Goal: Task Accomplishment & Management: Manage account settings

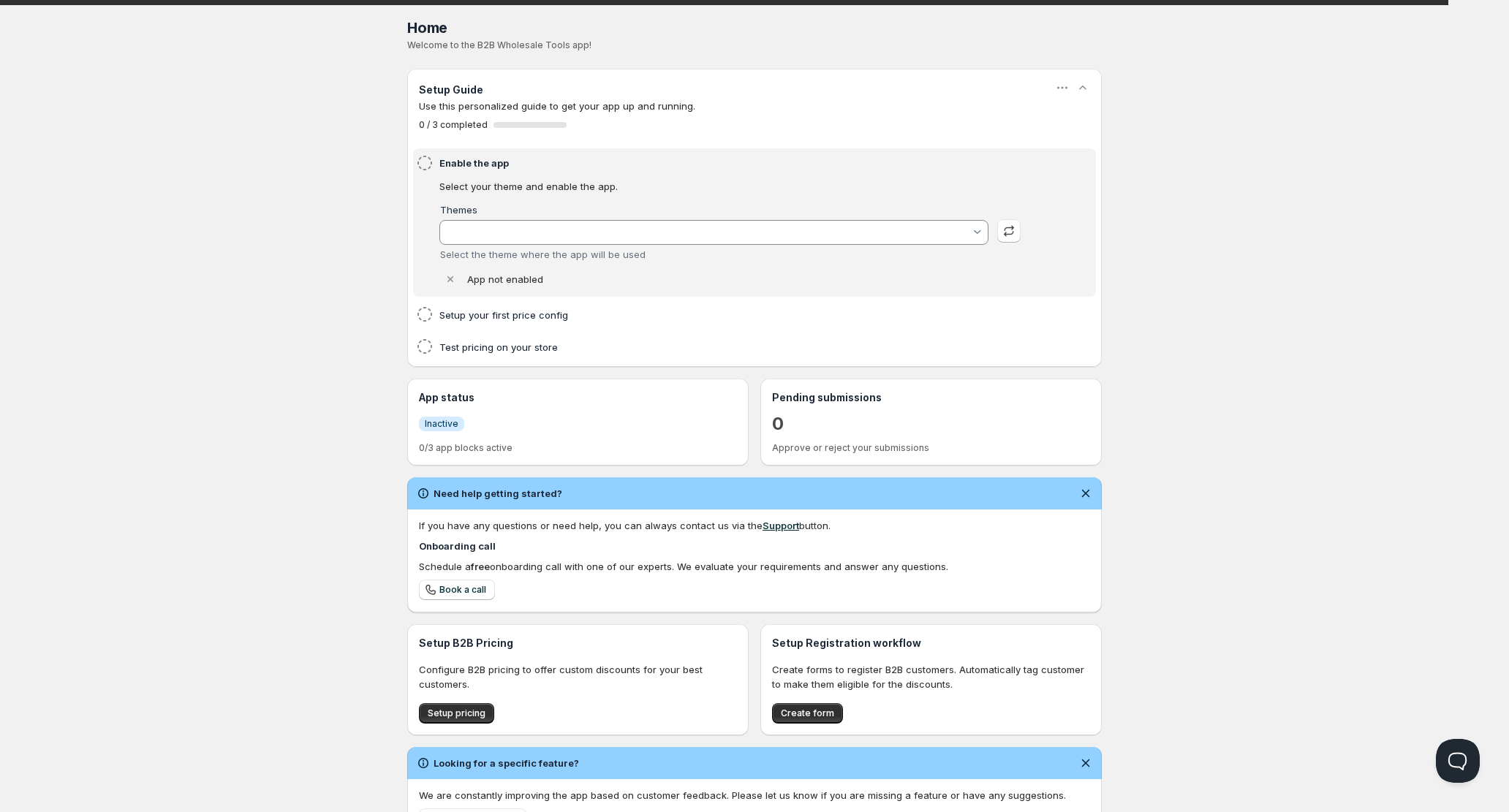
type input "[PERSON_NAME]"
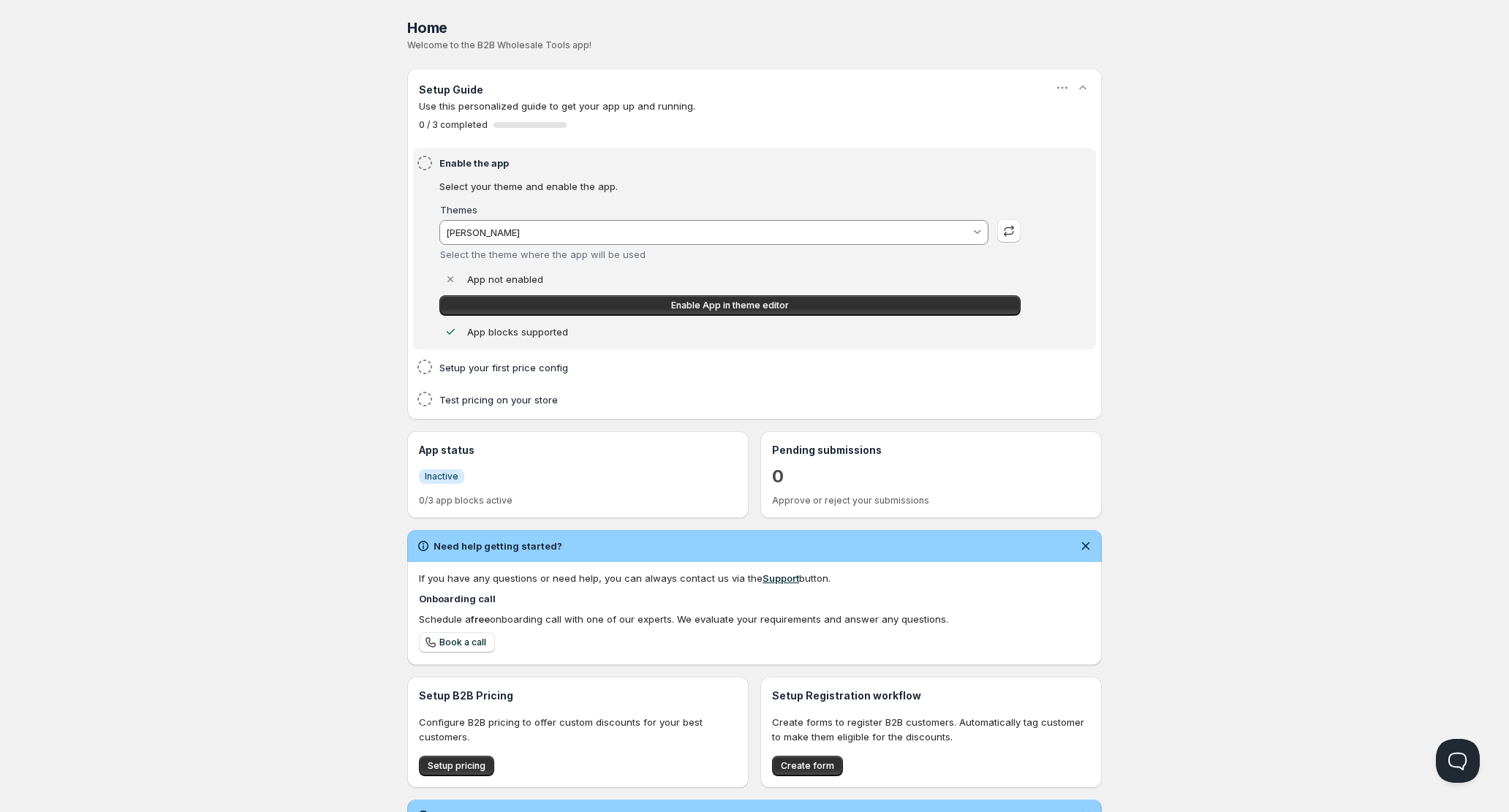
scroll to position [119, 0]
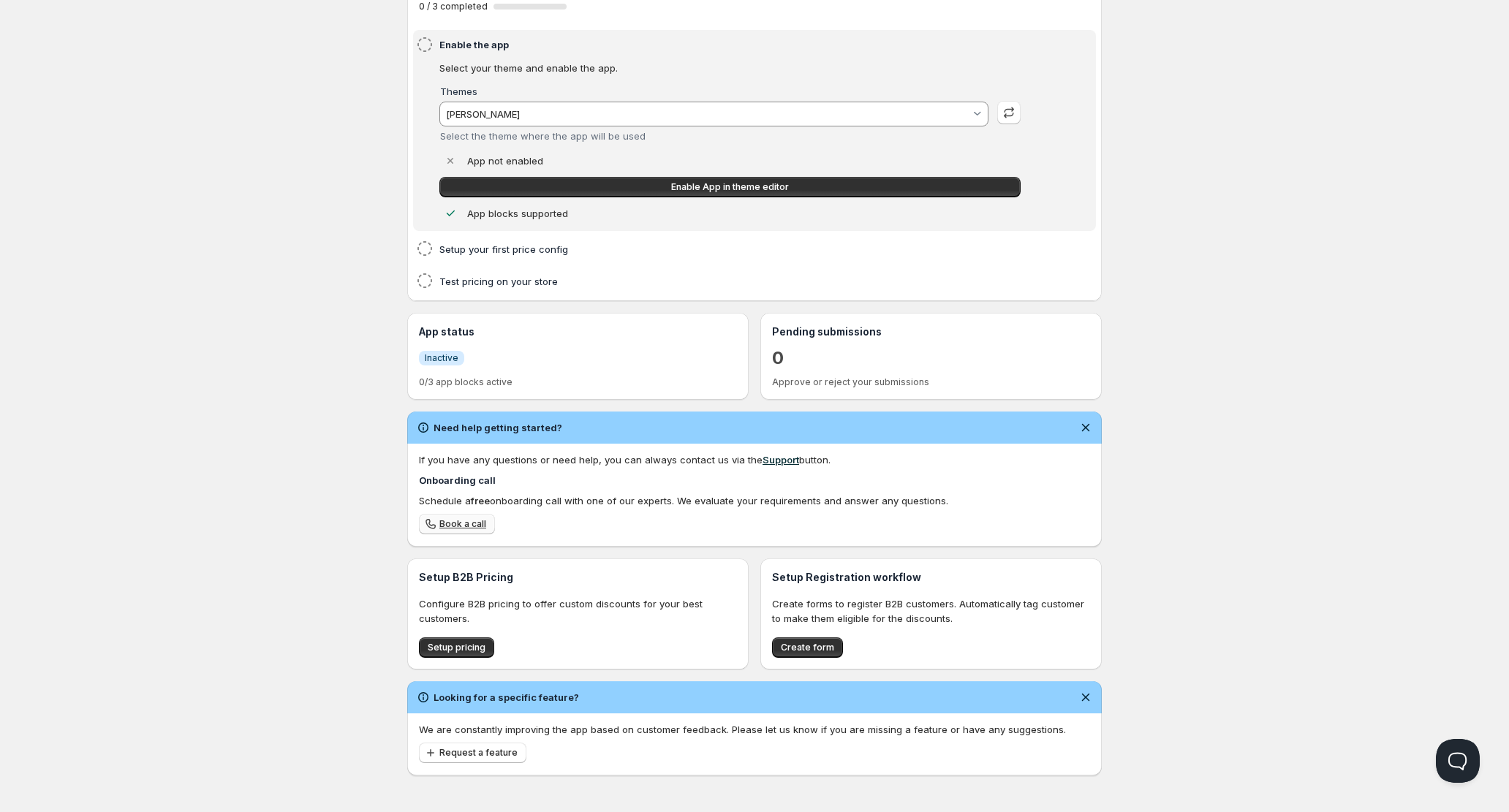
click at [452, 526] on span "Book a call" at bounding box center [462, 524] width 46 height 12
click at [355, 395] on div "Home Pricing Price lists Checkout Forms Submissions Settings Features Plans Hom…" at bounding box center [754, 347] width 1509 height 931
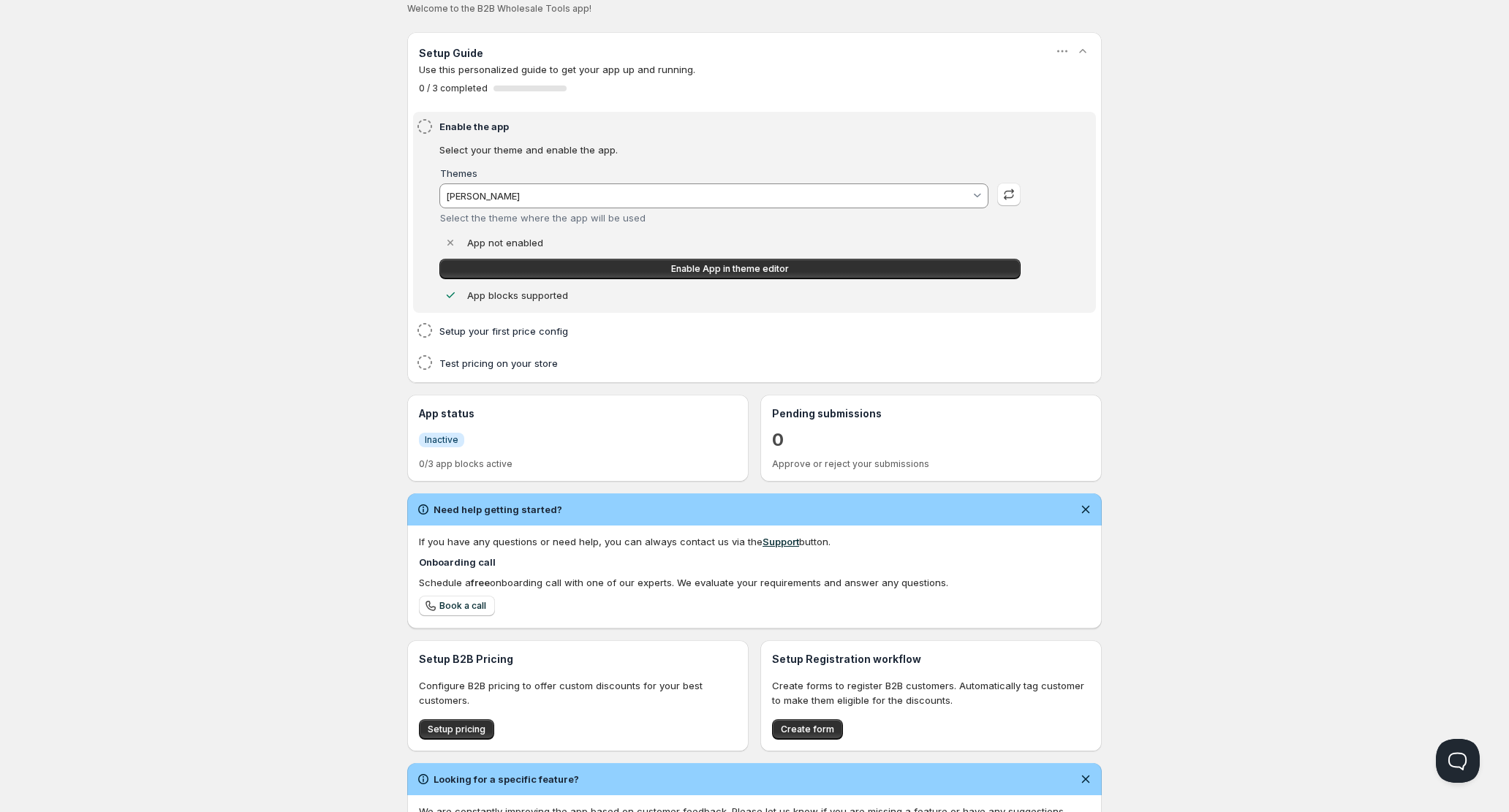
scroll to position [0, 0]
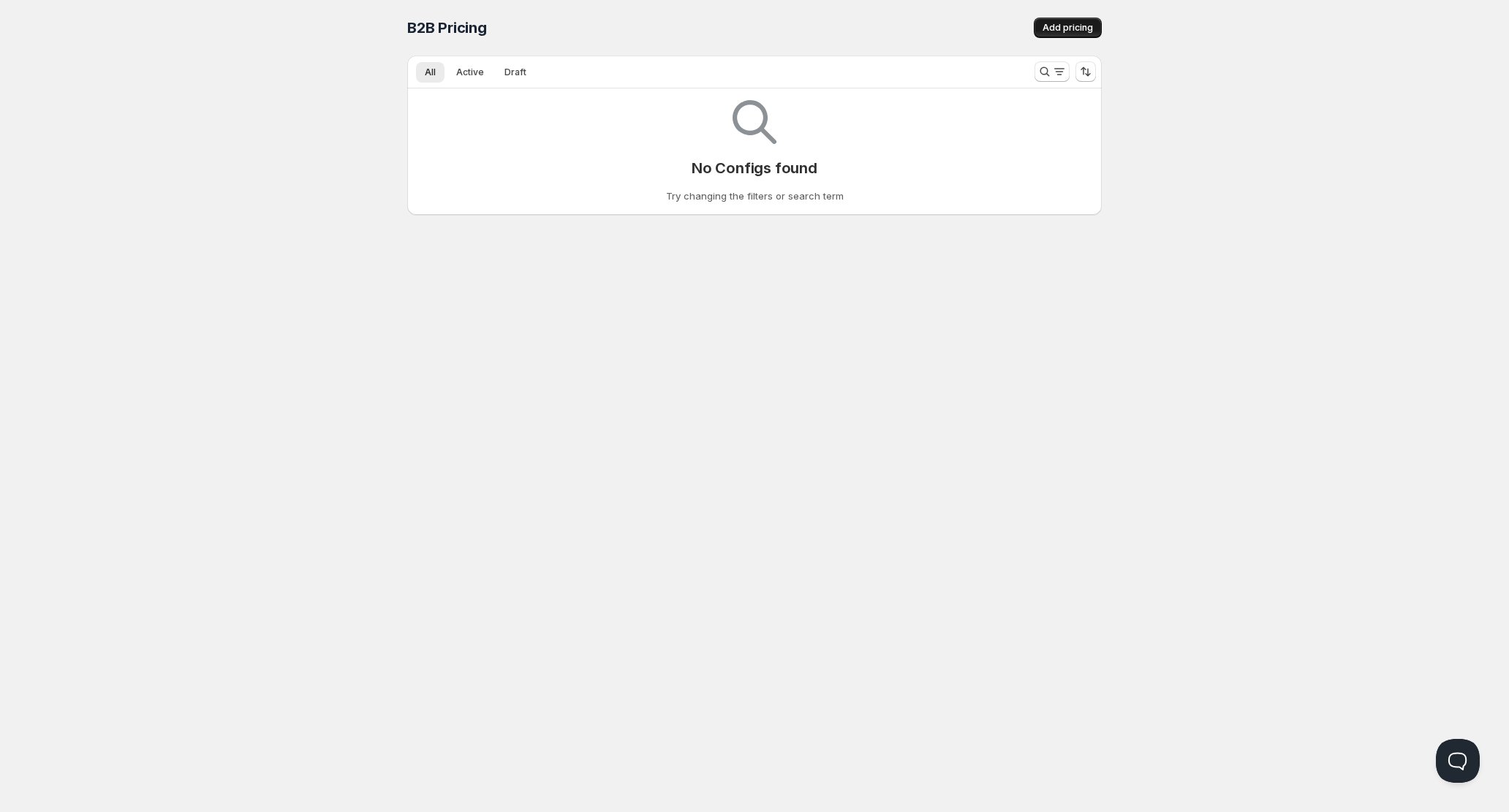
click at [1060, 31] on span "Add pricing" at bounding box center [1067, 28] width 50 height 12
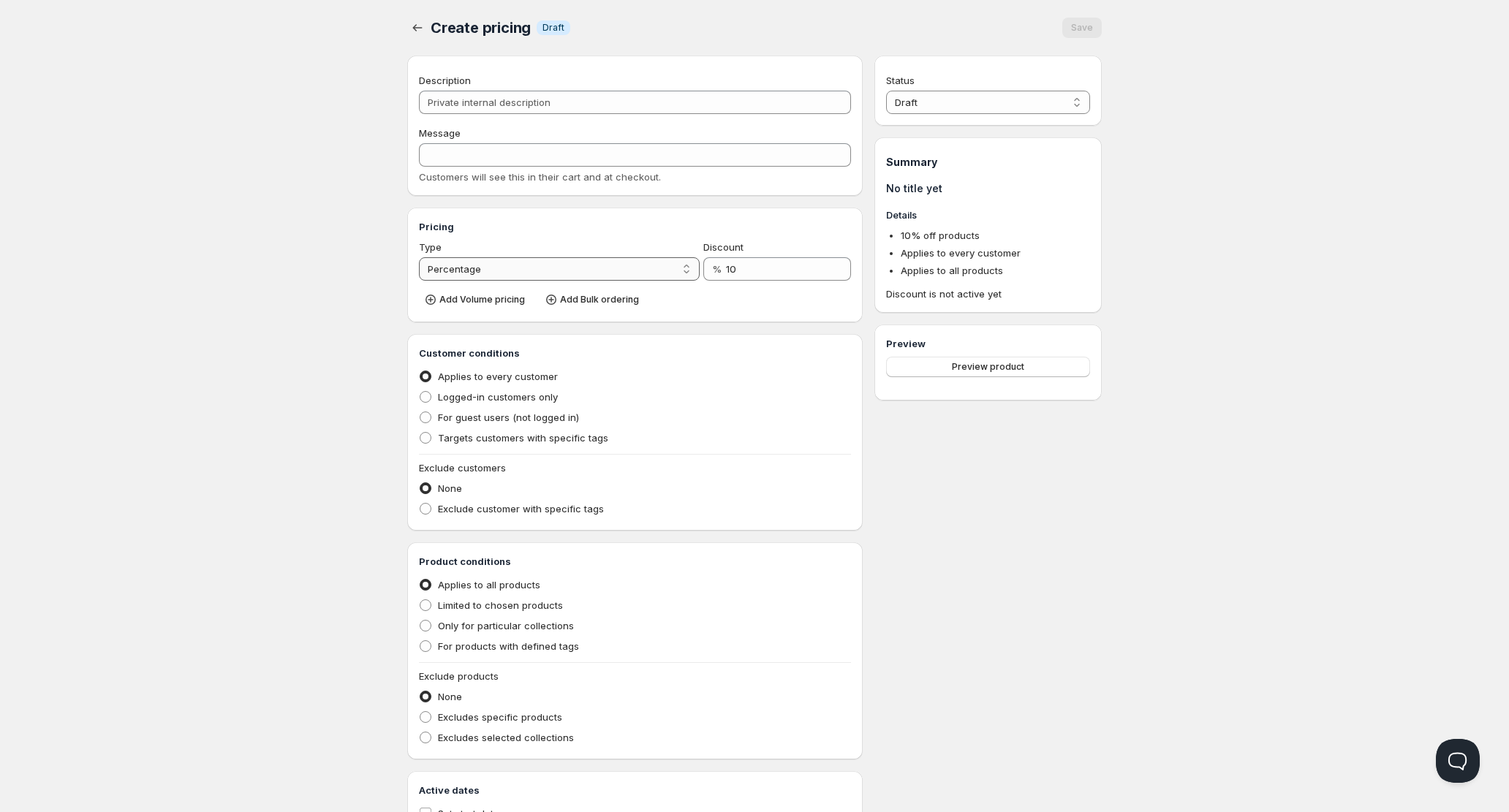
click at [589, 267] on select "Percentage Absolute" at bounding box center [559, 269] width 281 height 24
click at [419, 275] on select "Percentage Absolute" at bounding box center [559, 269] width 281 height 24
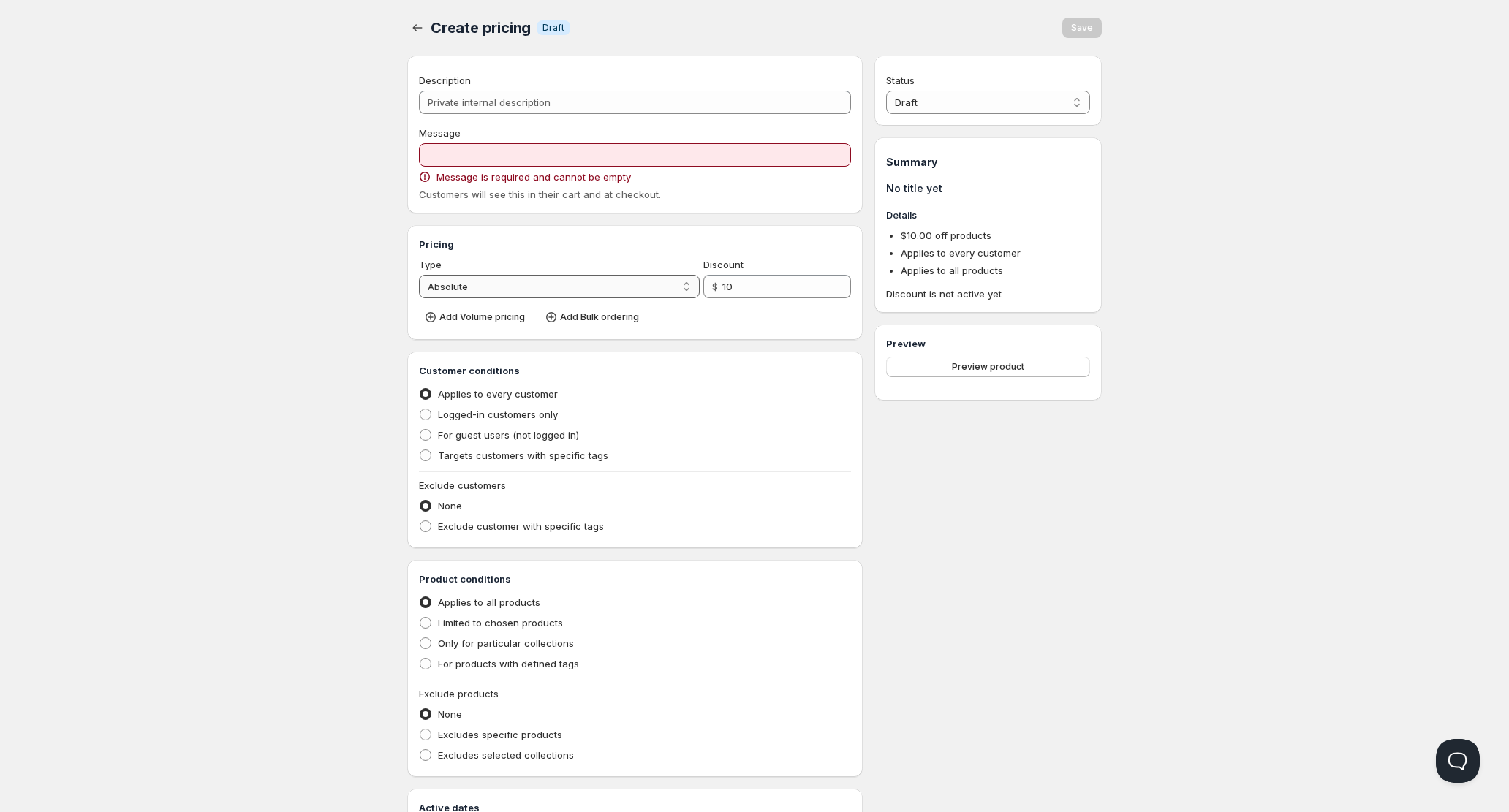
click at [651, 287] on select "Percentage Absolute" at bounding box center [559, 287] width 281 height 24
click at [419, 275] on select "Percentage Absolute" at bounding box center [559, 287] width 281 height 24
click at [652, 287] on select "Percentage Absolute" at bounding box center [559, 287] width 281 height 24
click at [419, 275] on select "Percentage Absolute" at bounding box center [559, 287] width 281 height 24
click at [650, 289] on select "Percentage Absolute" at bounding box center [559, 287] width 281 height 24
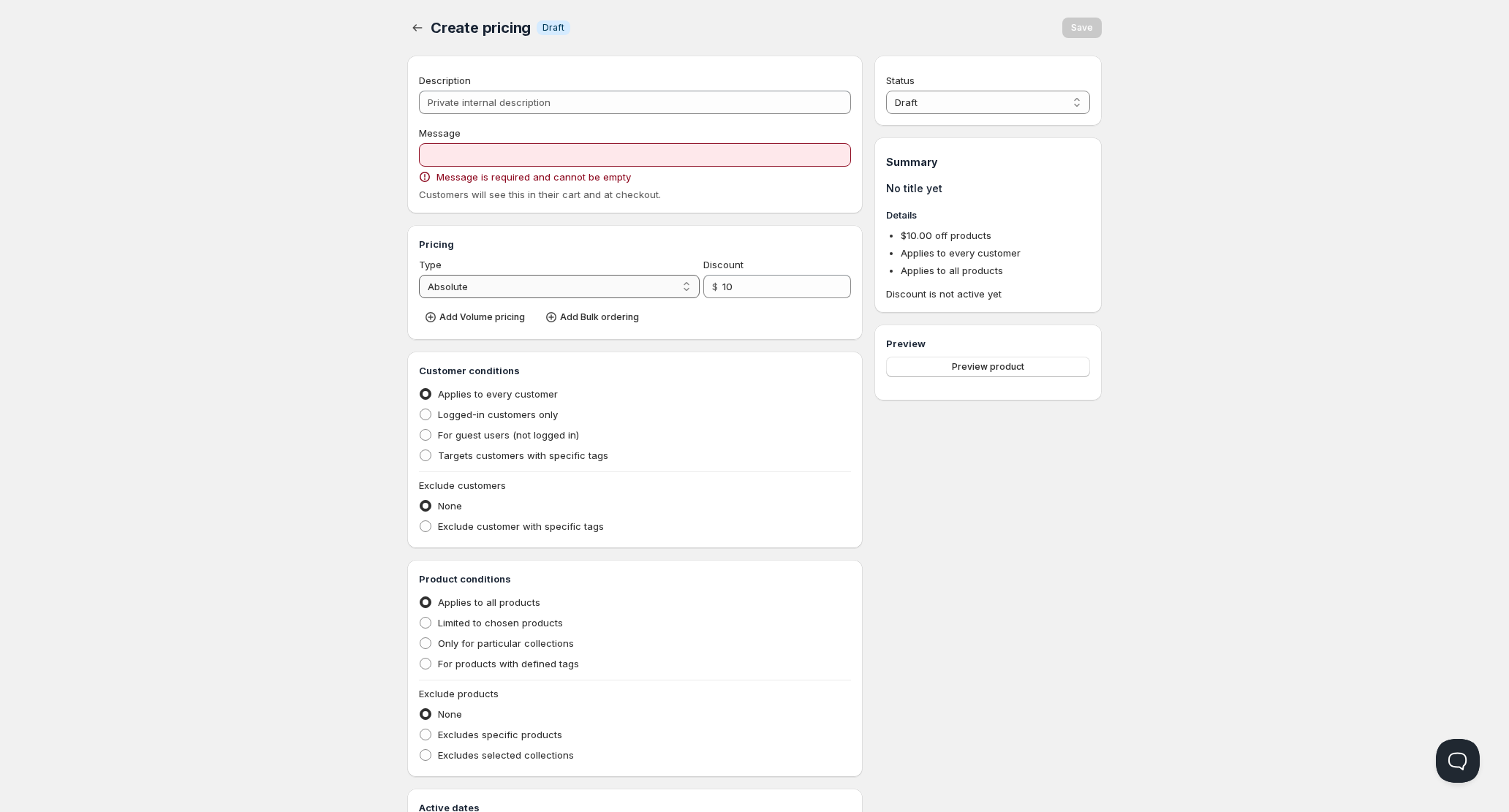
select select "1"
click at [419, 275] on select "Percentage Absolute" at bounding box center [559, 287] width 281 height 24
click at [598, 318] on span "Add Bulk ordering" at bounding box center [599, 317] width 79 height 12
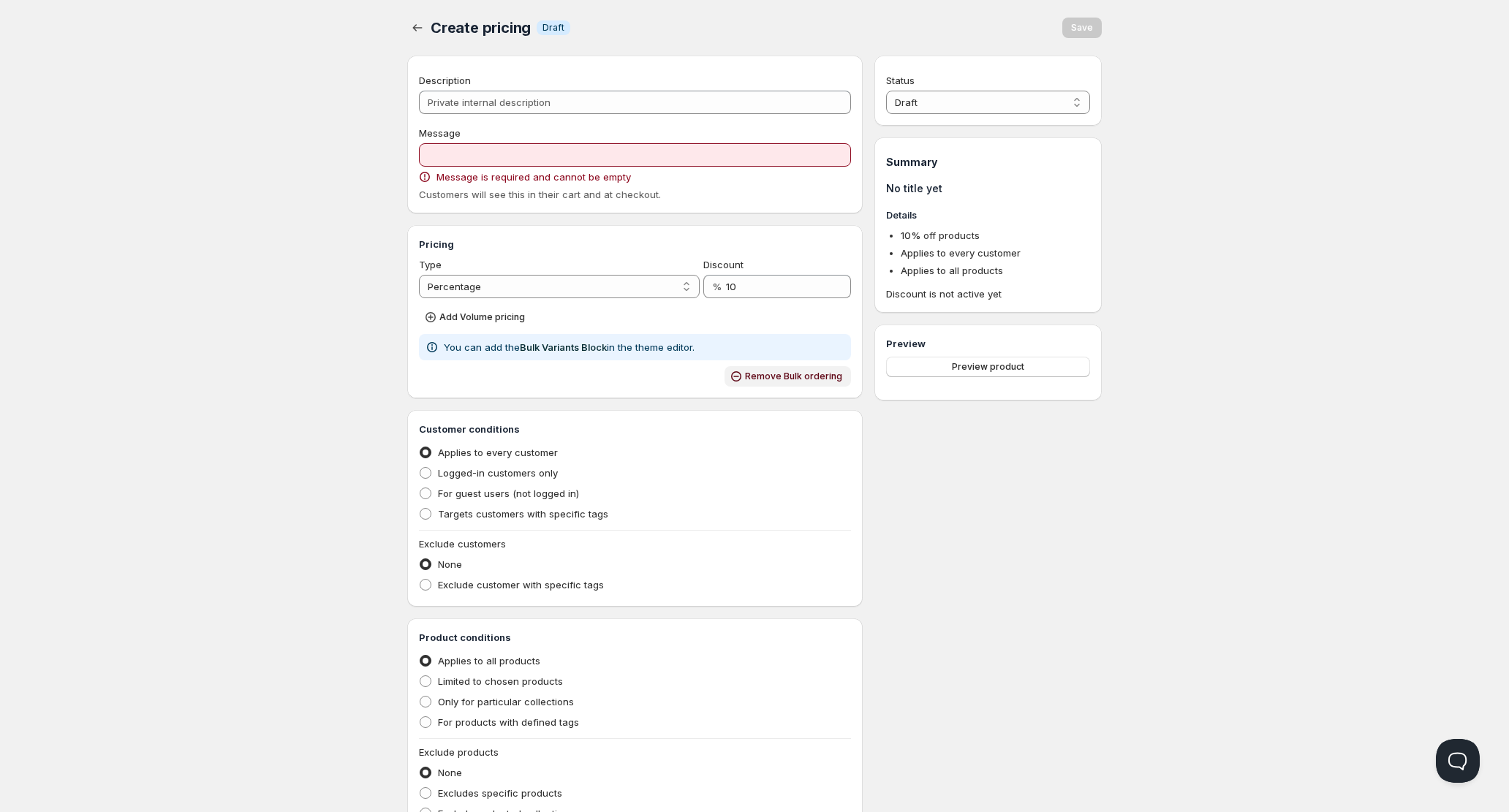
click at [736, 375] on icon "button" at bounding box center [736, 376] width 10 height 10
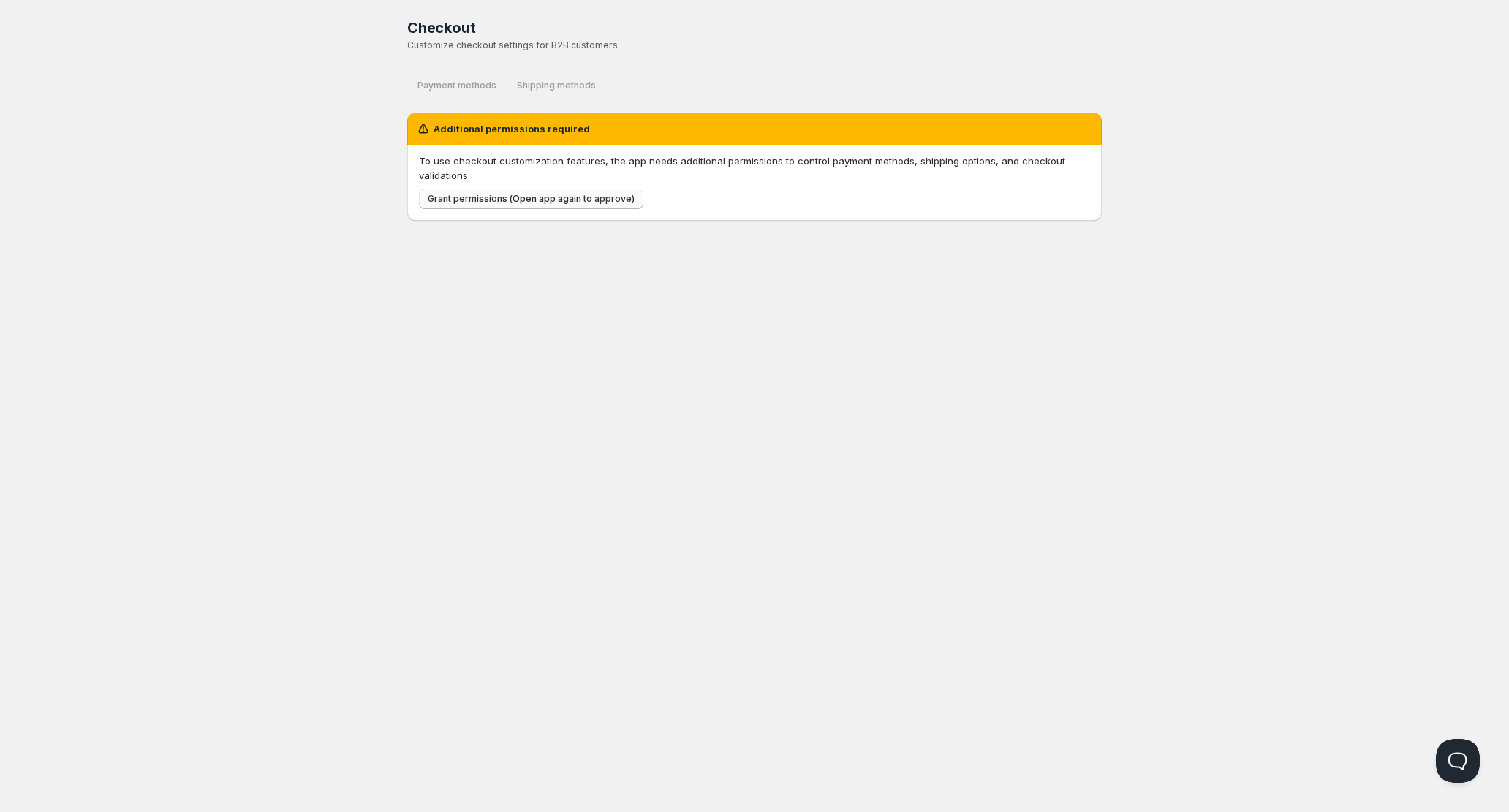
click at [522, 201] on span "Grant permissions (Open app again to approve)" at bounding box center [531, 199] width 207 height 12
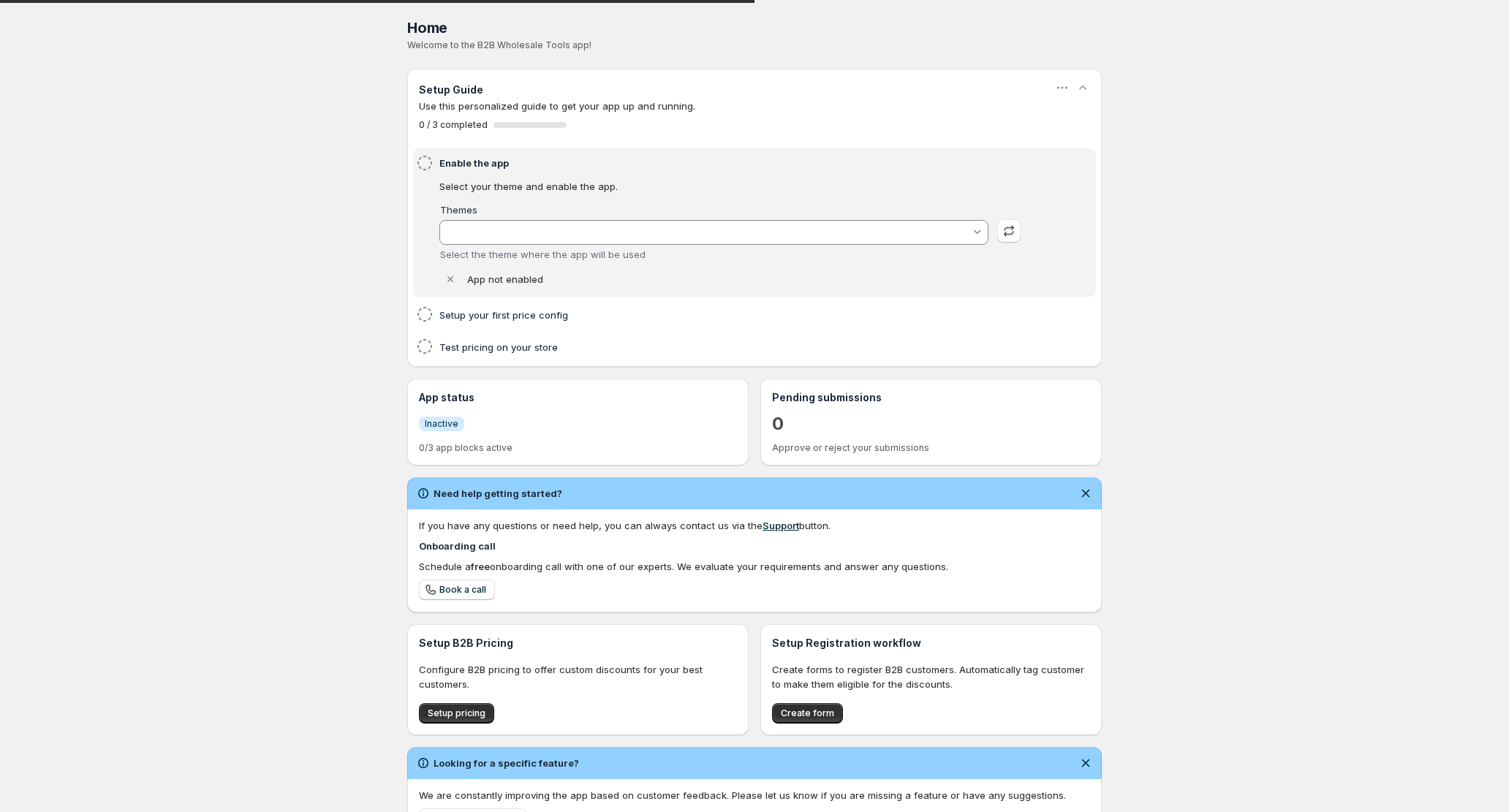
type input "[PERSON_NAME]"
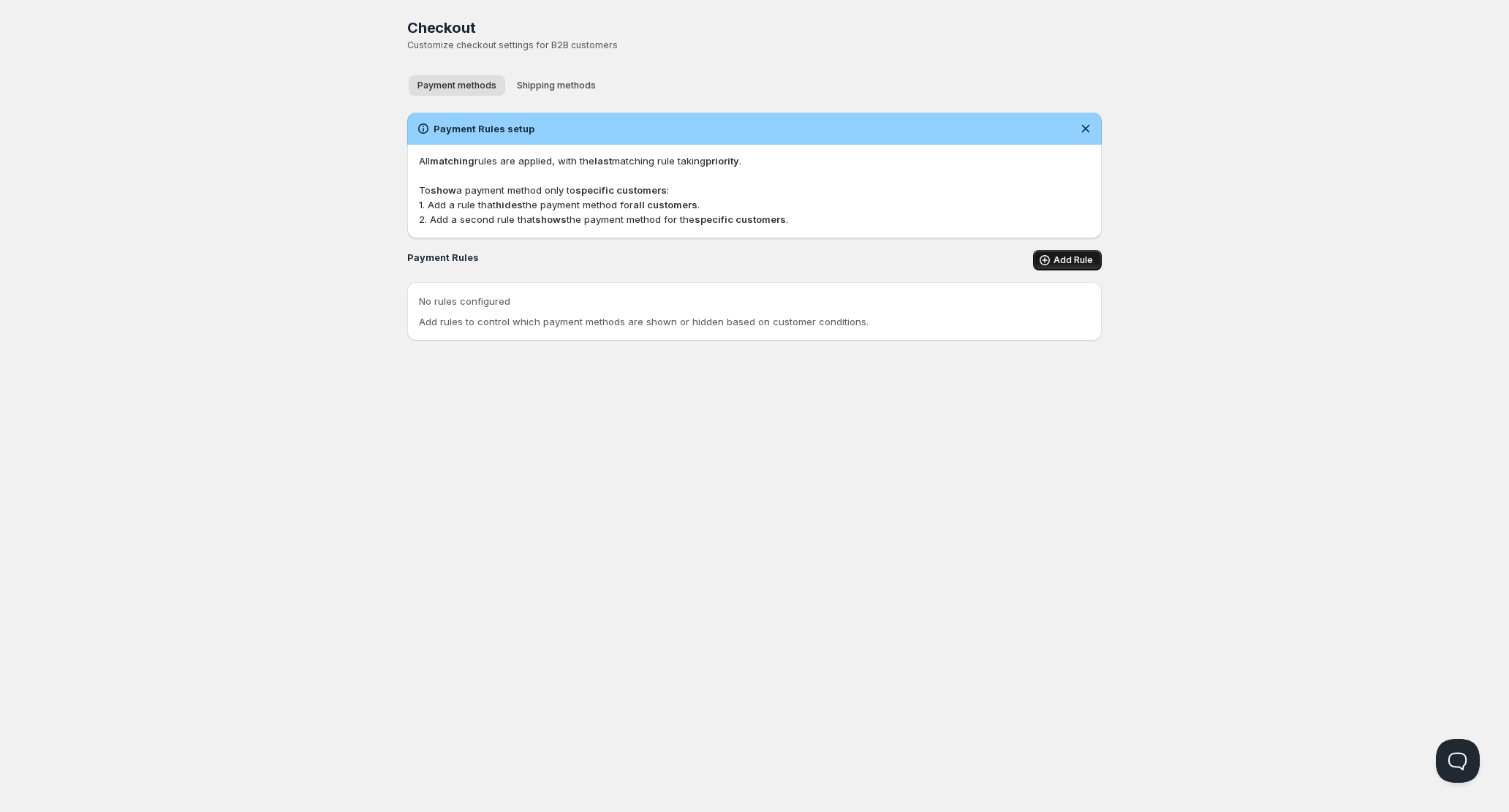
click at [1051, 261] on icon "button" at bounding box center [1044, 260] width 15 height 15
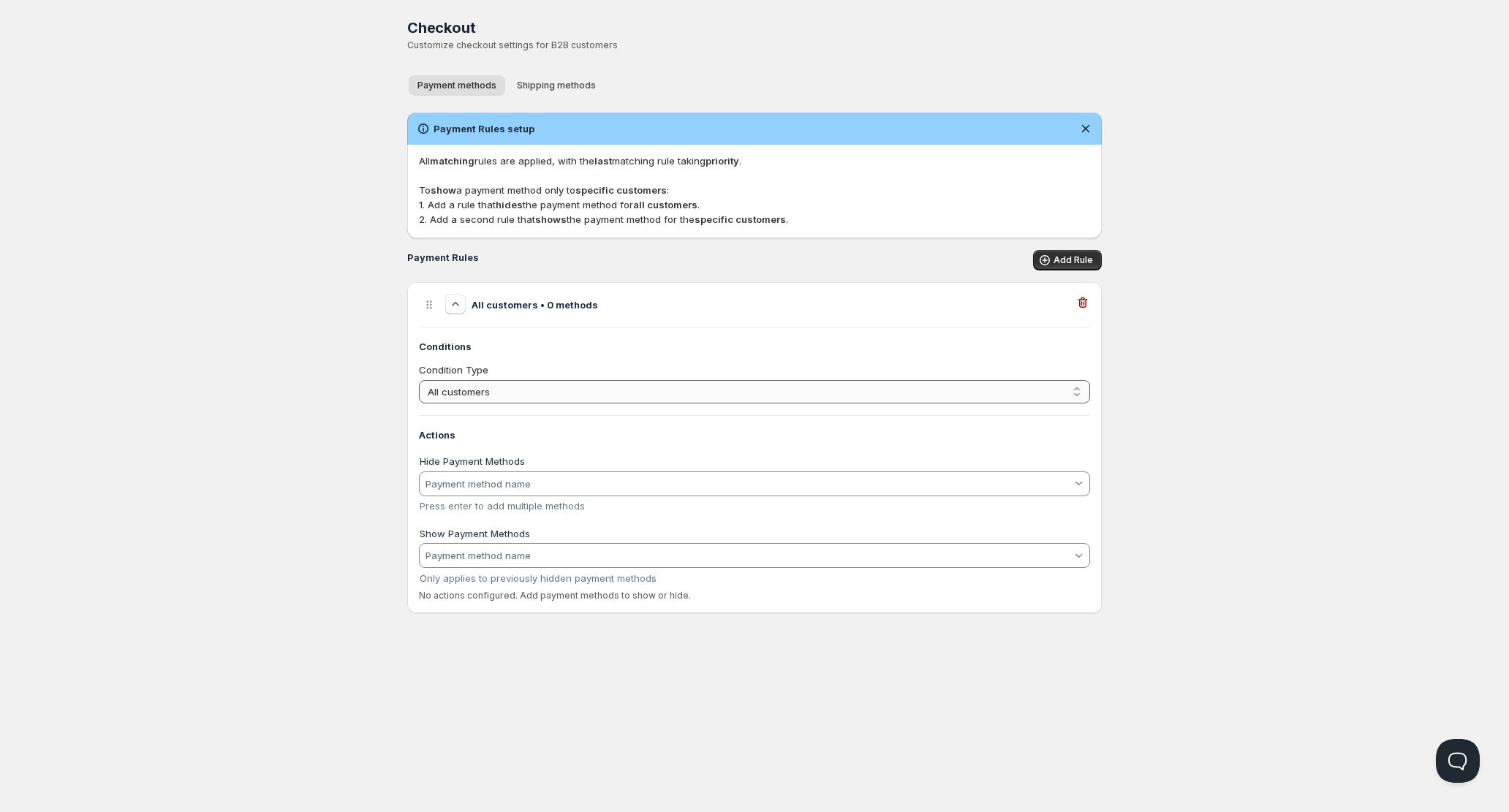
click at [884, 398] on select "All customers Customer has tags Cart total" at bounding box center [754, 392] width 671 height 24
click at [419, 380] on select "All customers Customer has tags Cart total" at bounding box center [754, 392] width 671 height 24
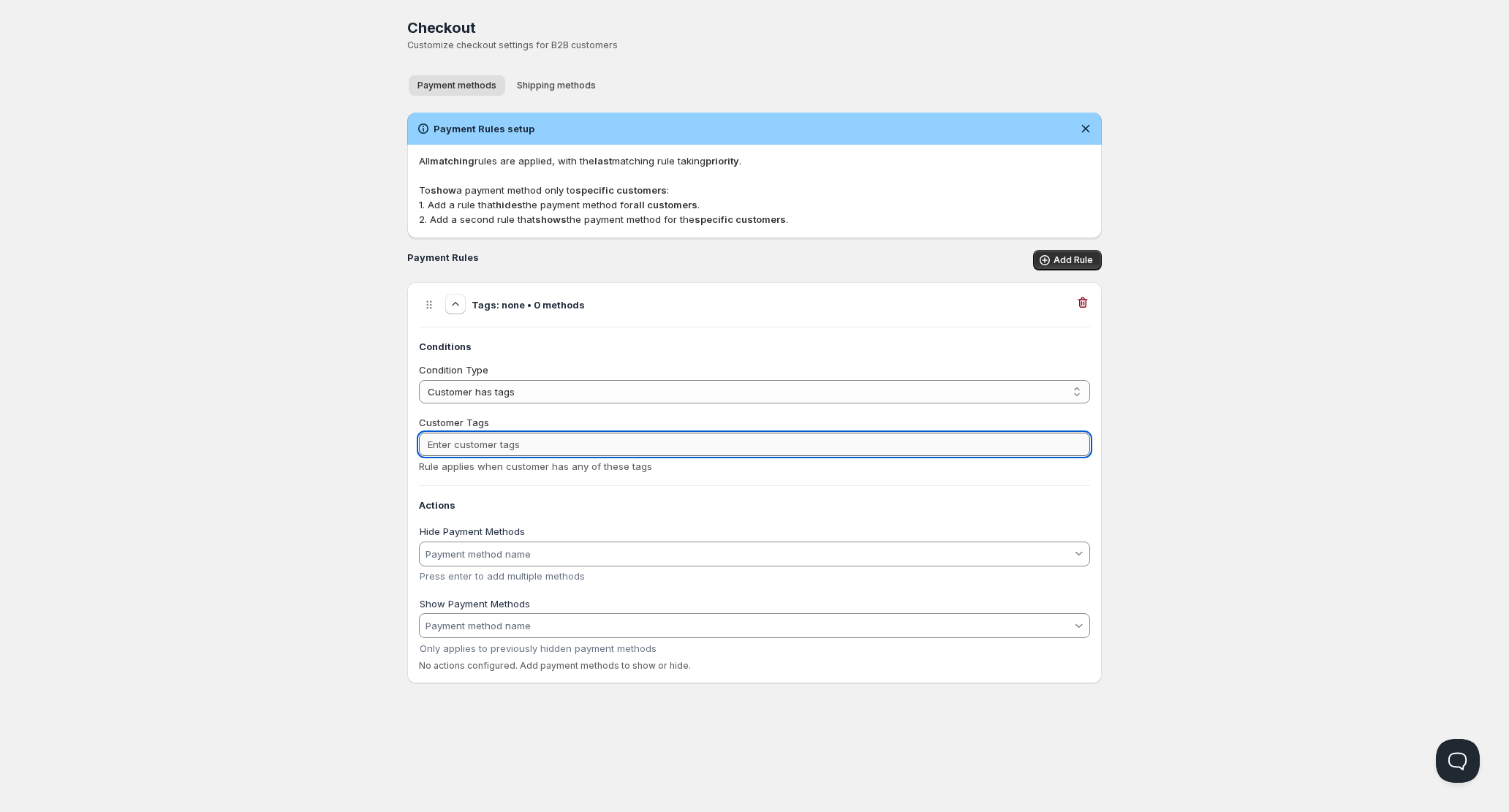
click at [857, 449] on input "Customer Tags" at bounding box center [754, 445] width 671 height 24
click at [942, 396] on select "All customers Customer has tags Cart total" at bounding box center [754, 392] width 671 height 24
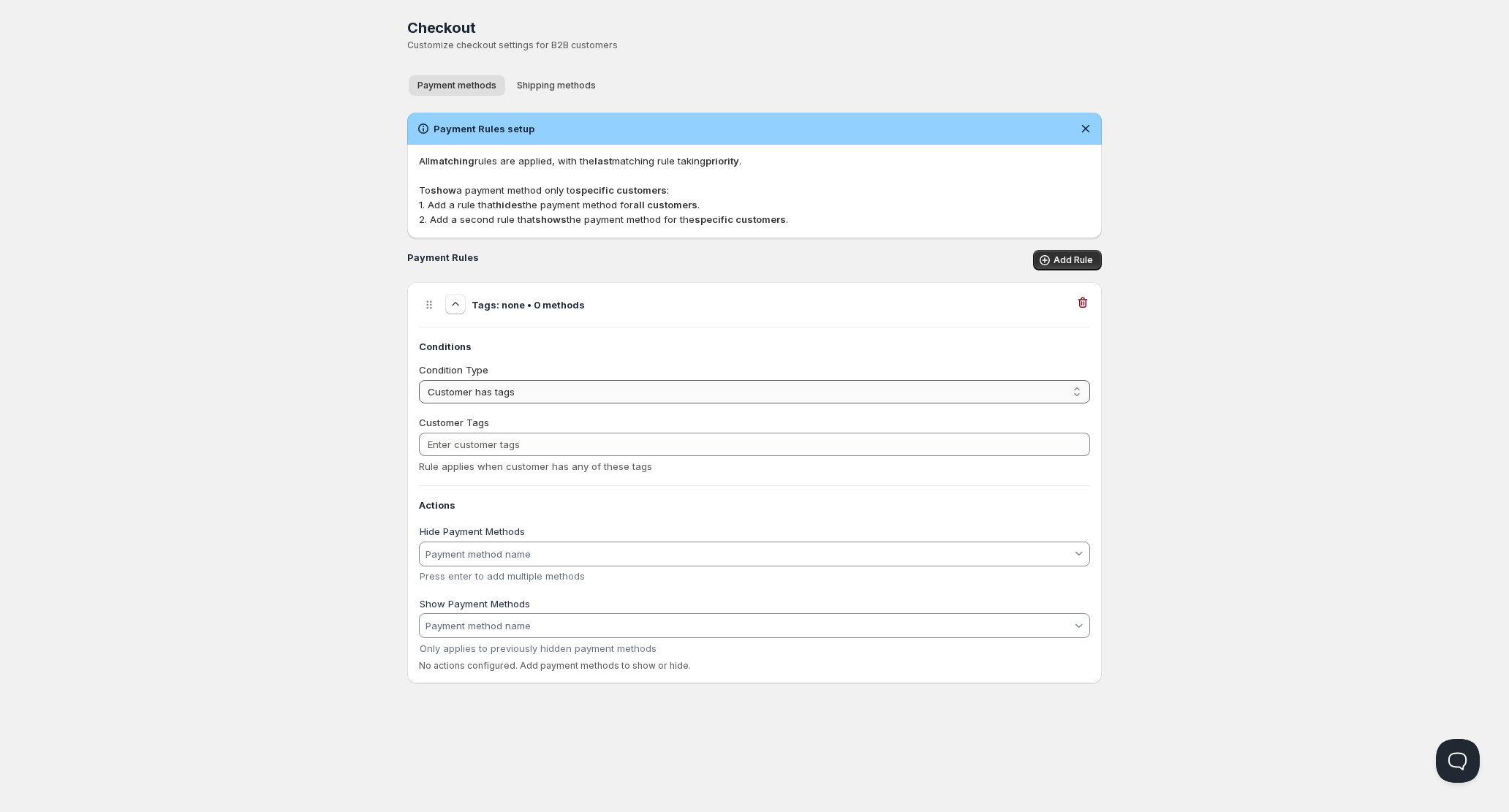
select select "0"
click at [419, 380] on select "All customers Customer has tags Cart total" at bounding box center [754, 392] width 671 height 24
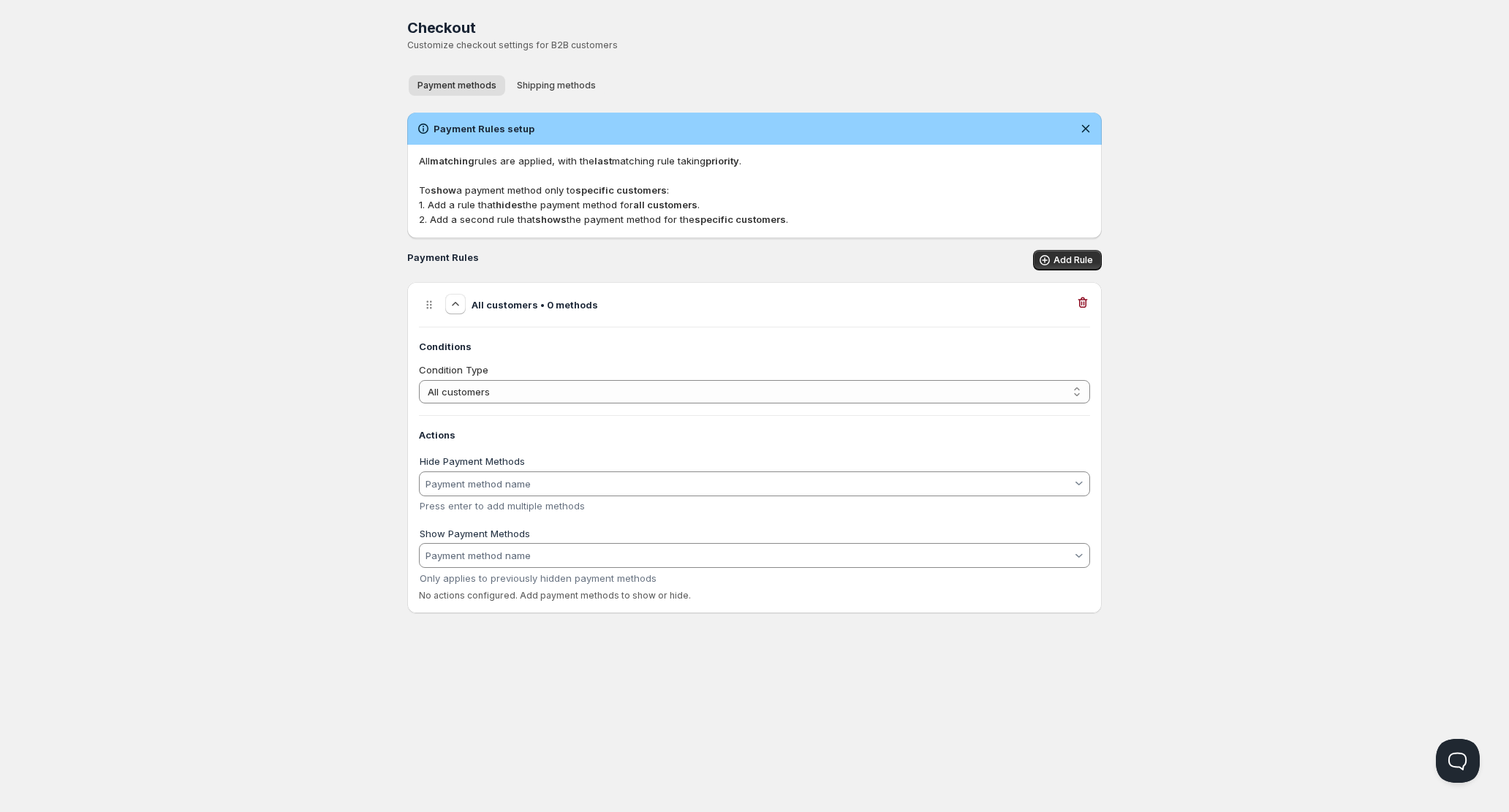
click at [1073, 307] on div "All customers • 0 methods" at bounding box center [754, 304] width 671 height 21
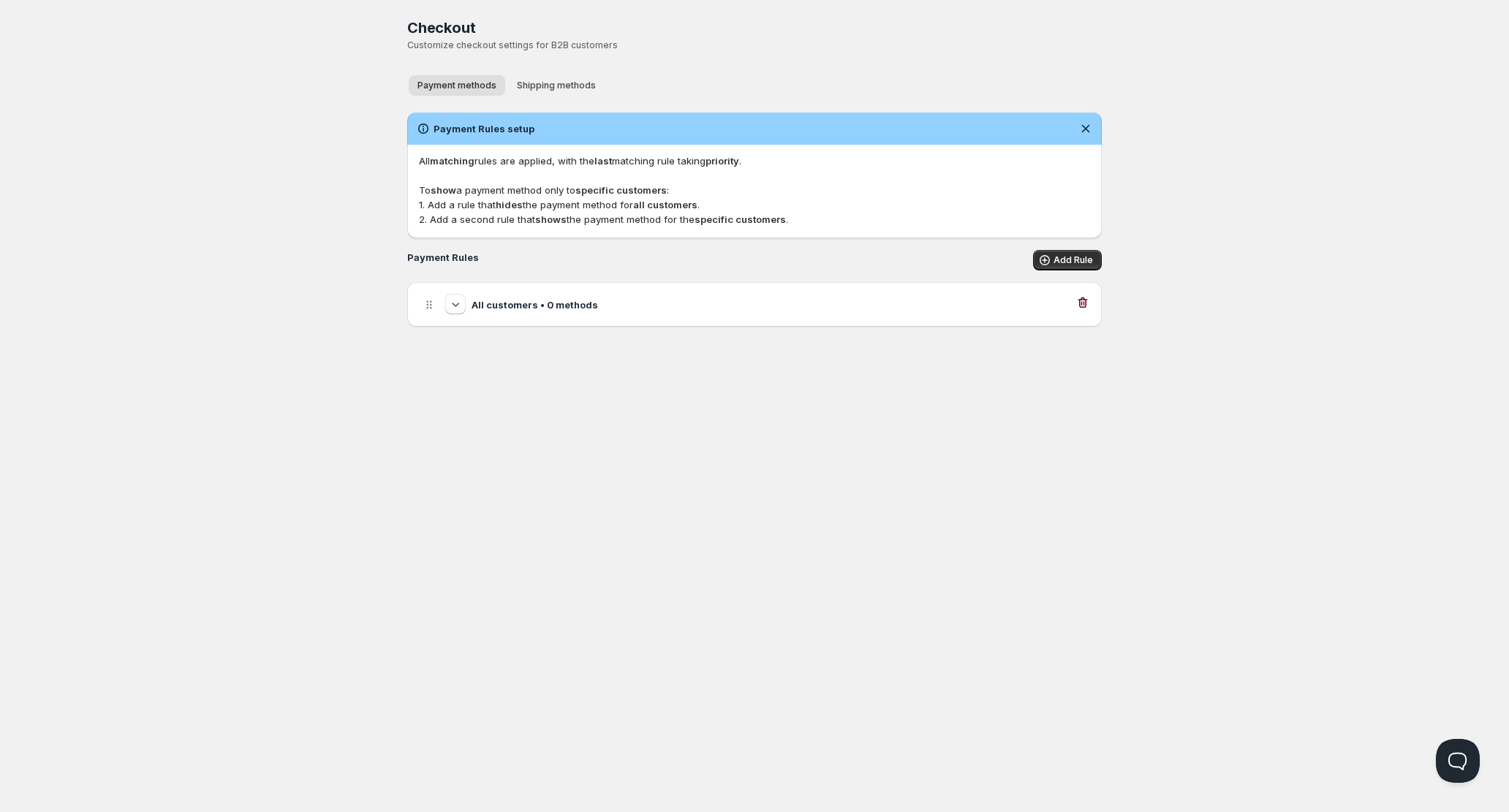
click at [1080, 299] on icon "button" at bounding box center [1083, 302] width 10 height 11
click at [542, 76] on button "Shipping methods" at bounding box center [556, 86] width 97 height 21
click at [468, 91] on span "Payment methods" at bounding box center [457, 86] width 79 height 12
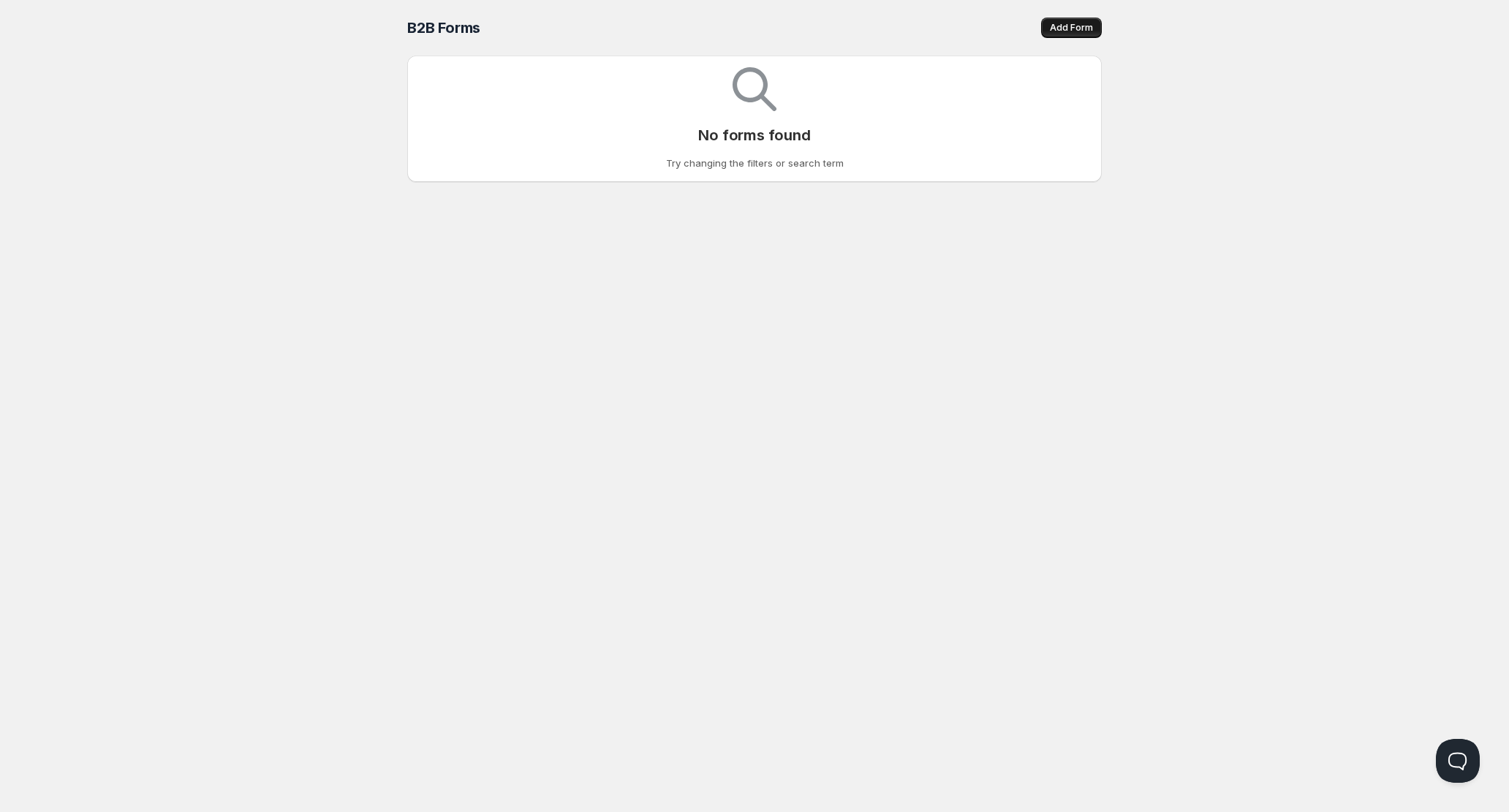
click at [1084, 32] on span "Add Form" at bounding box center [1071, 28] width 43 height 12
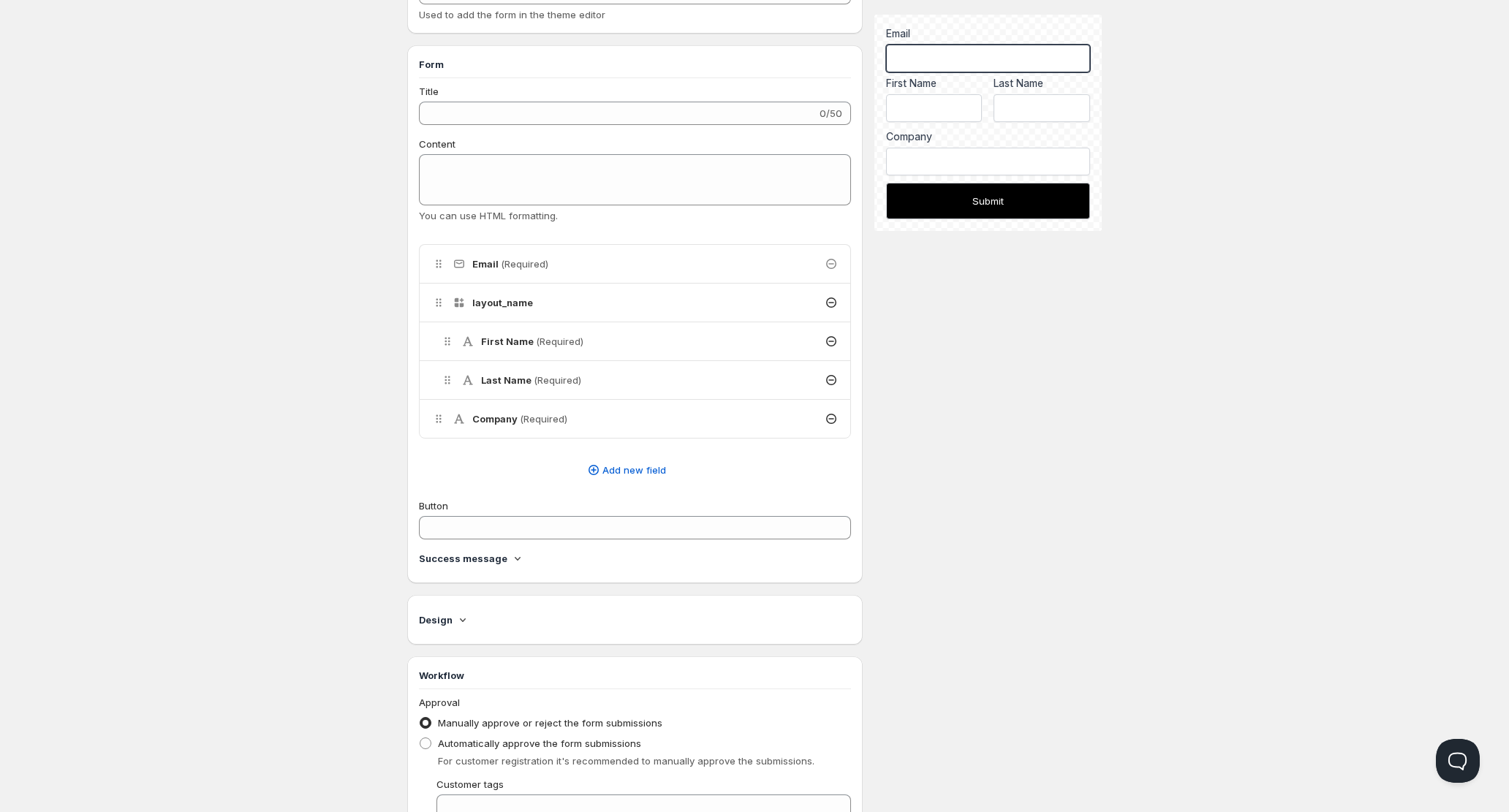
scroll to position [310, 0]
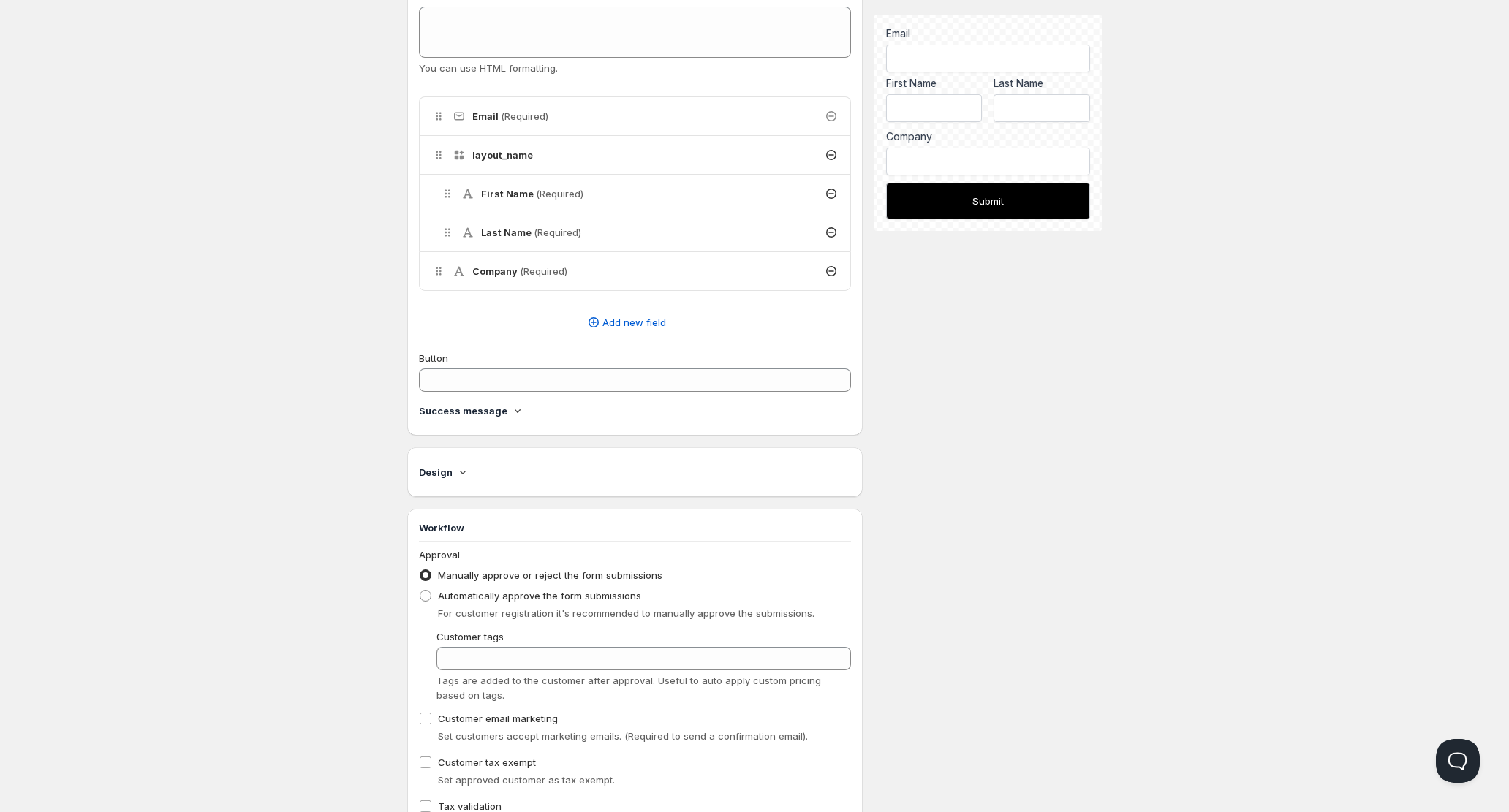
click at [466, 467] on icon at bounding box center [462, 472] width 15 height 15
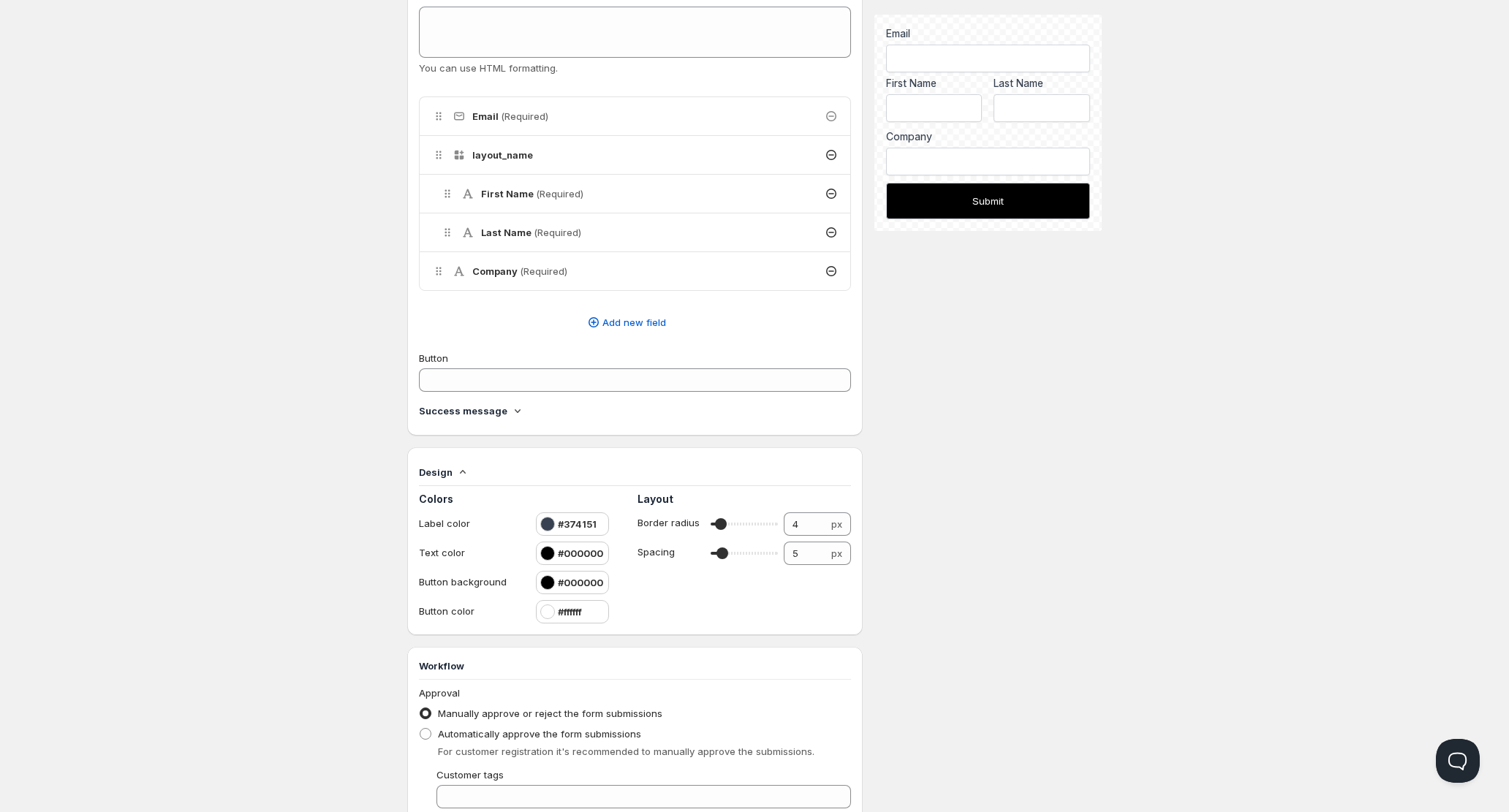
click at [465, 468] on icon at bounding box center [462, 472] width 15 height 15
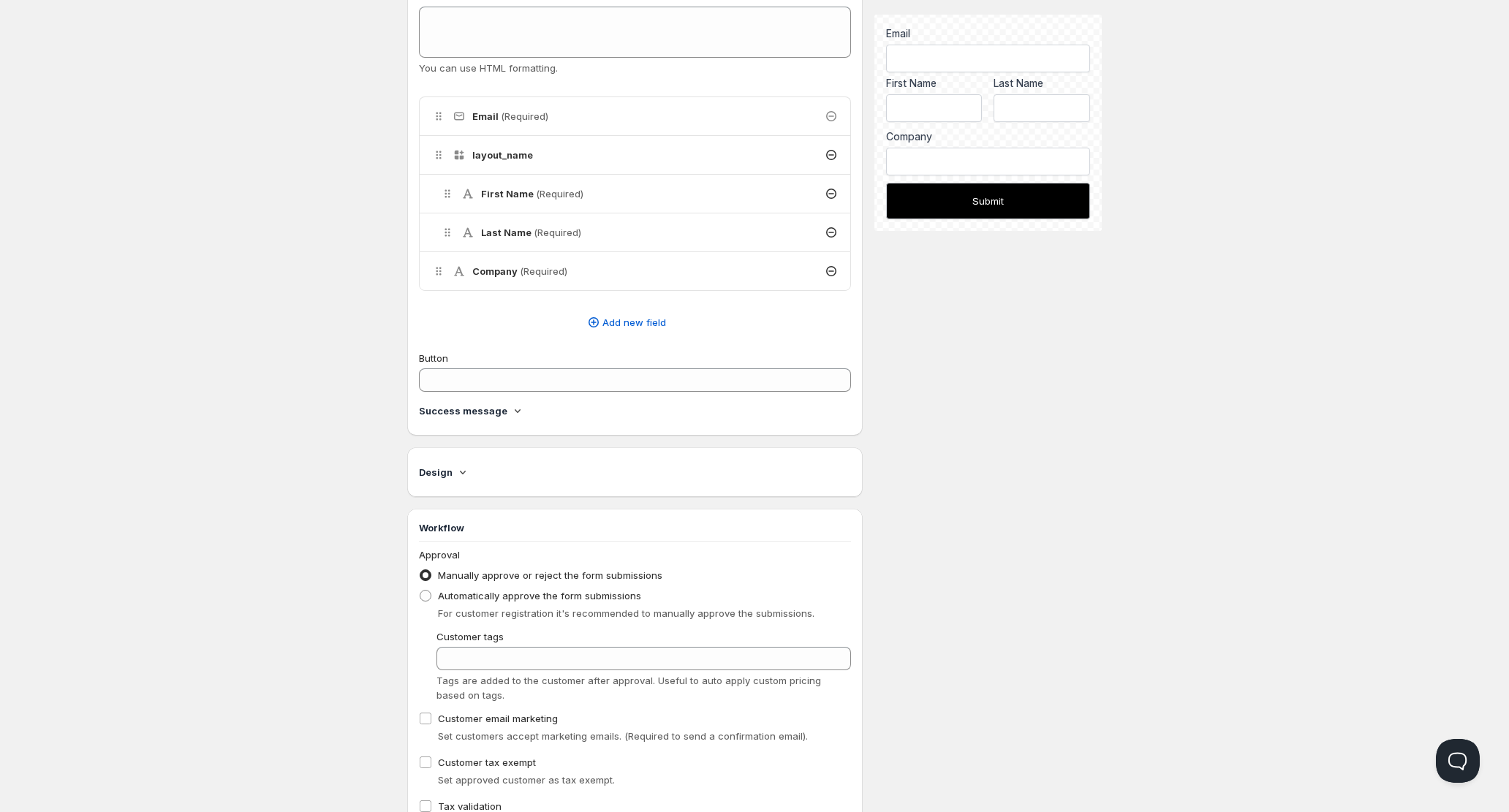
click at [463, 468] on icon at bounding box center [462, 472] width 15 height 15
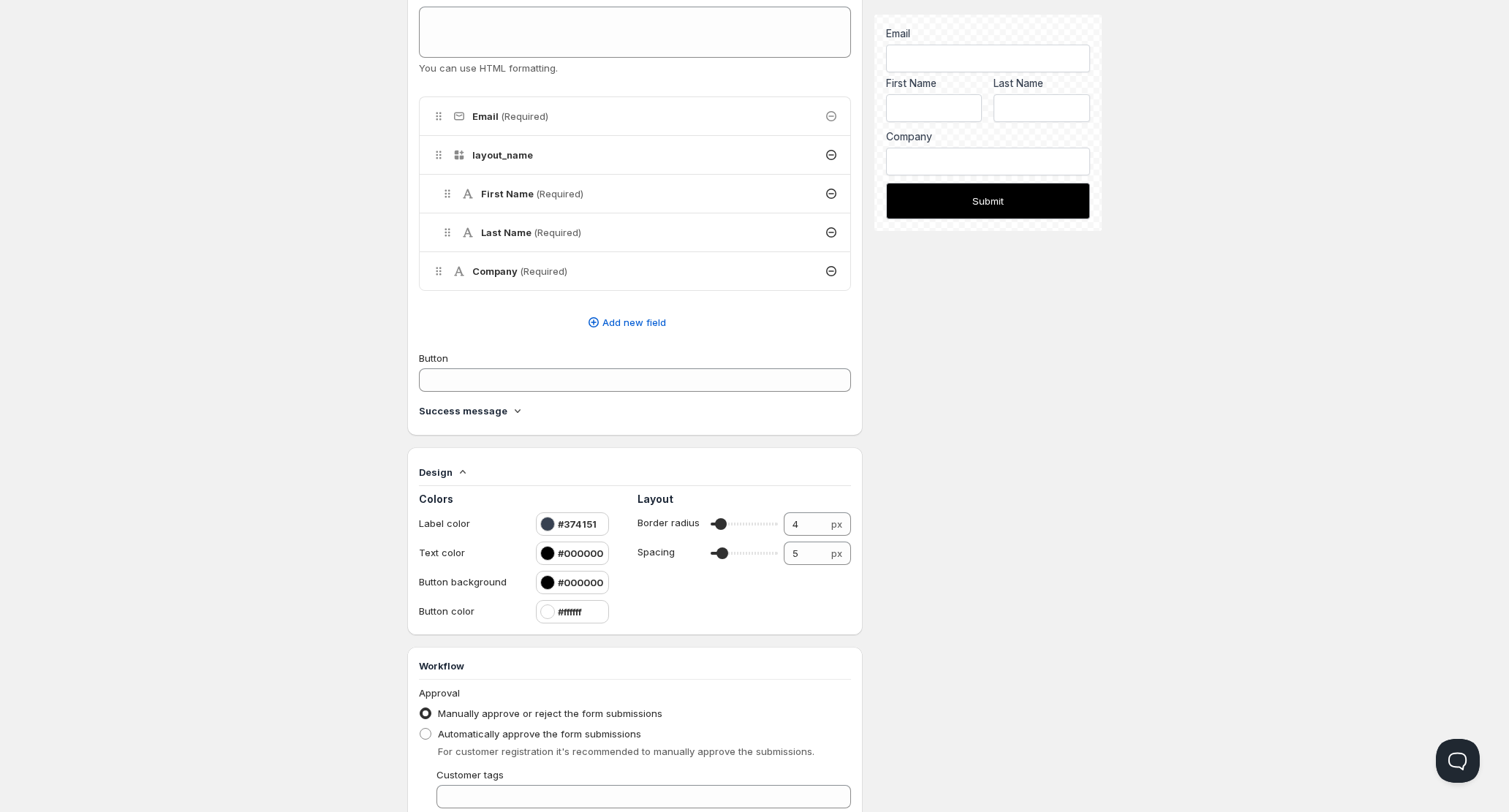
click at [462, 468] on icon at bounding box center [462, 472] width 15 height 15
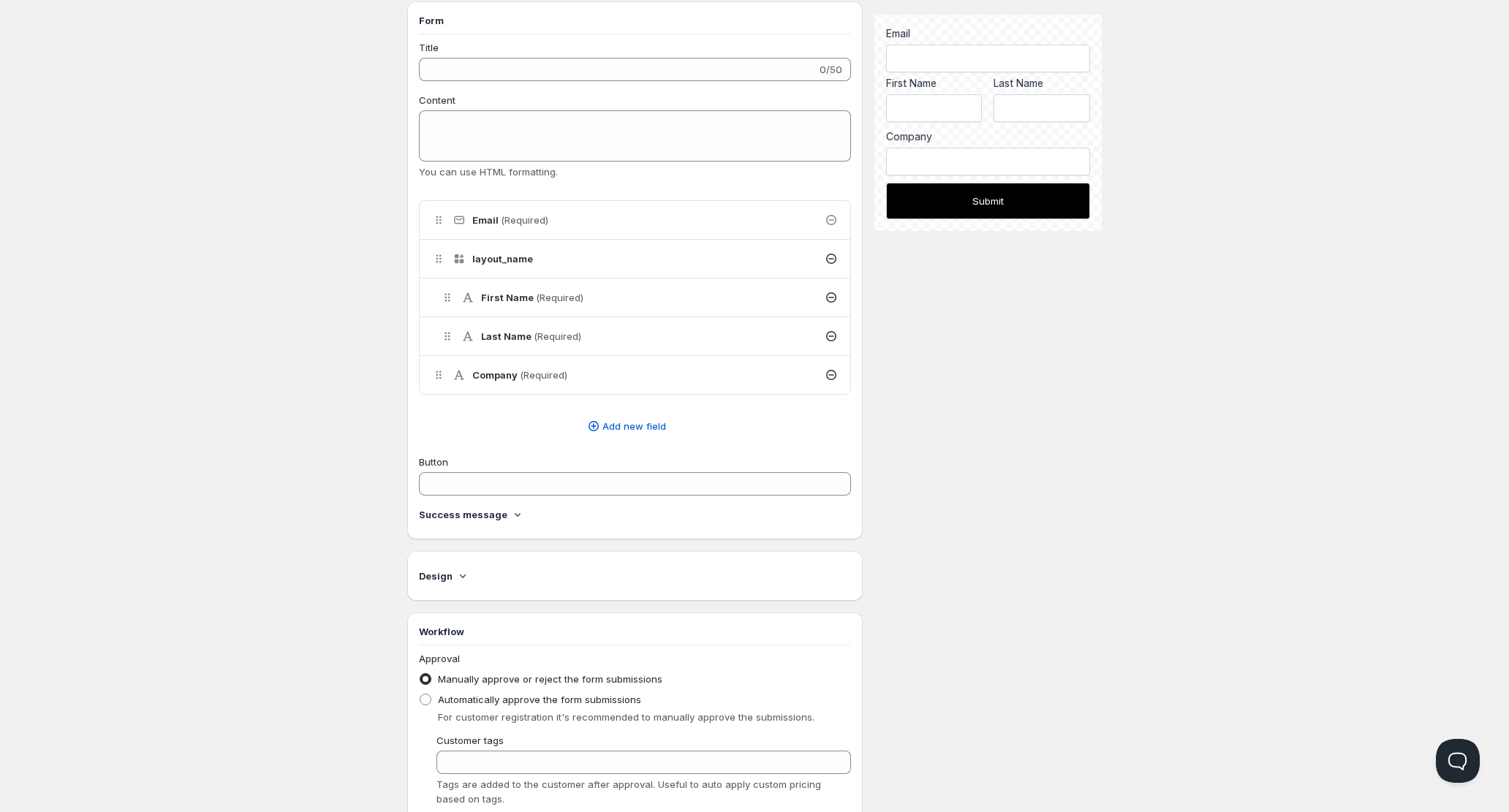
scroll to position [232, 0]
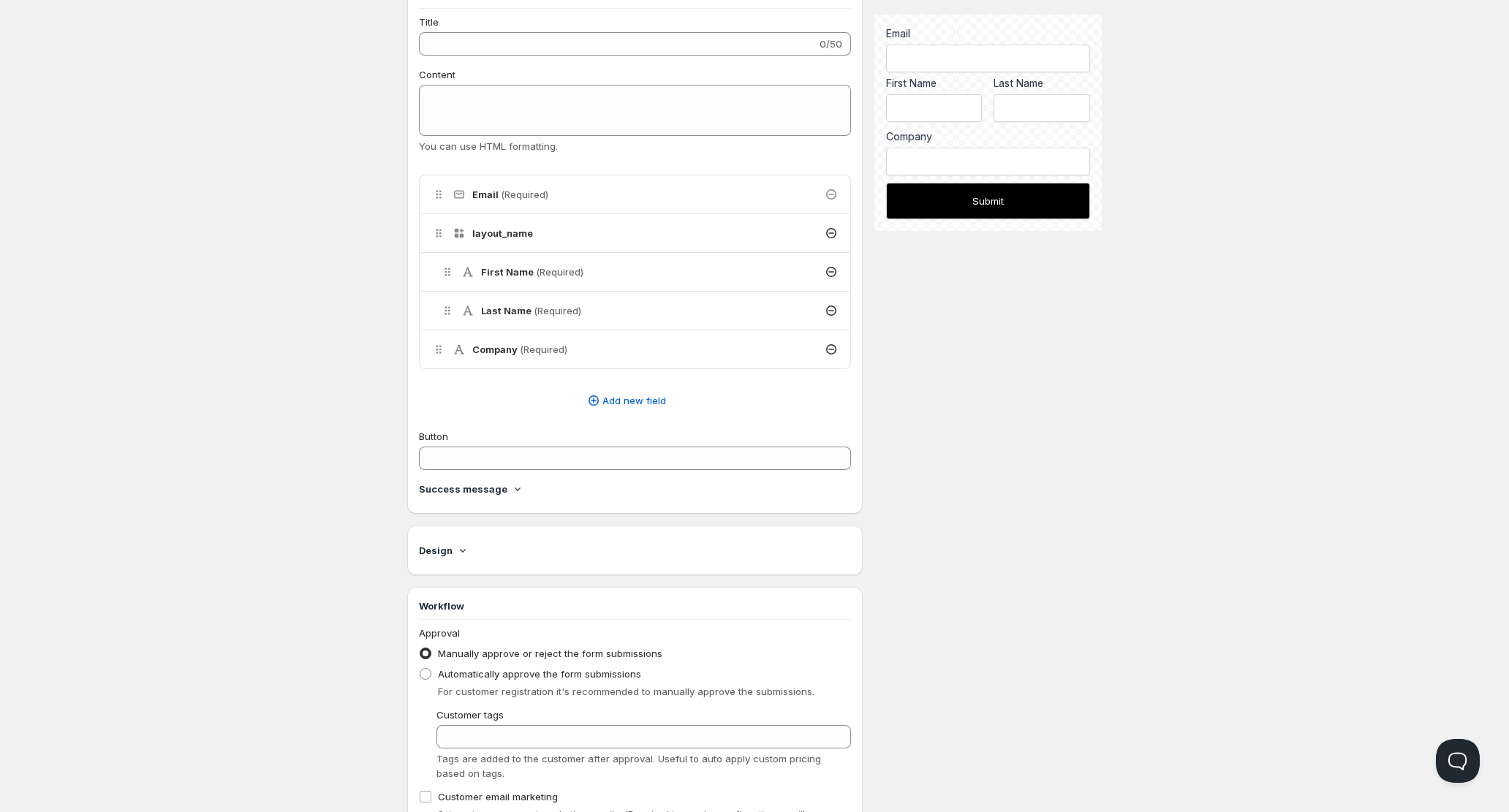
scroll to position [1, 0]
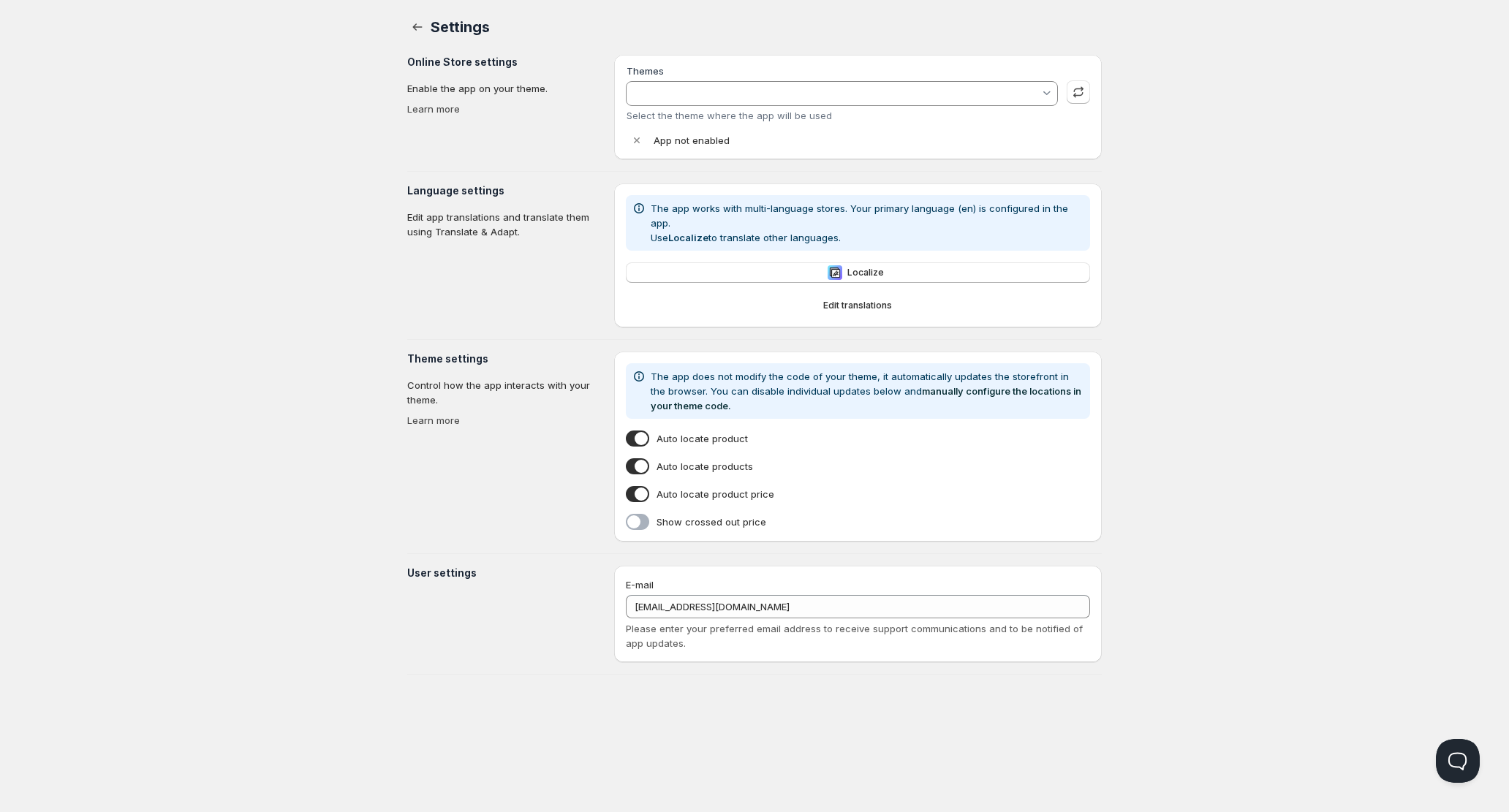
type input "[PERSON_NAME]"
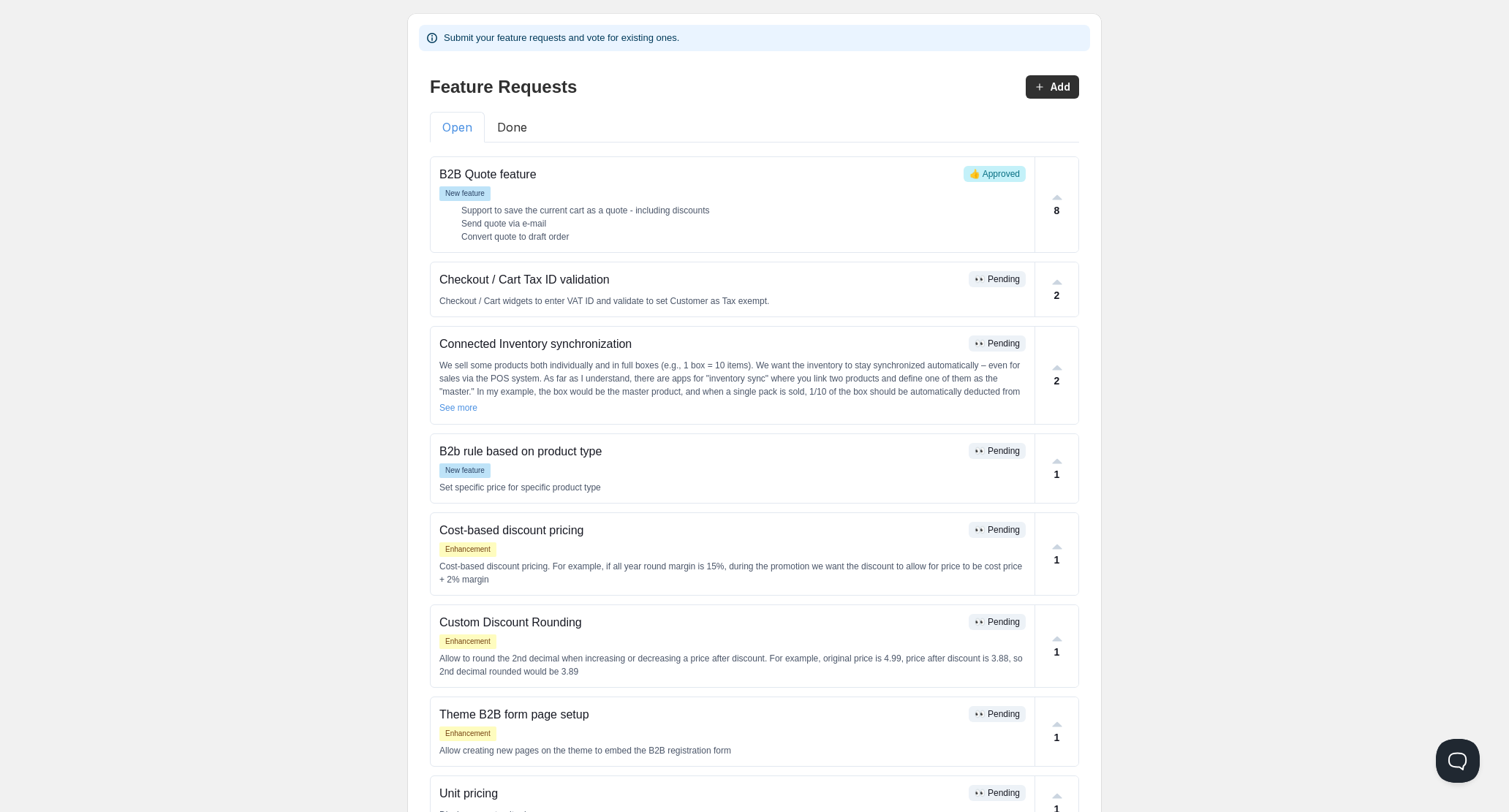
scroll to position [28, 0]
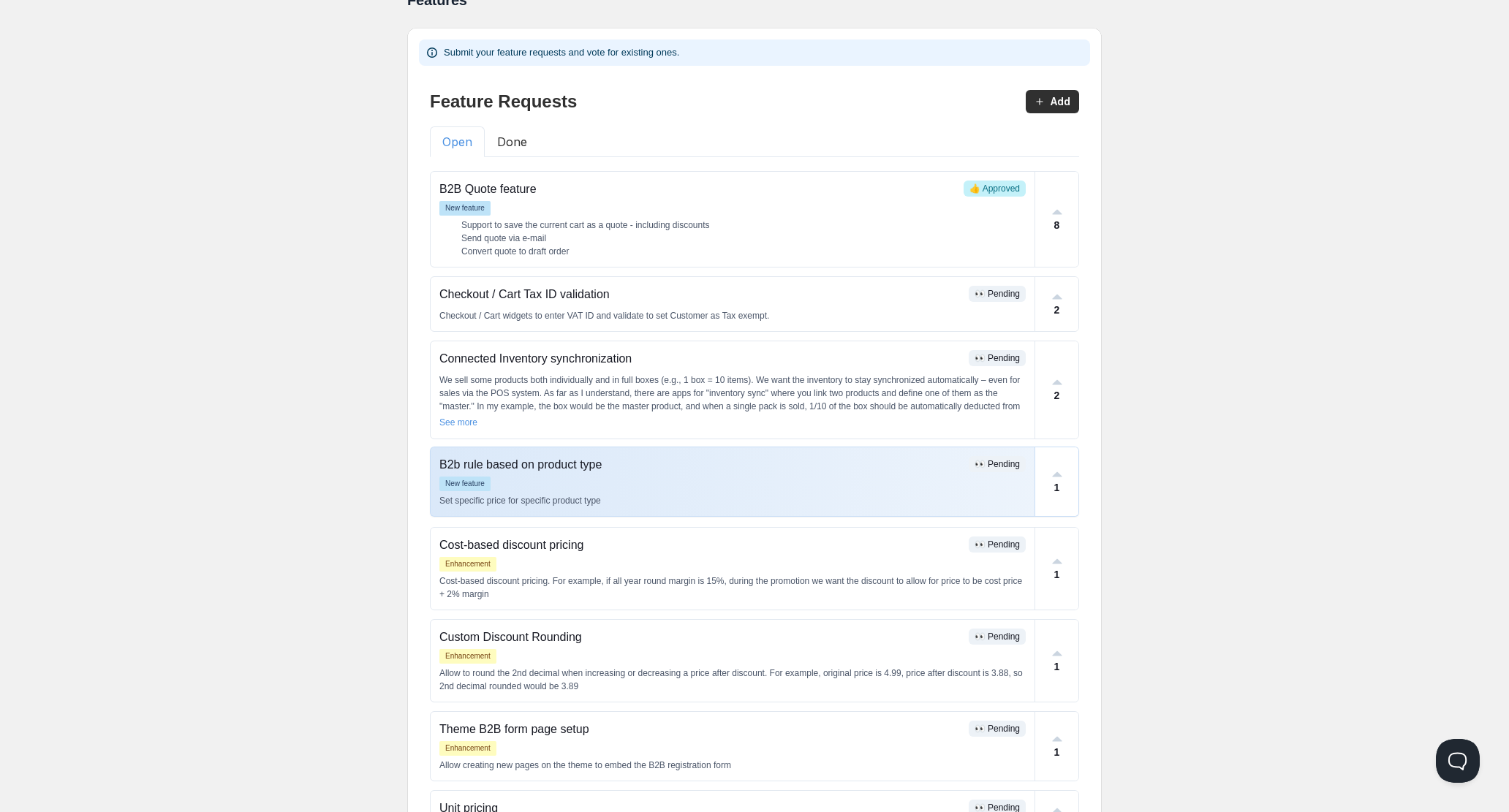
click at [562, 462] on p "B2b rule based on product type" at bounding box center [701, 465] width 524 height 18
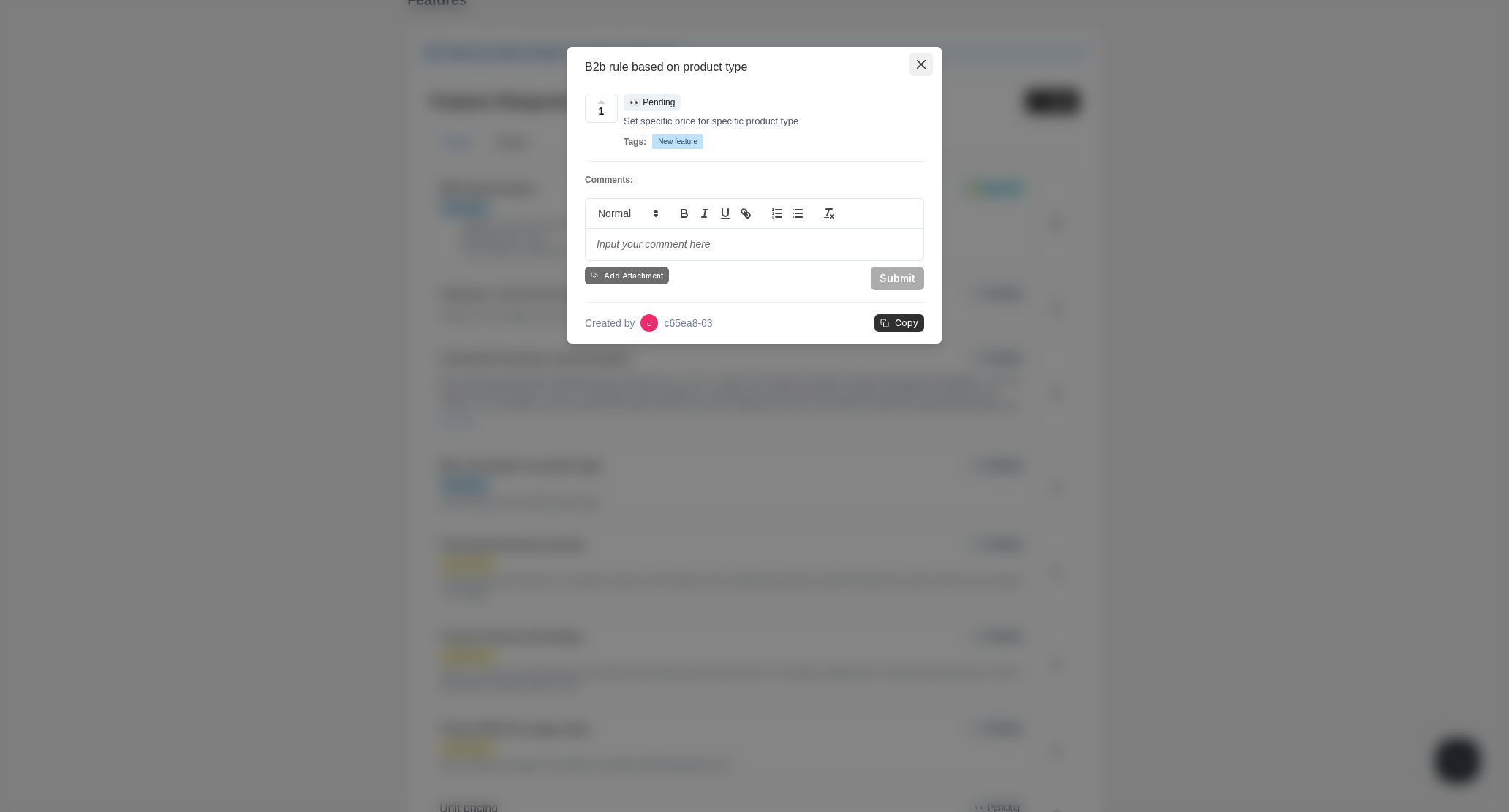
click at [919, 66] on icon "Close" at bounding box center [921, 64] width 9 height 9
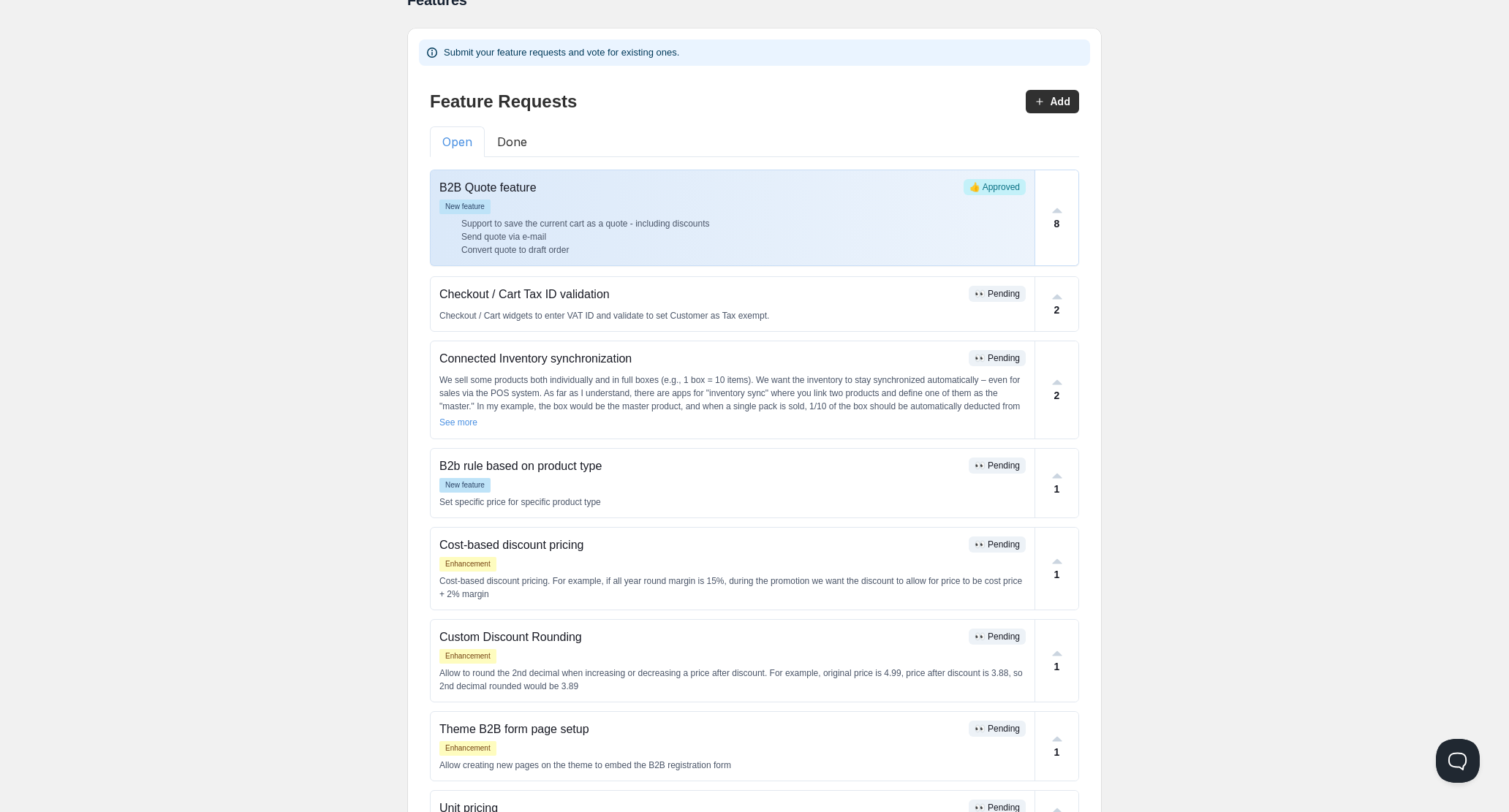
click at [505, 190] on p "B2B Quote feature" at bounding box center [698, 188] width 518 height 18
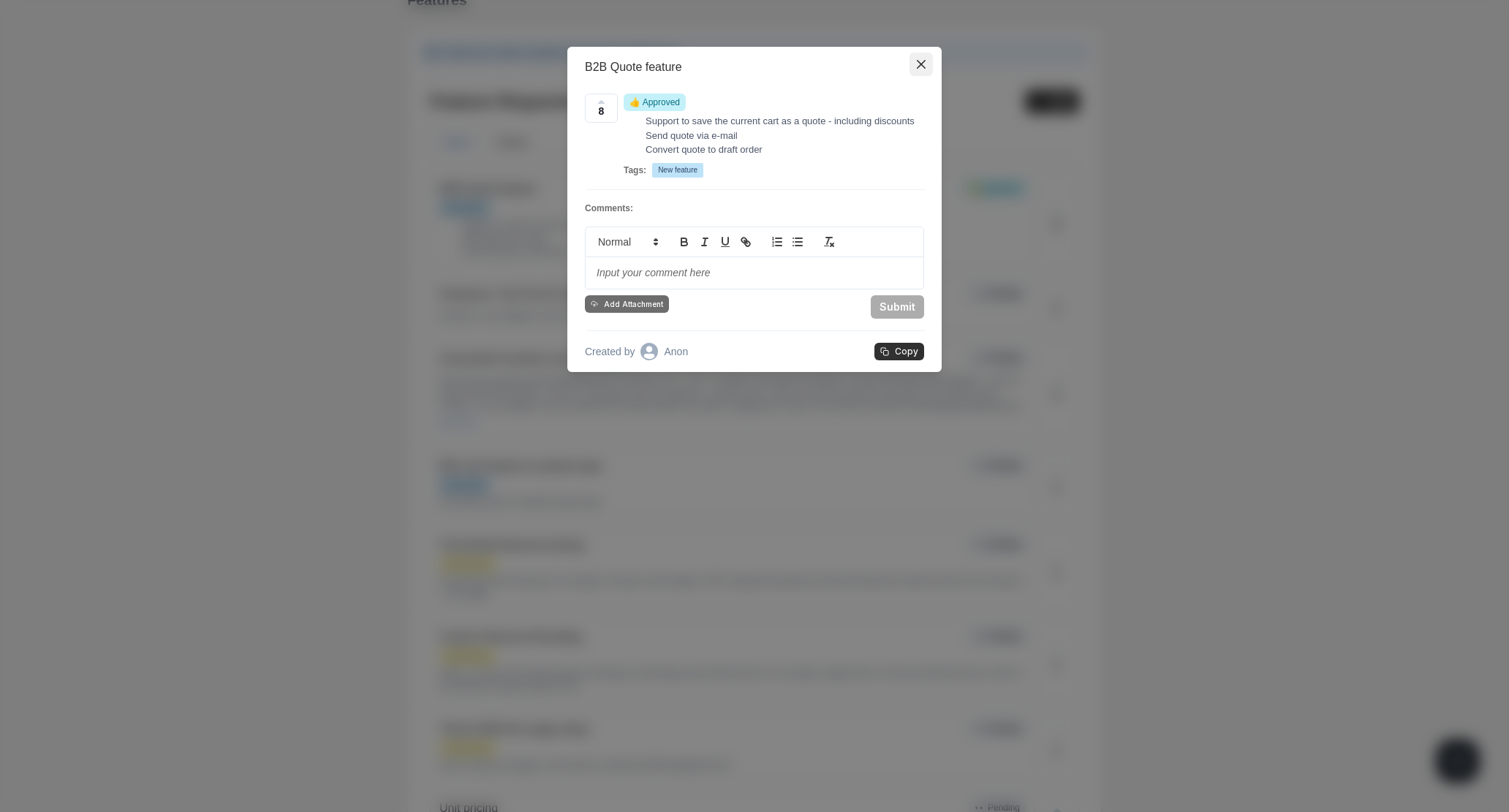
click at [917, 65] on icon "Close" at bounding box center [921, 64] width 9 height 9
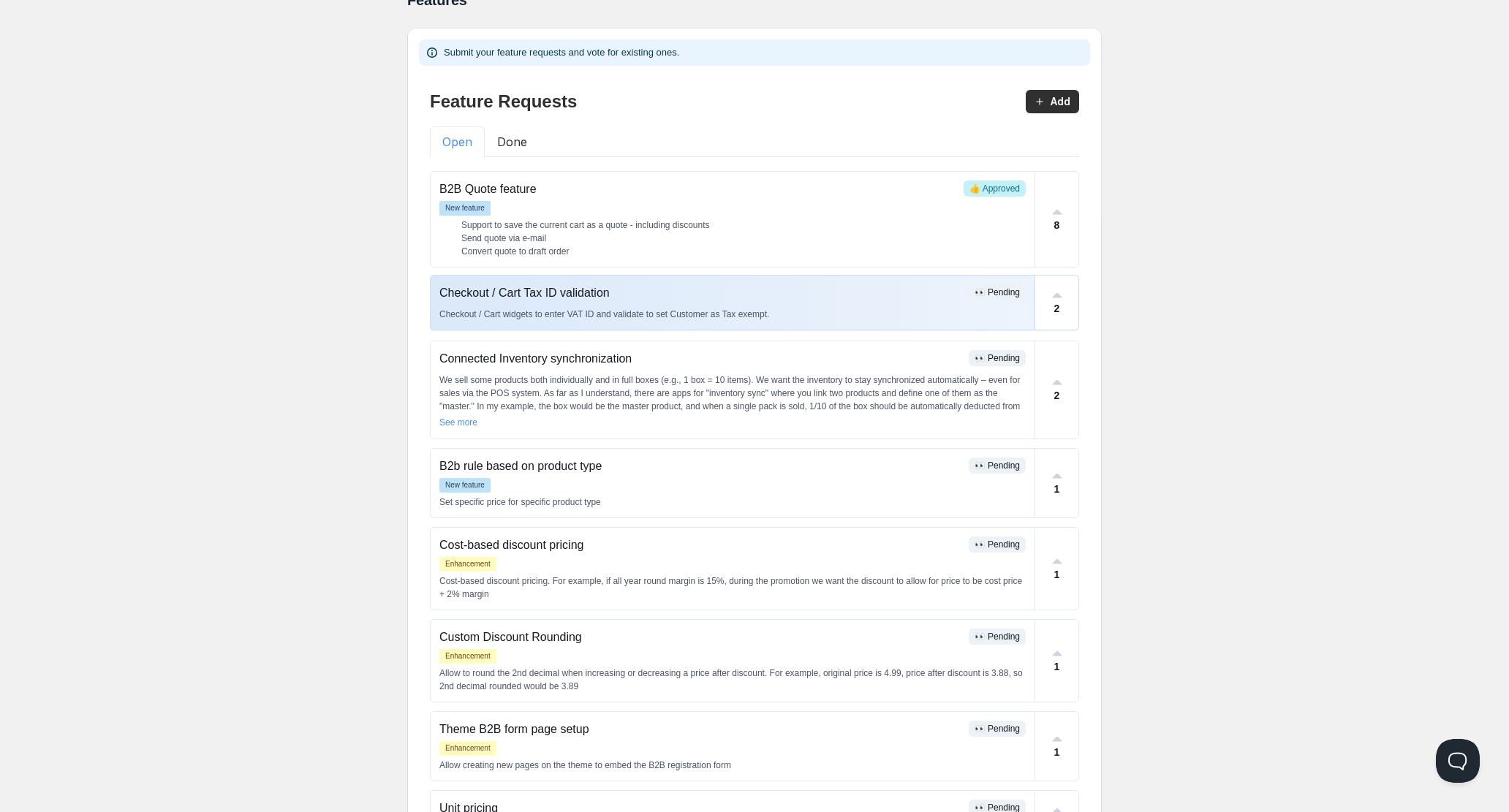
click at [574, 297] on p "Checkout / Cart Tax ID validation" at bounding box center [701, 294] width 524 height 18
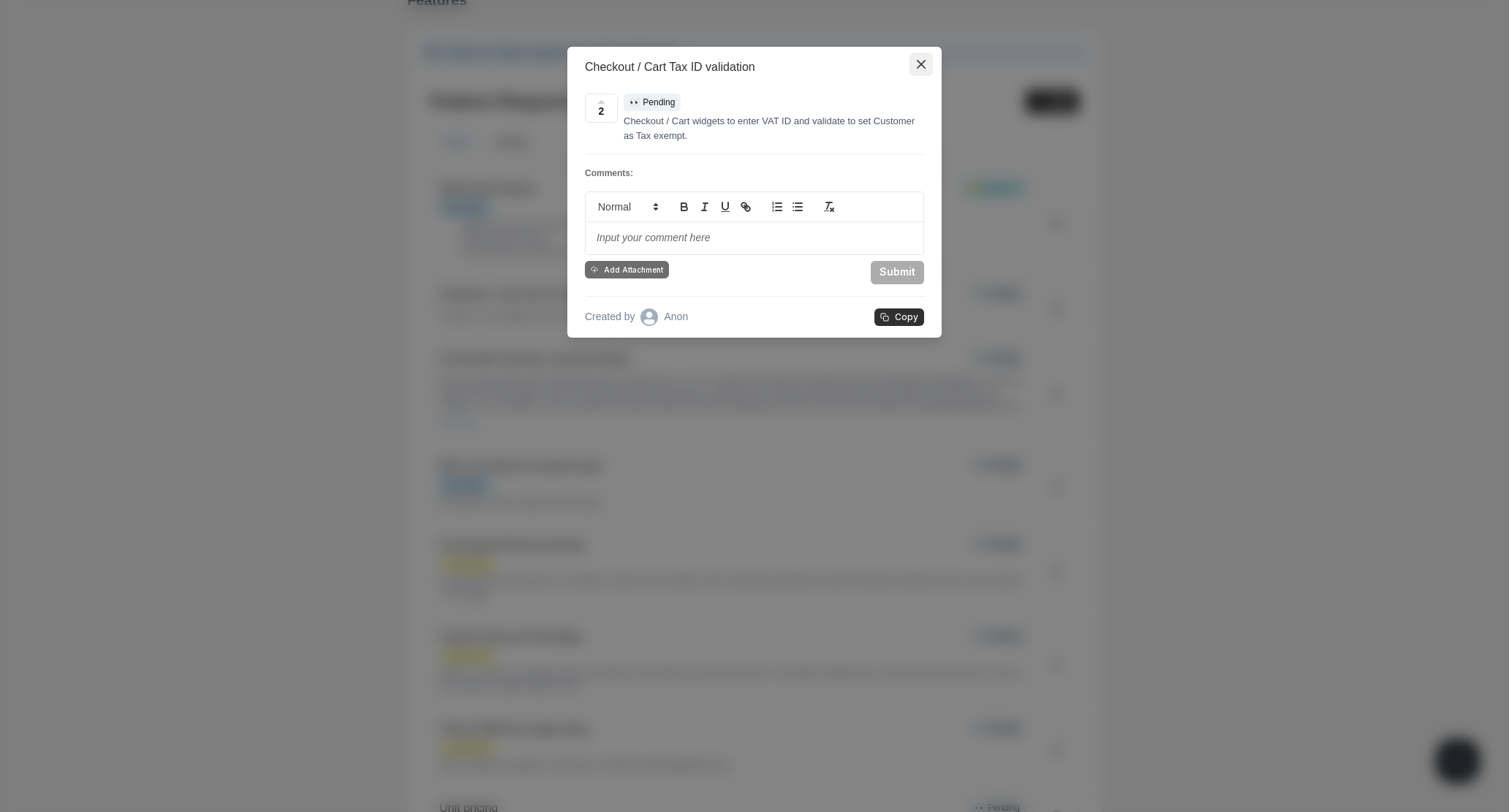
click at [918, 68] on icon "Close" at bounding box center [921, 64] width 9 height 9
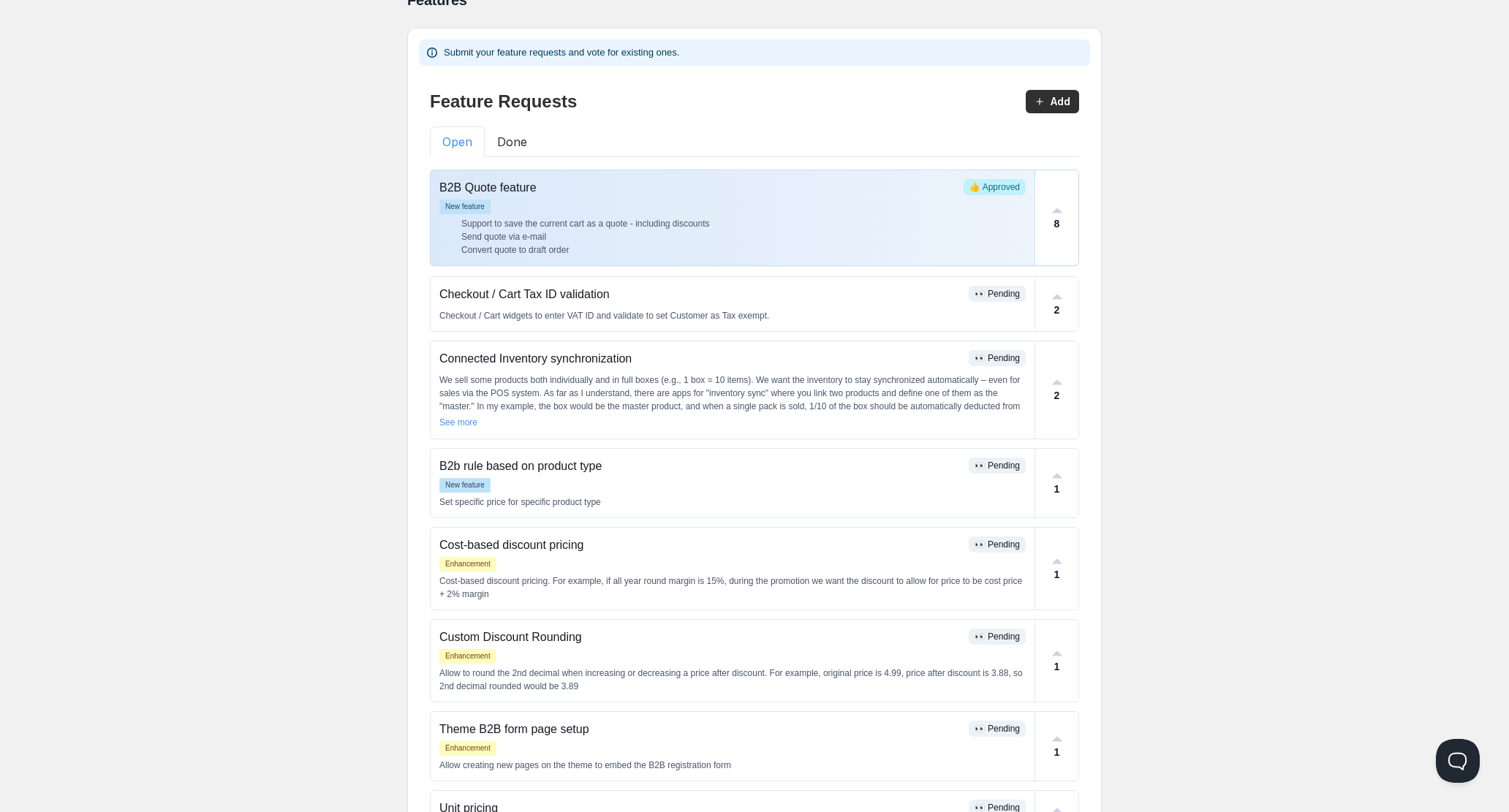
click at [670, 217] on li "Support to save the current cart as a quote - including discounts" at bounding box center [743, 223] width 564 height 13
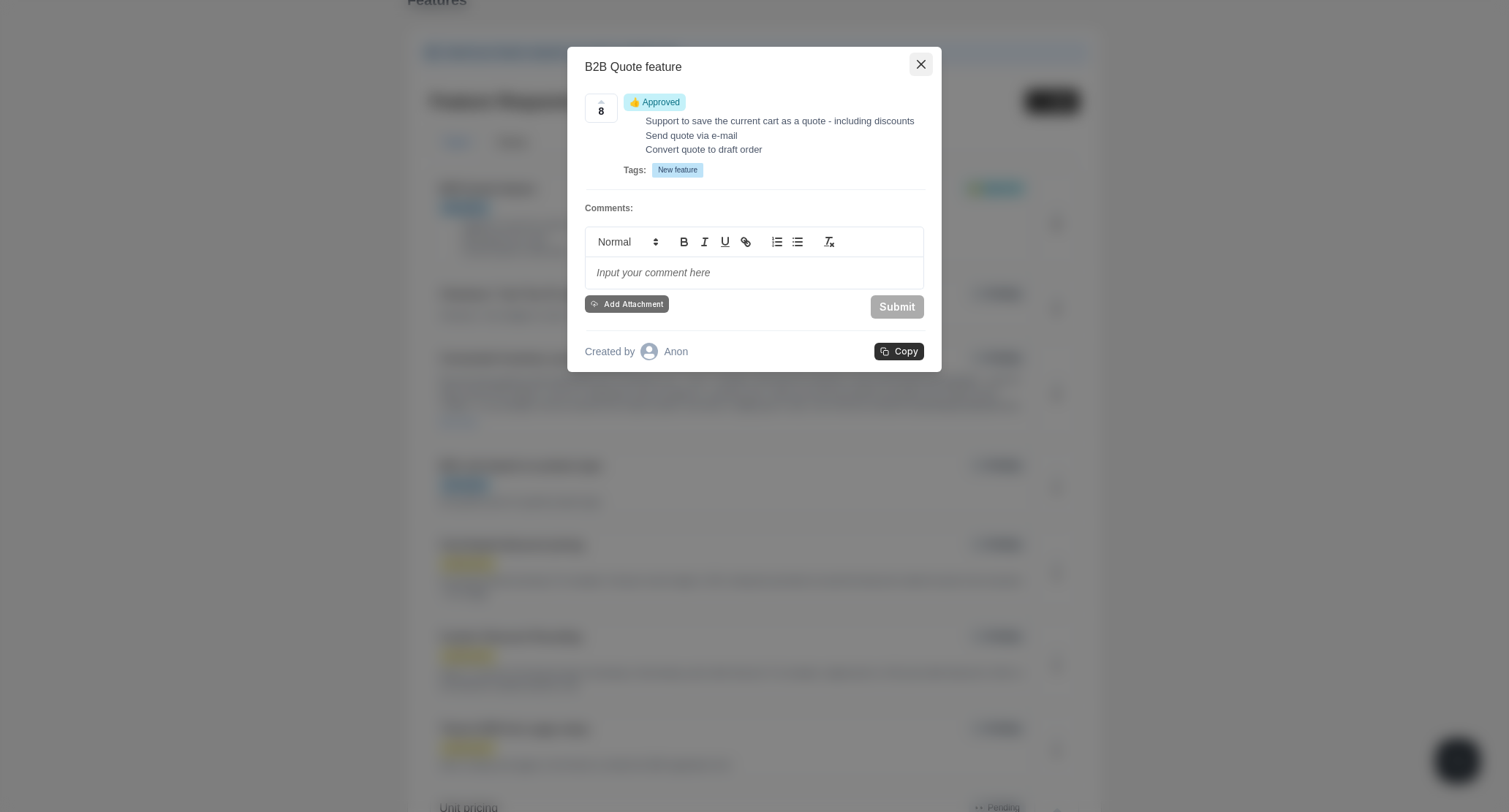
click at [917, 67] on icon "Close" at bounding box center [921, 64] width 9 height 9
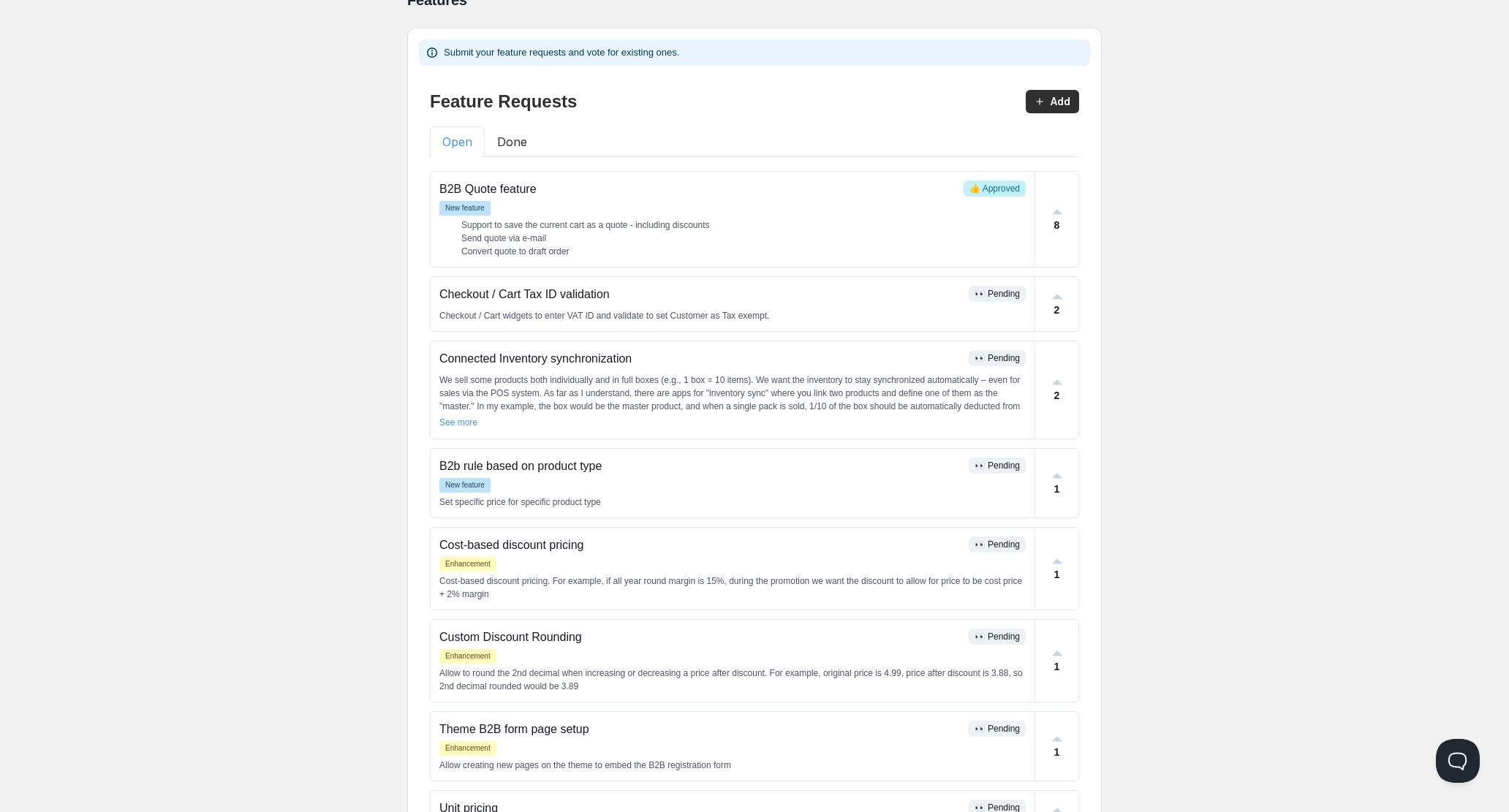
scroll to position [0, 0]
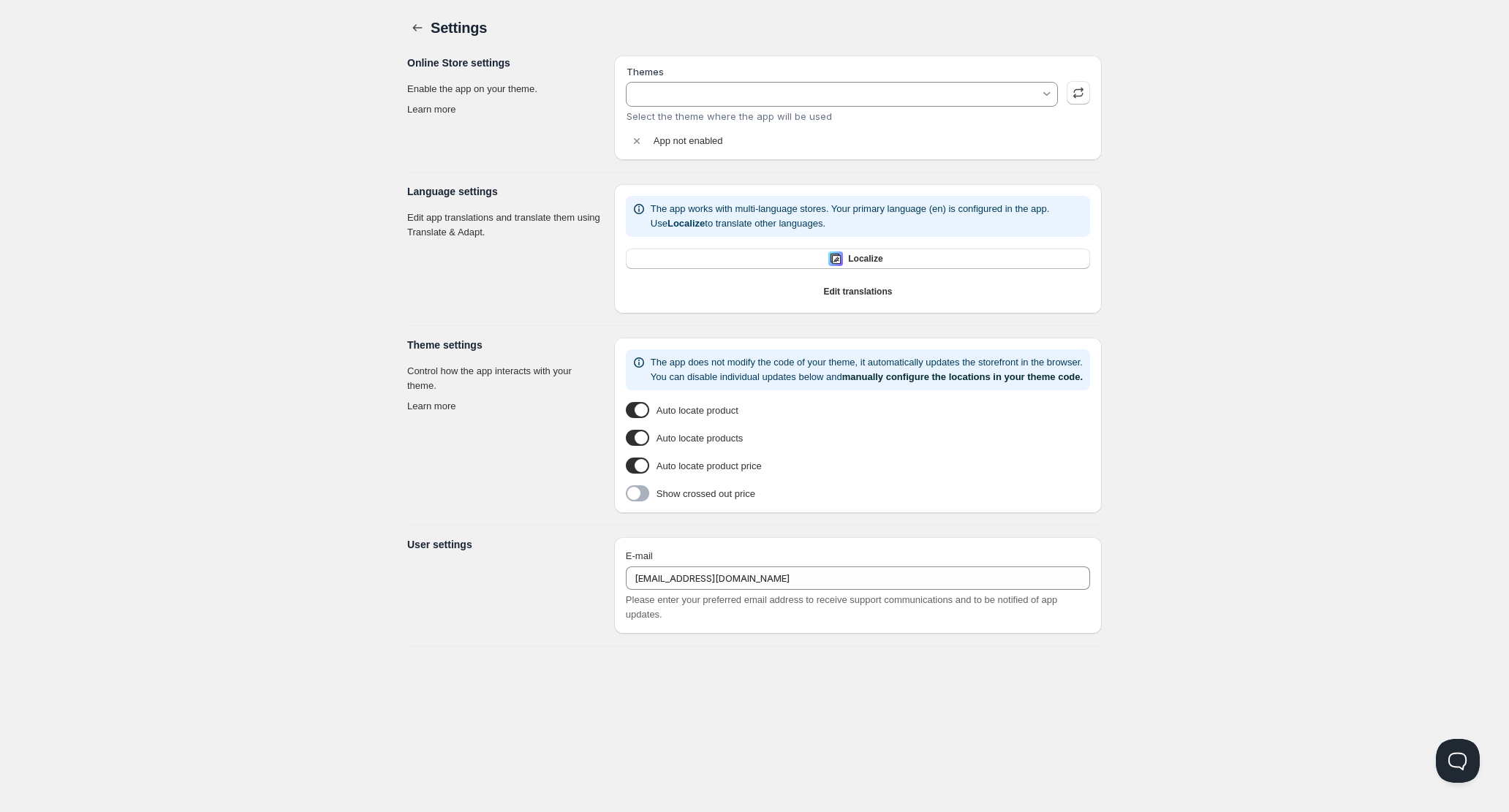
type input "[PERSON_NAME]"
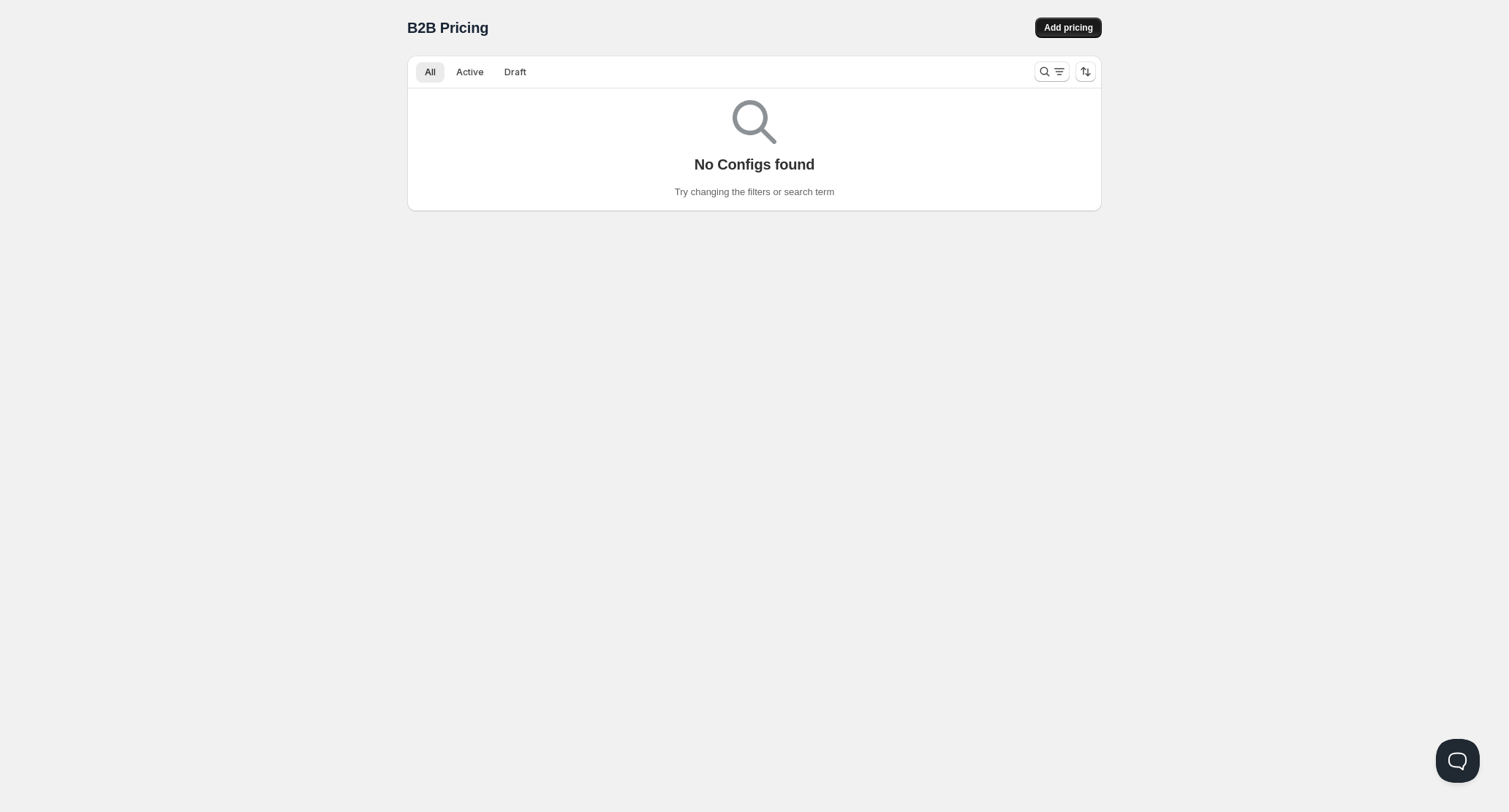
click at [1067, 21] on button "Add pricing" at bounding box center [1068, 28] width 66 height 21
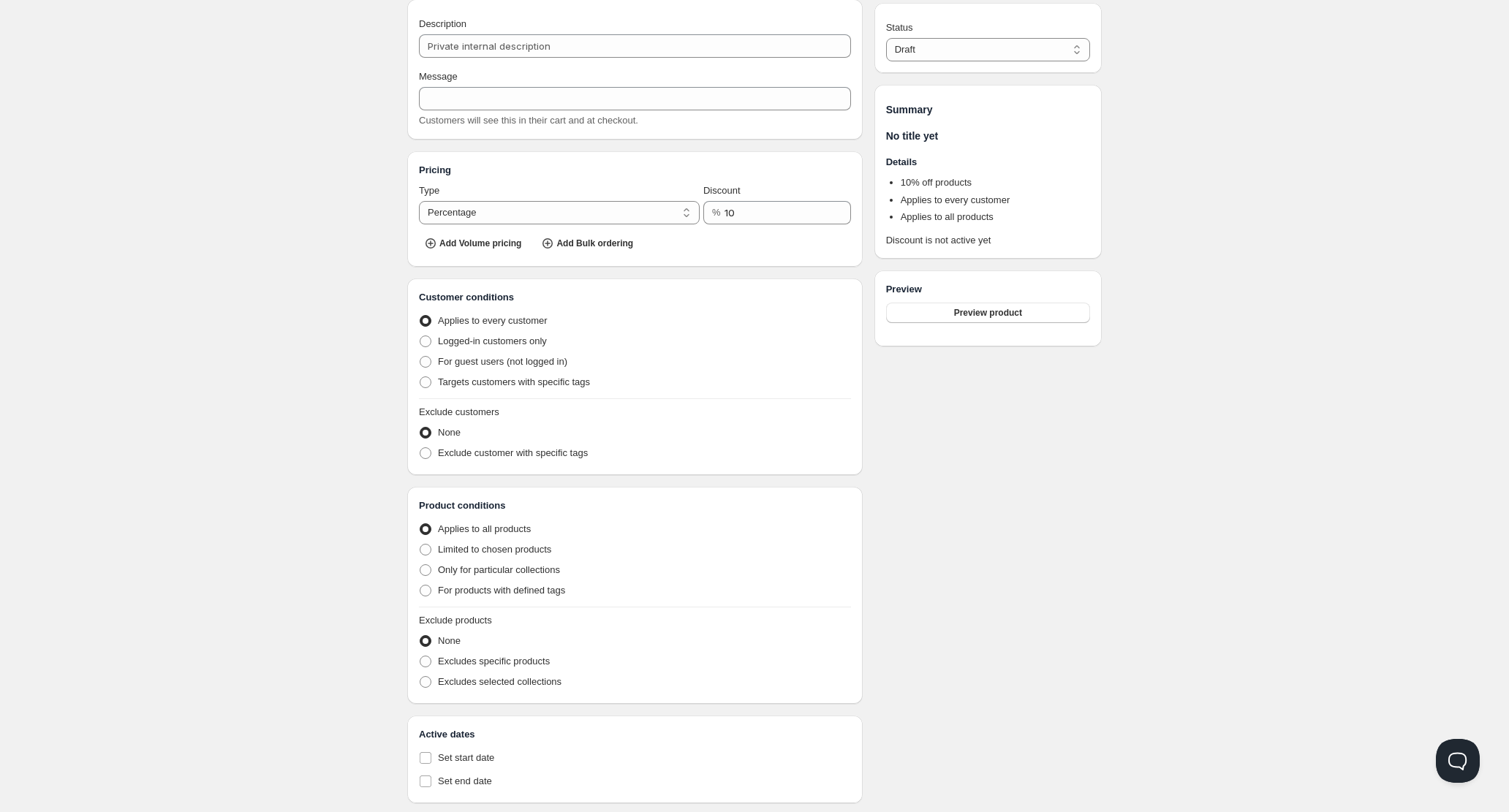
scroll to position [83, 0]
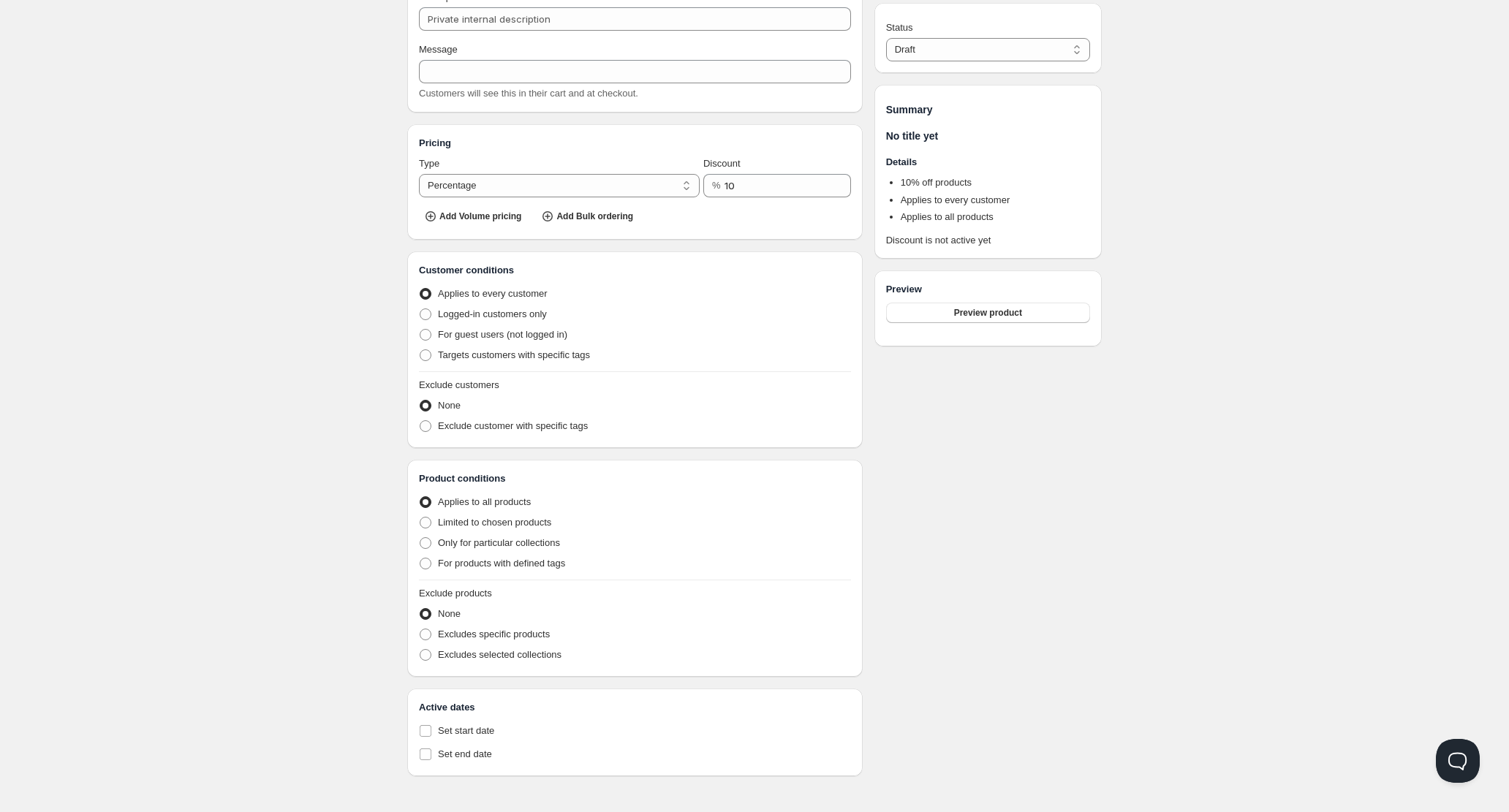
scroll to position [1, 0]
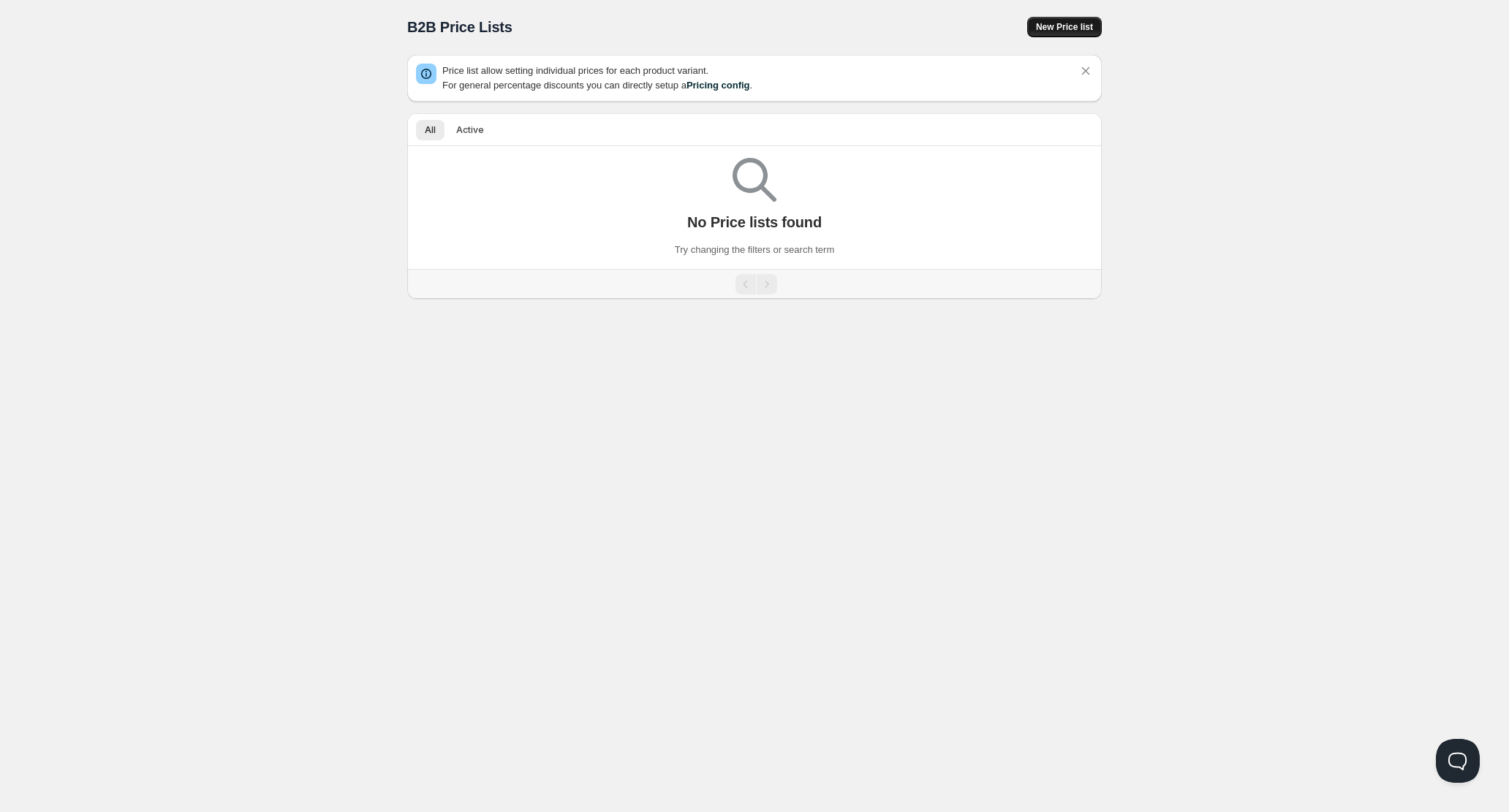
click at [1052, 24] on span "New Price list" at bounding box center [1064, 27] width 57 height 12
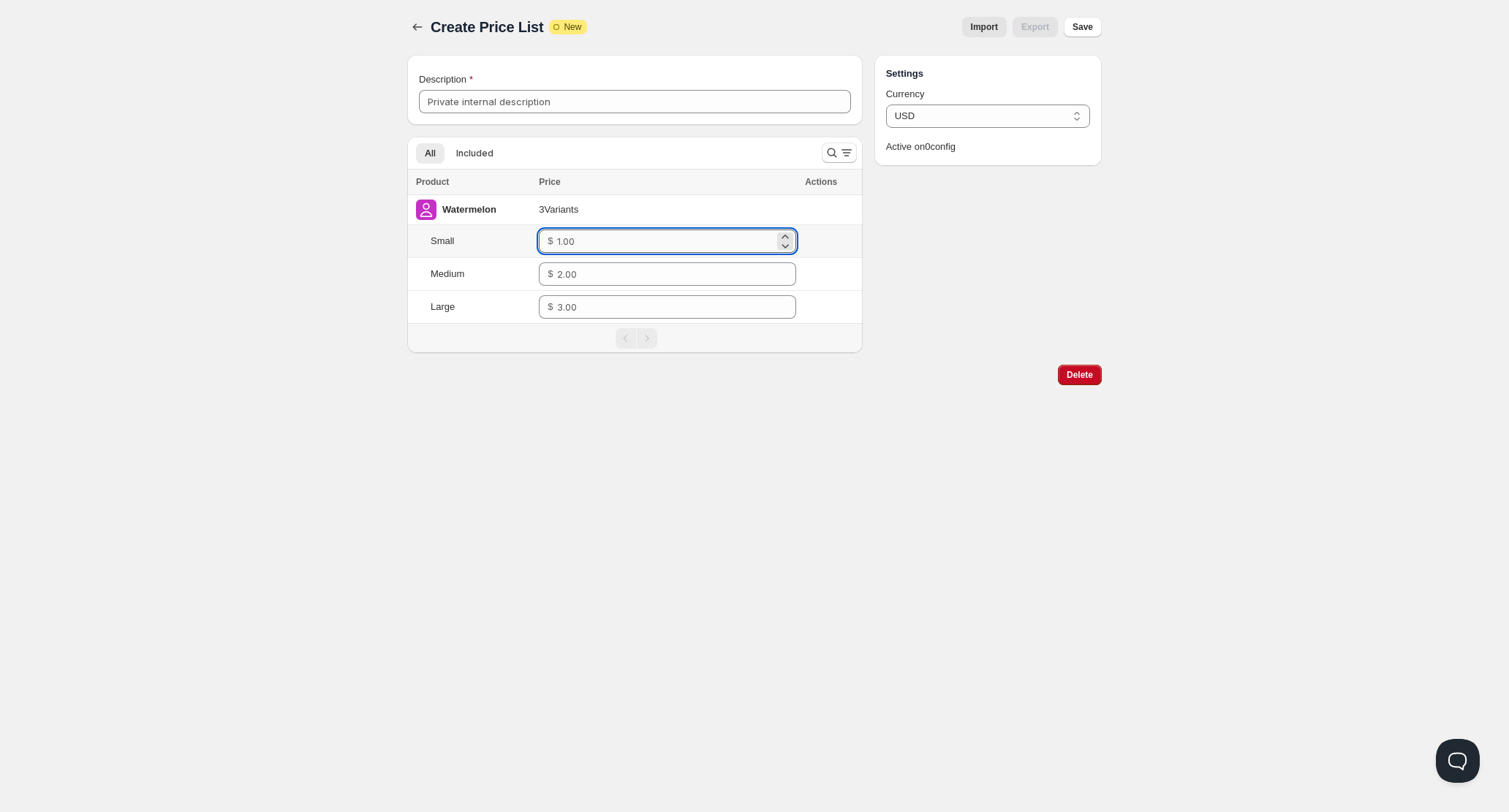
click at [612, 243] on input "number" at bounding box center [665, 241] width 217 height 24
type input "2"
type input "1"
type input "0.90"
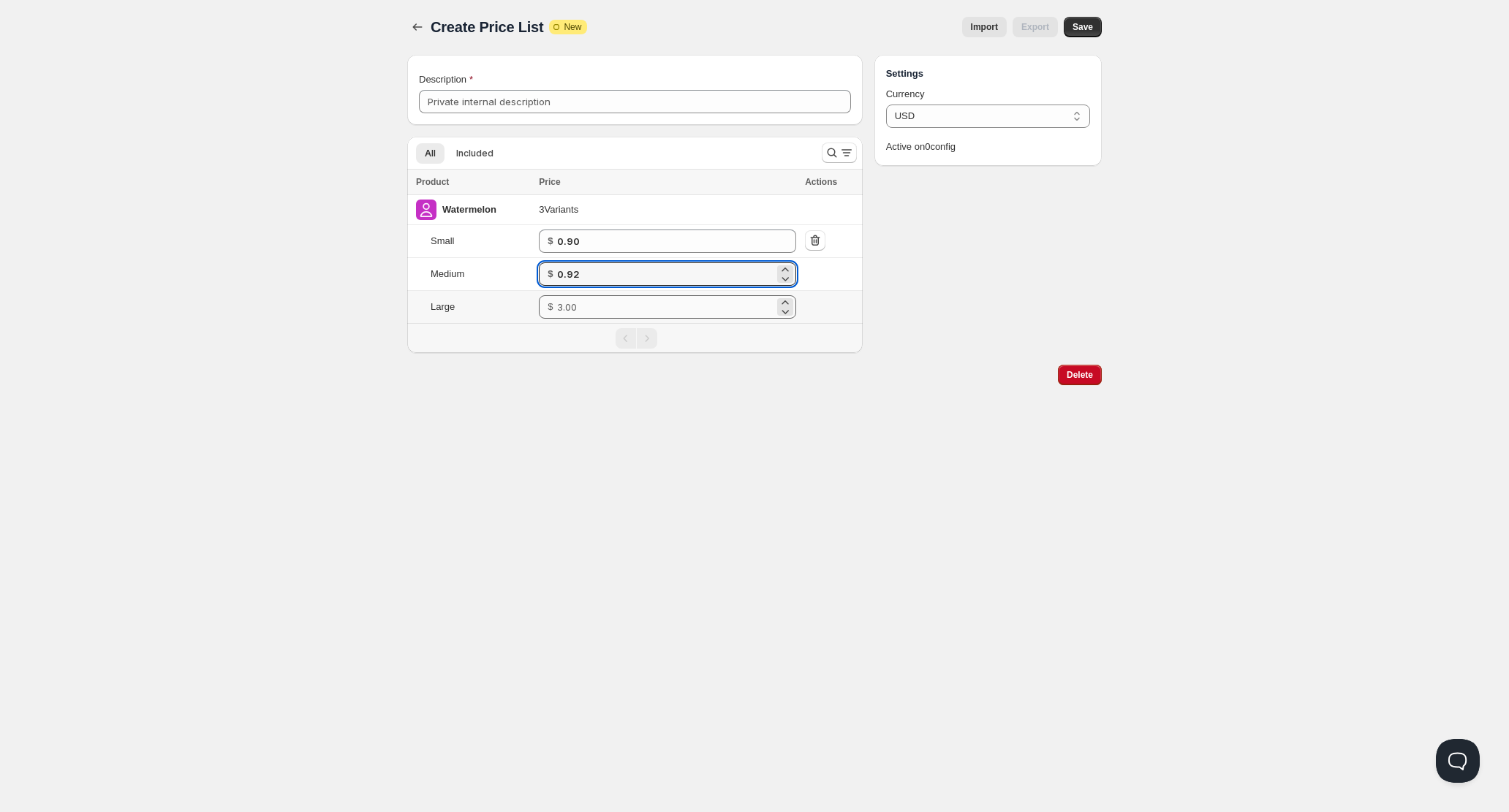
type input "0.92"
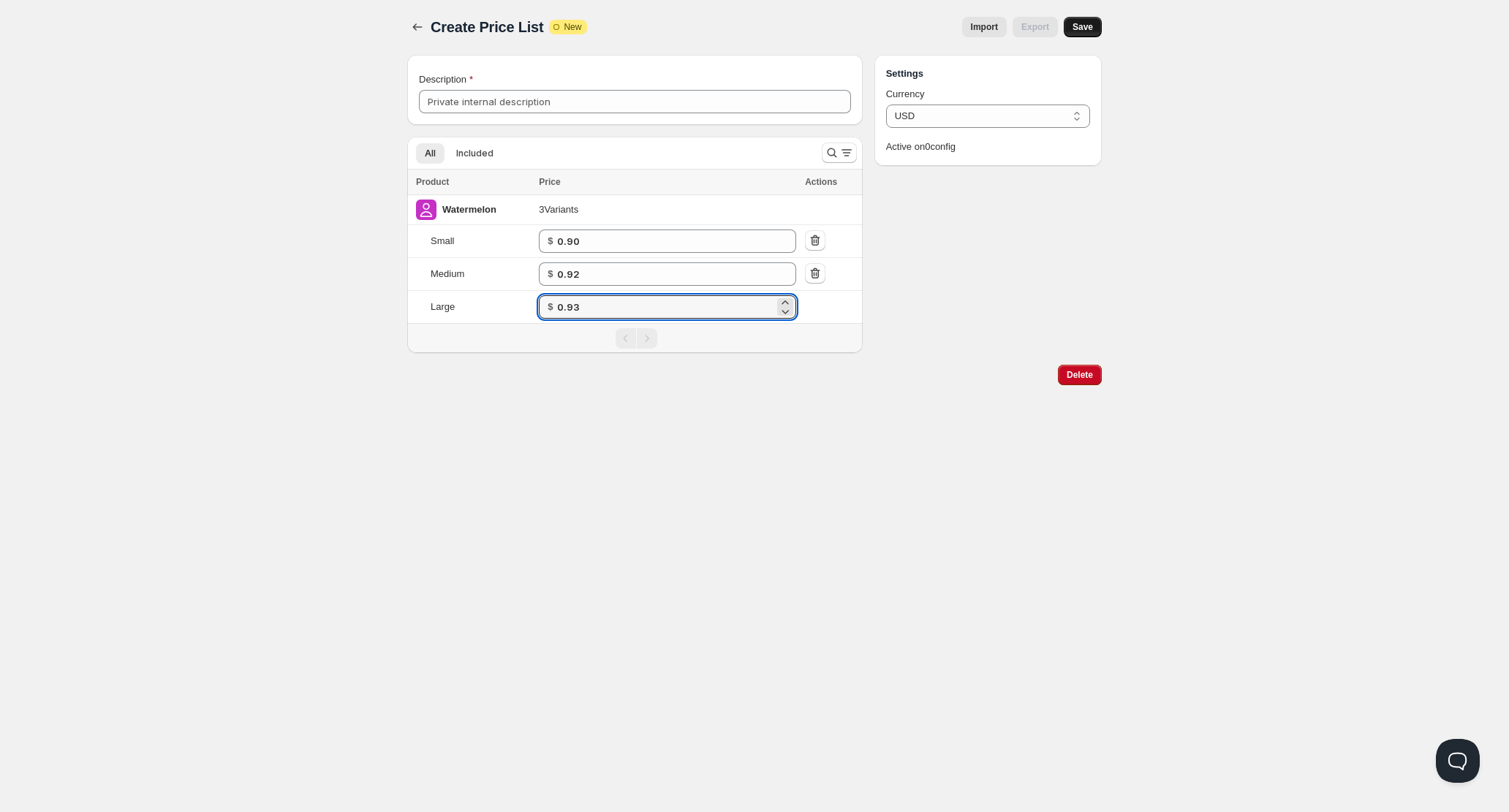
type input "0.93"
click at [1087, 25] on span "Save" at bounding box center [1083, 27] width 21 height 12
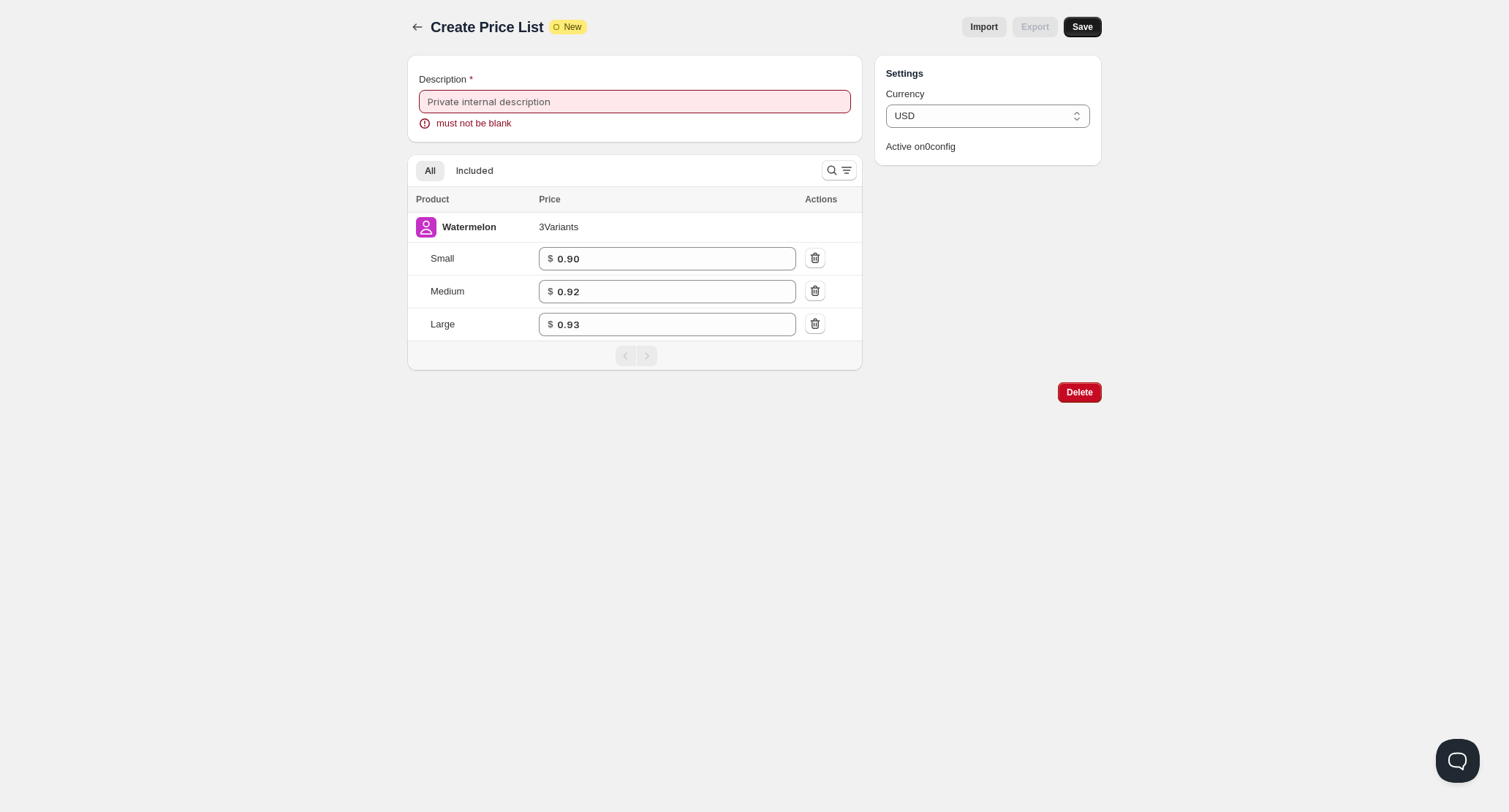
click at [694, 114] on div "Description must not be blank" at bounding box center [635, 101] width 432 height 58
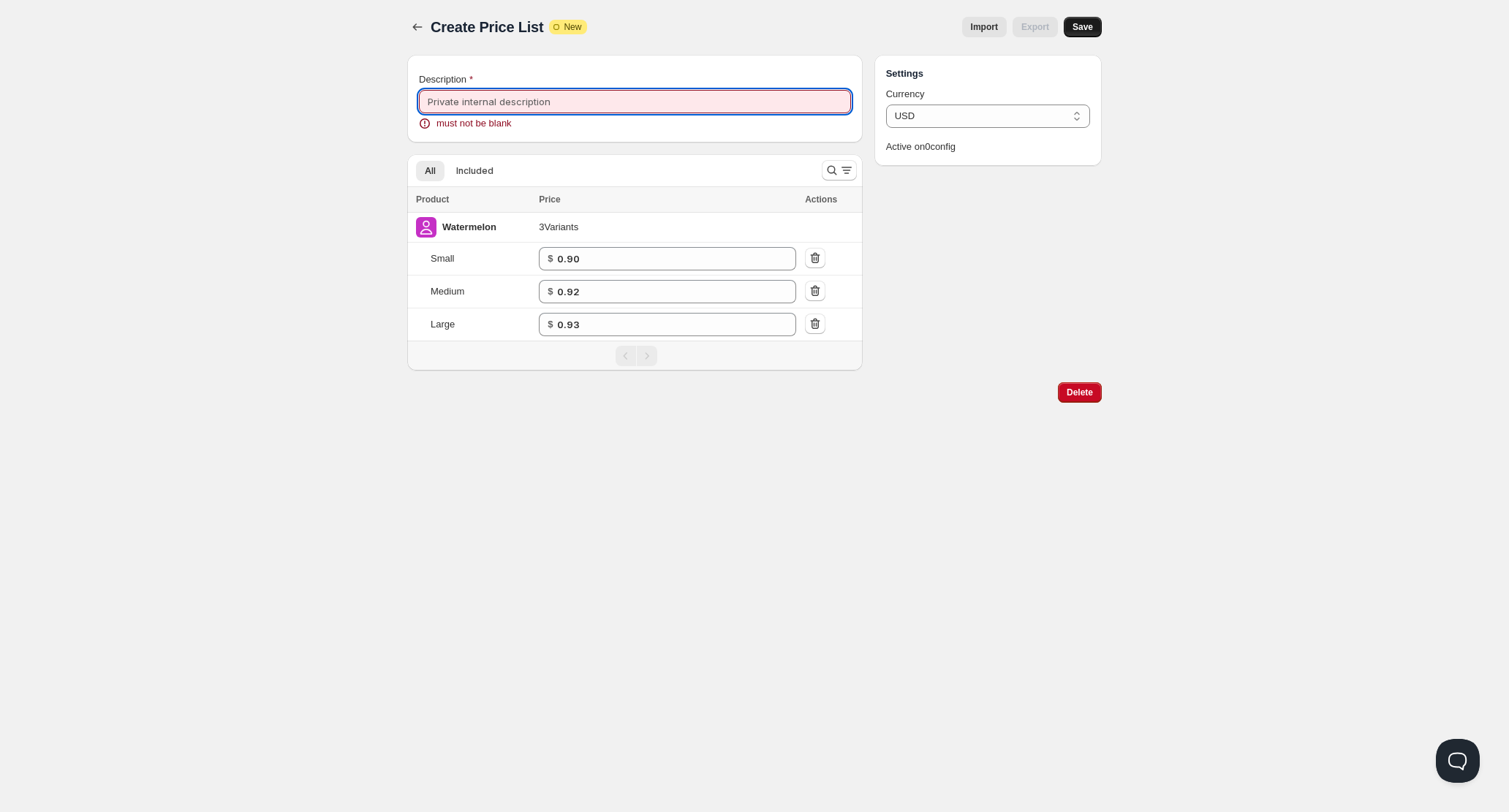
click at [698, 94] on input "Description" at bounding box center [635, 102] width 432 height 24
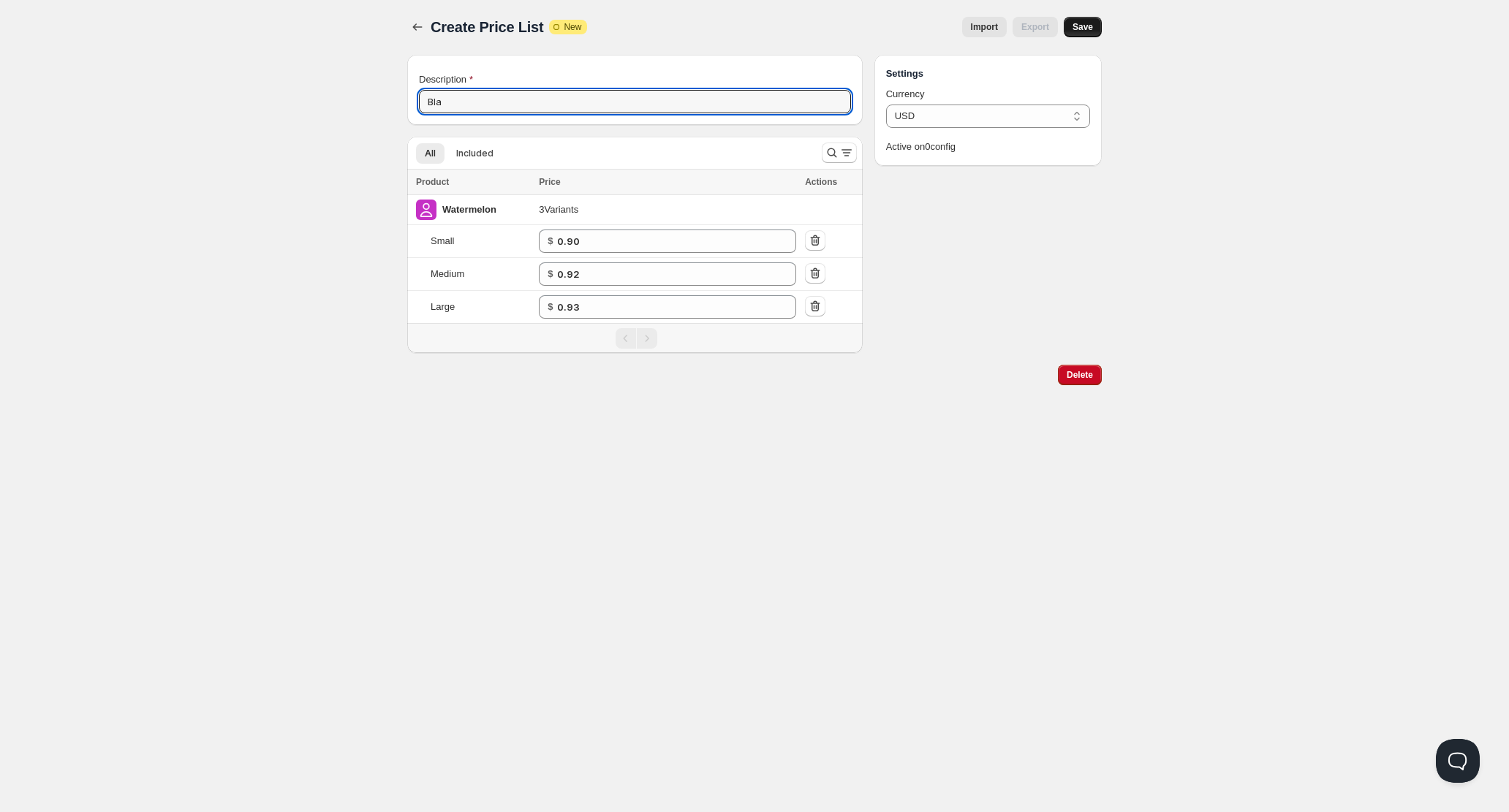
type input "Bla"
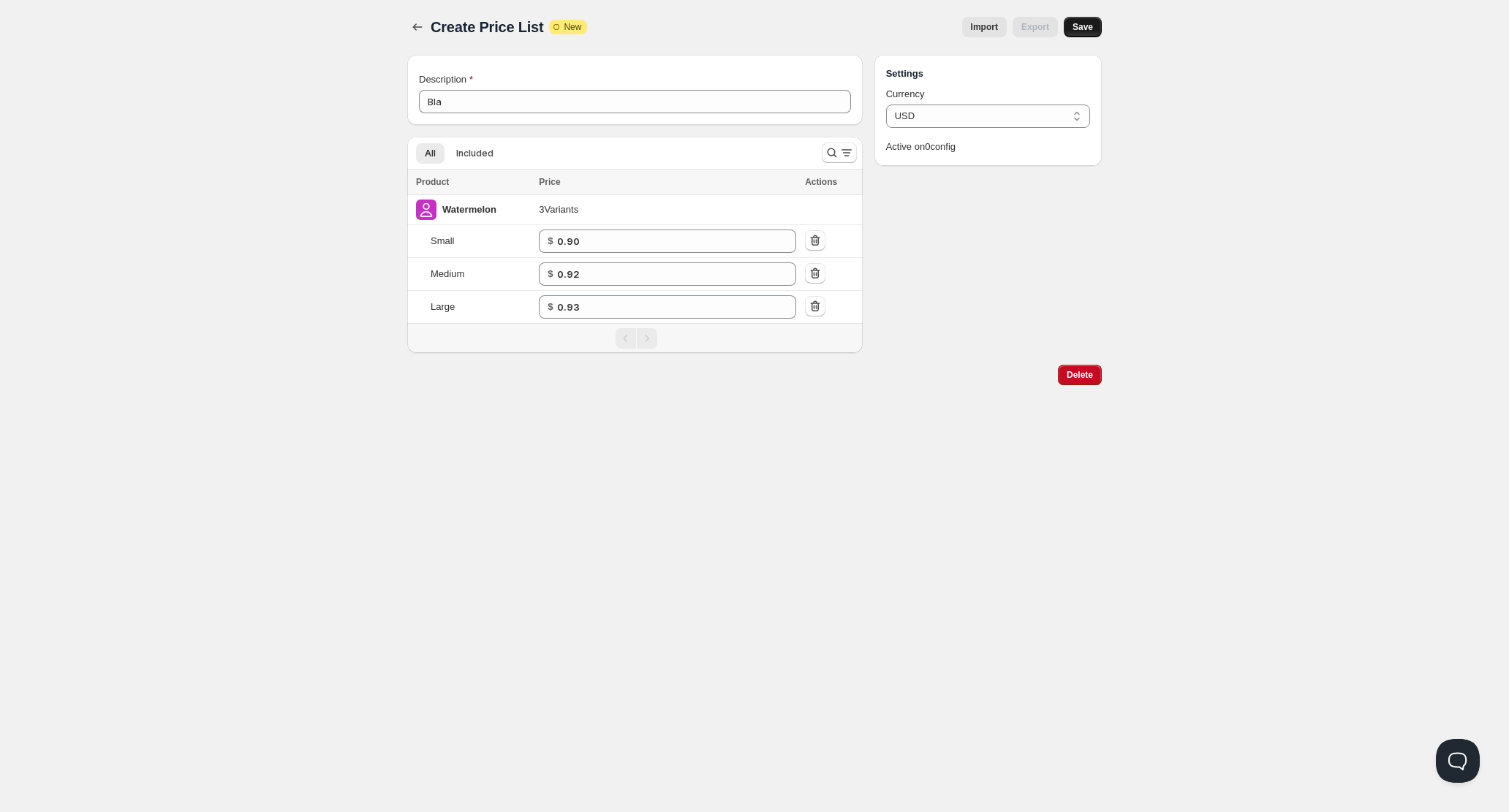
click at [1086, 35] on button "Save" at bounding box center [1083, 27] width 38 height 21
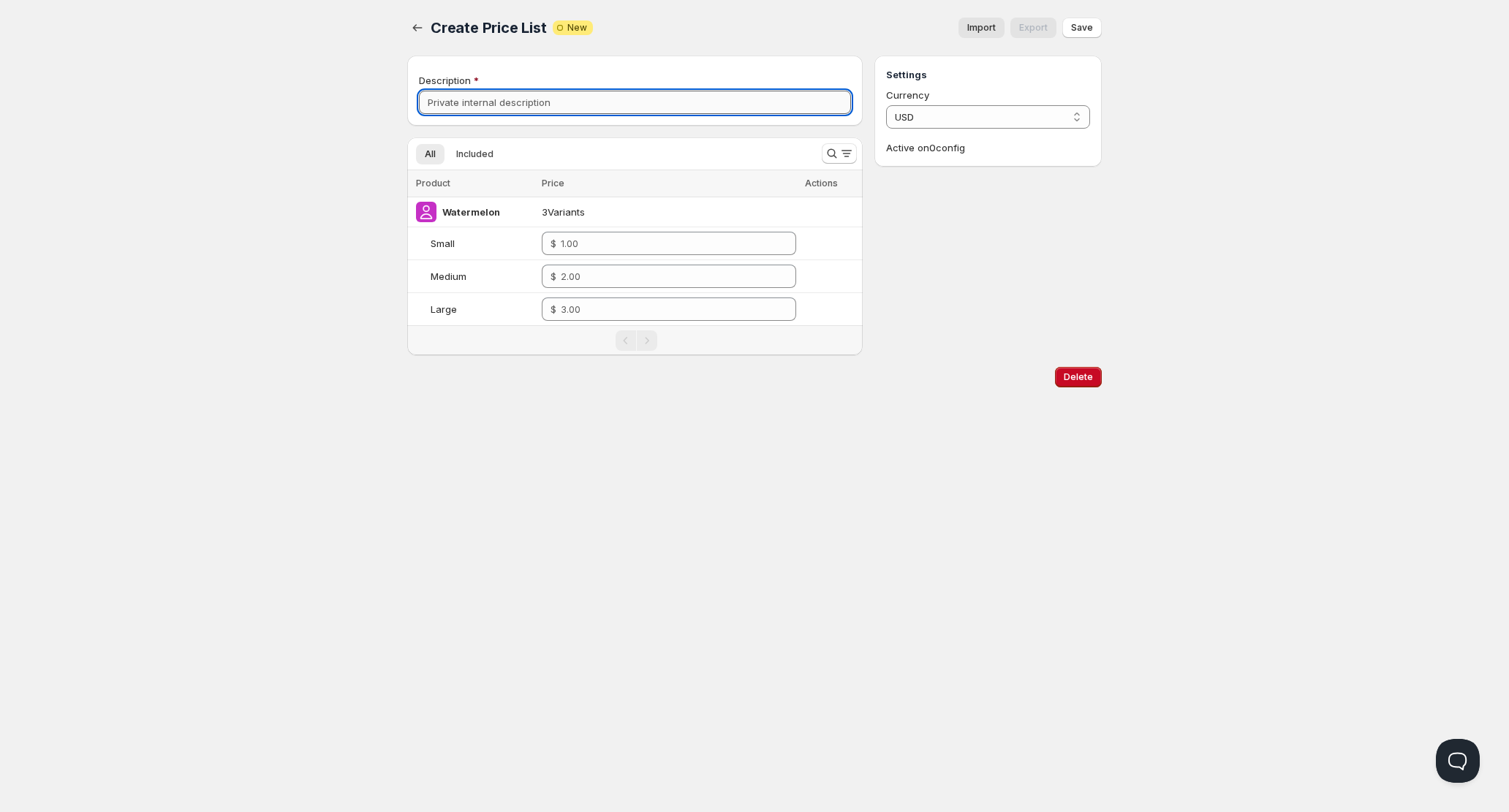
click at [636, 107] on input "Description" at bounding box center [635, 103] width 432 height 24
type input "yolodo"
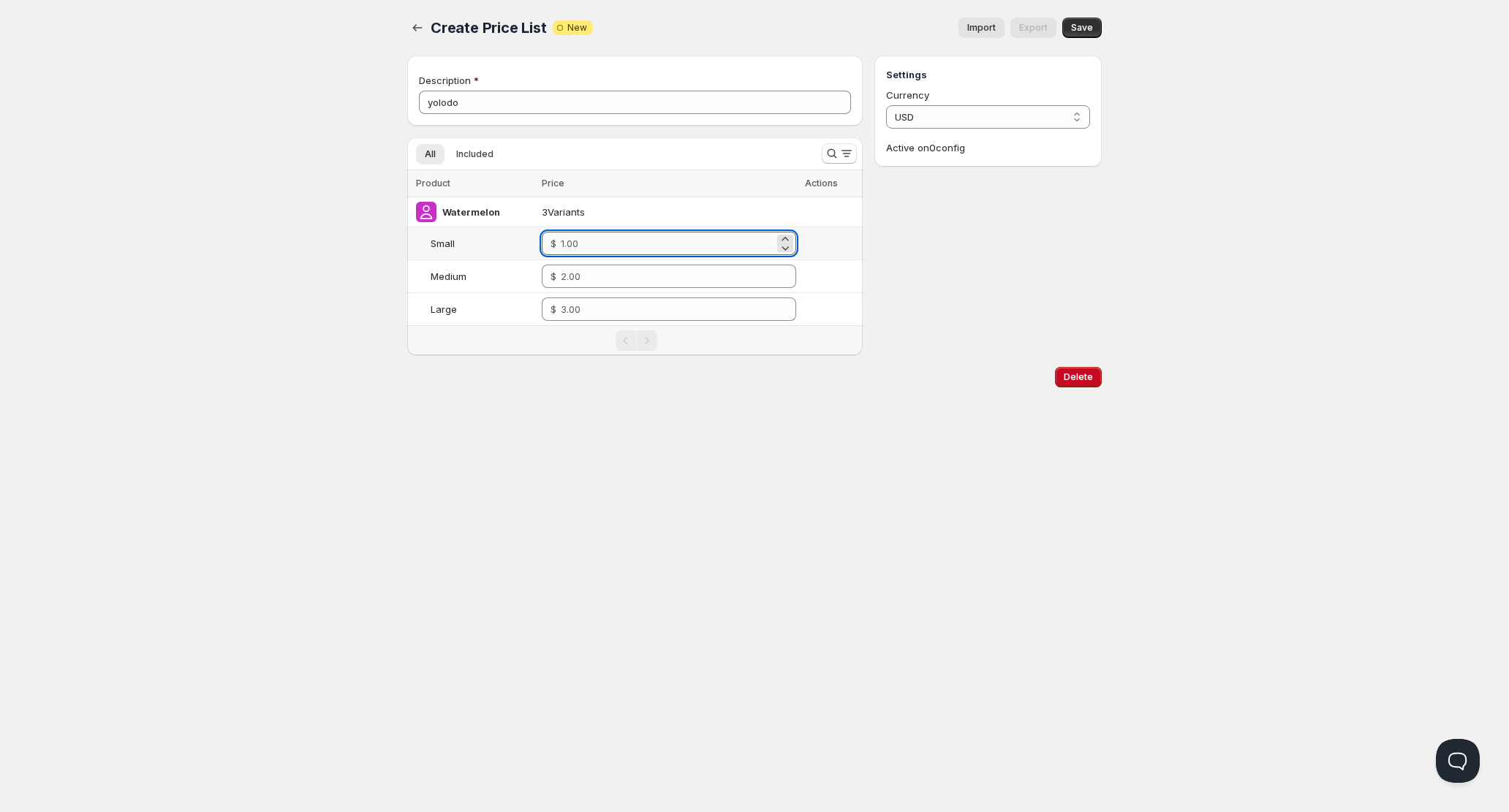
click at [677, 240] on input "number" at bounding box center [667, 243] width 213 height 24
type input "0.90"
type input "0.92"
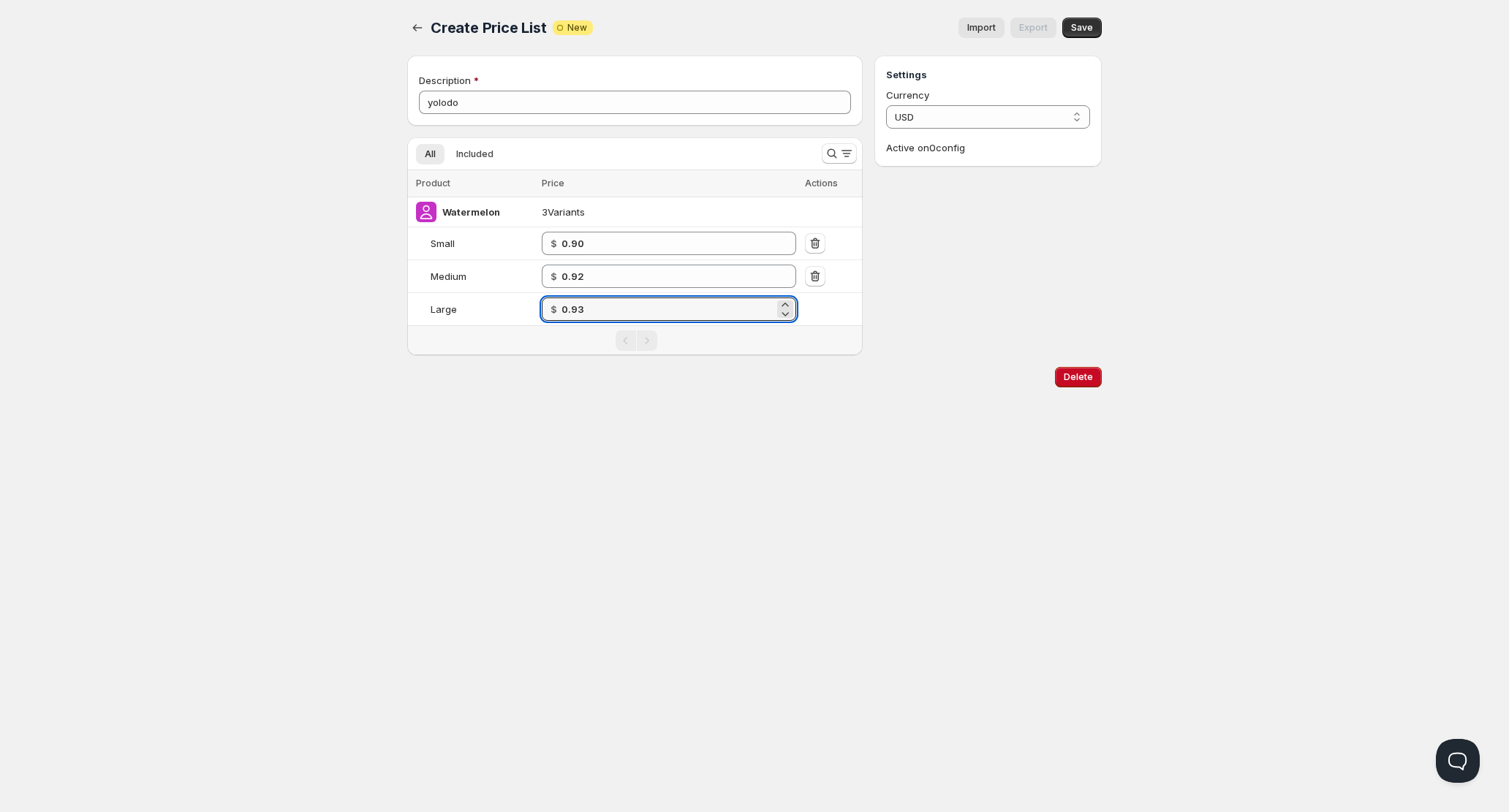
type input "0.93"
click at [1033, 193] on div "Settings Currency USD USD Active on 0 config" at bounding box center [988, 205] width 227 height 299
click at [1088, 28] on span "Save" at bounding box center [1082, 28] width 22 height 12
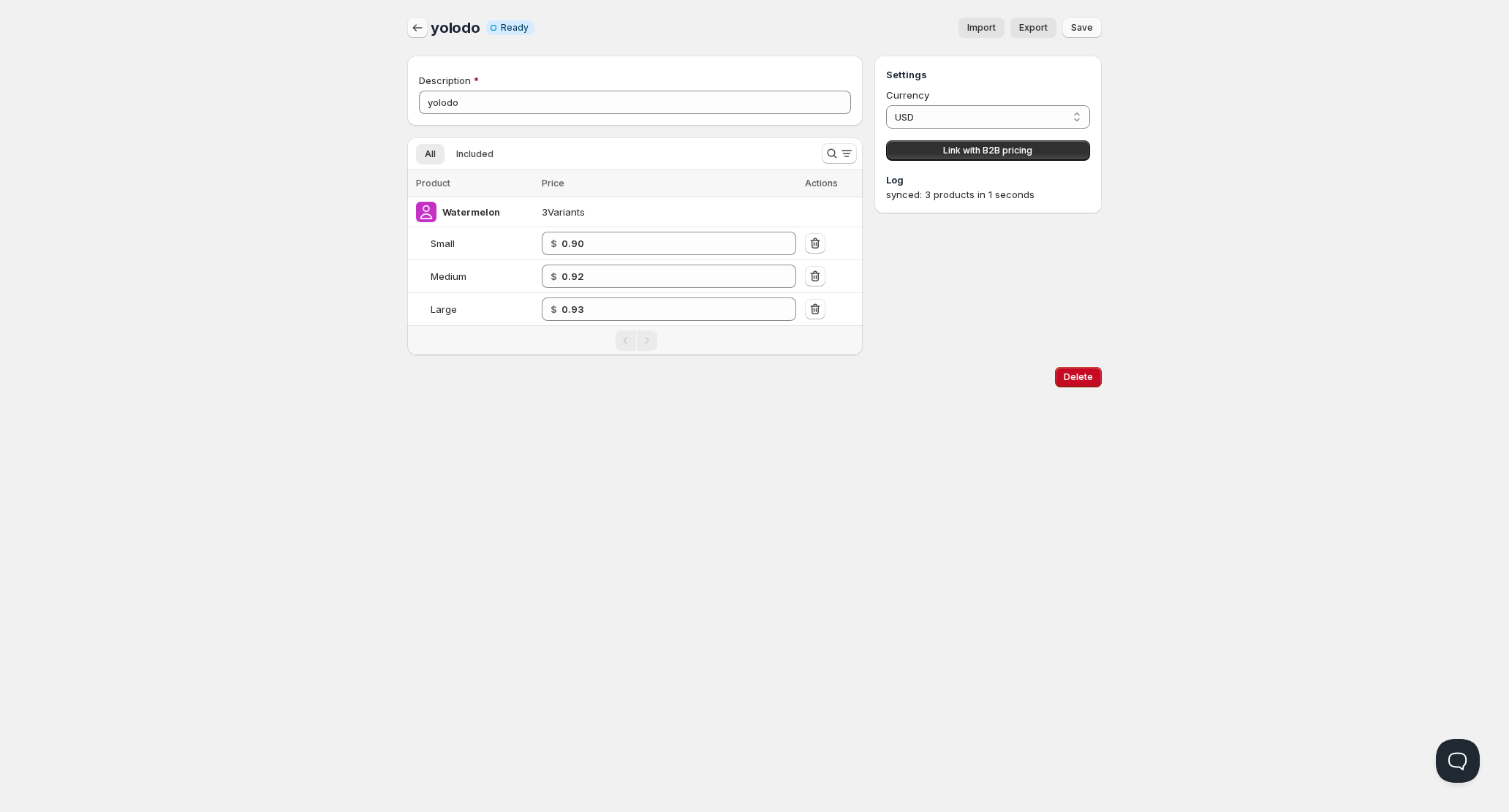
click at [420, 33] on icon "button" at bounding box center [417, 28] width 15 height 15
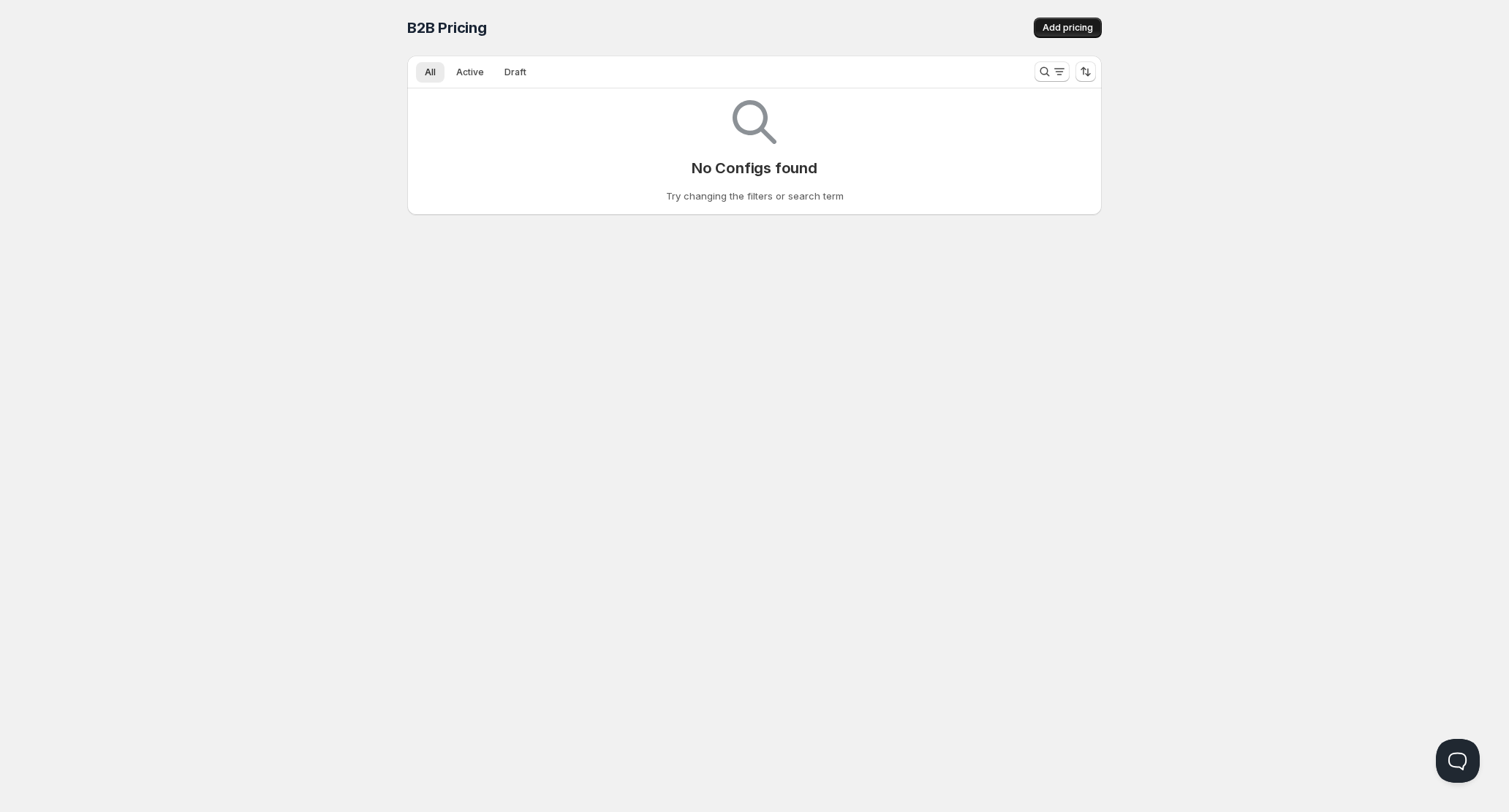
click at [1084, 32] on span "Add pricing" at bounding box center [1067, 28] width 50 height 12
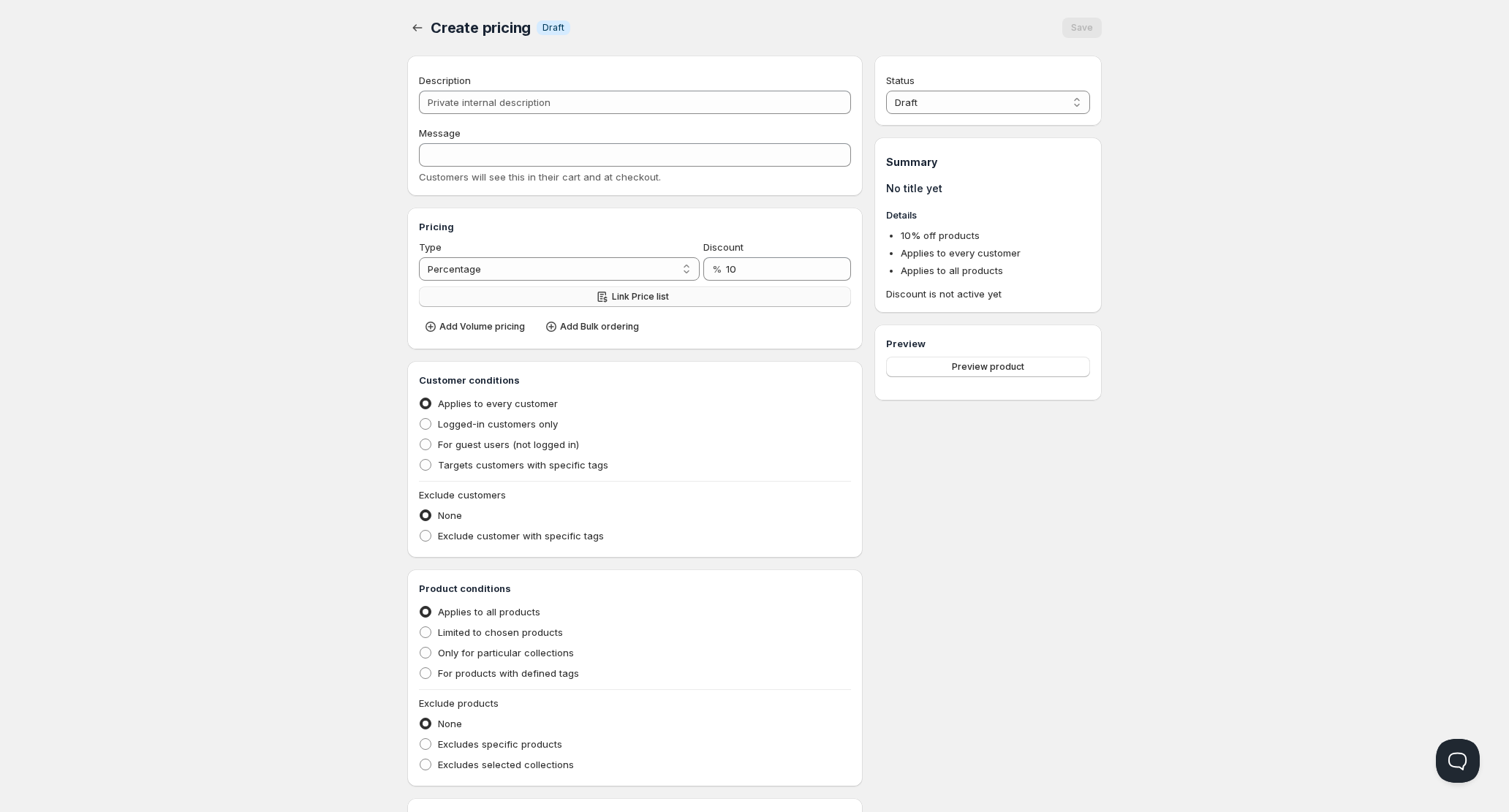
click at [585, 304] on button "Link Price list" at bounding box center [635, 297] width 432 height 21
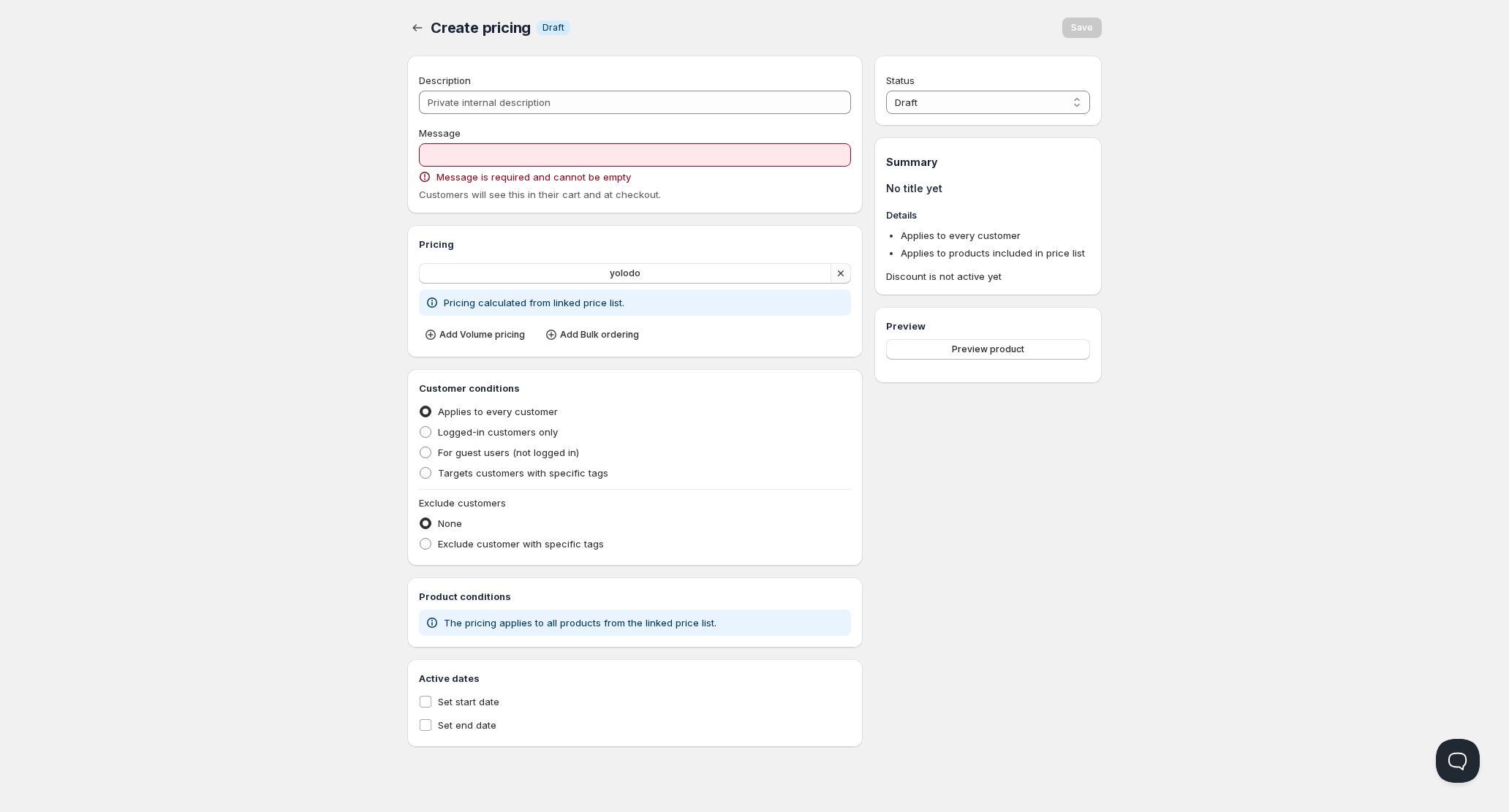
click at [844, 273] on icon "button" at bounding box center [841, 274] width 15 height 15
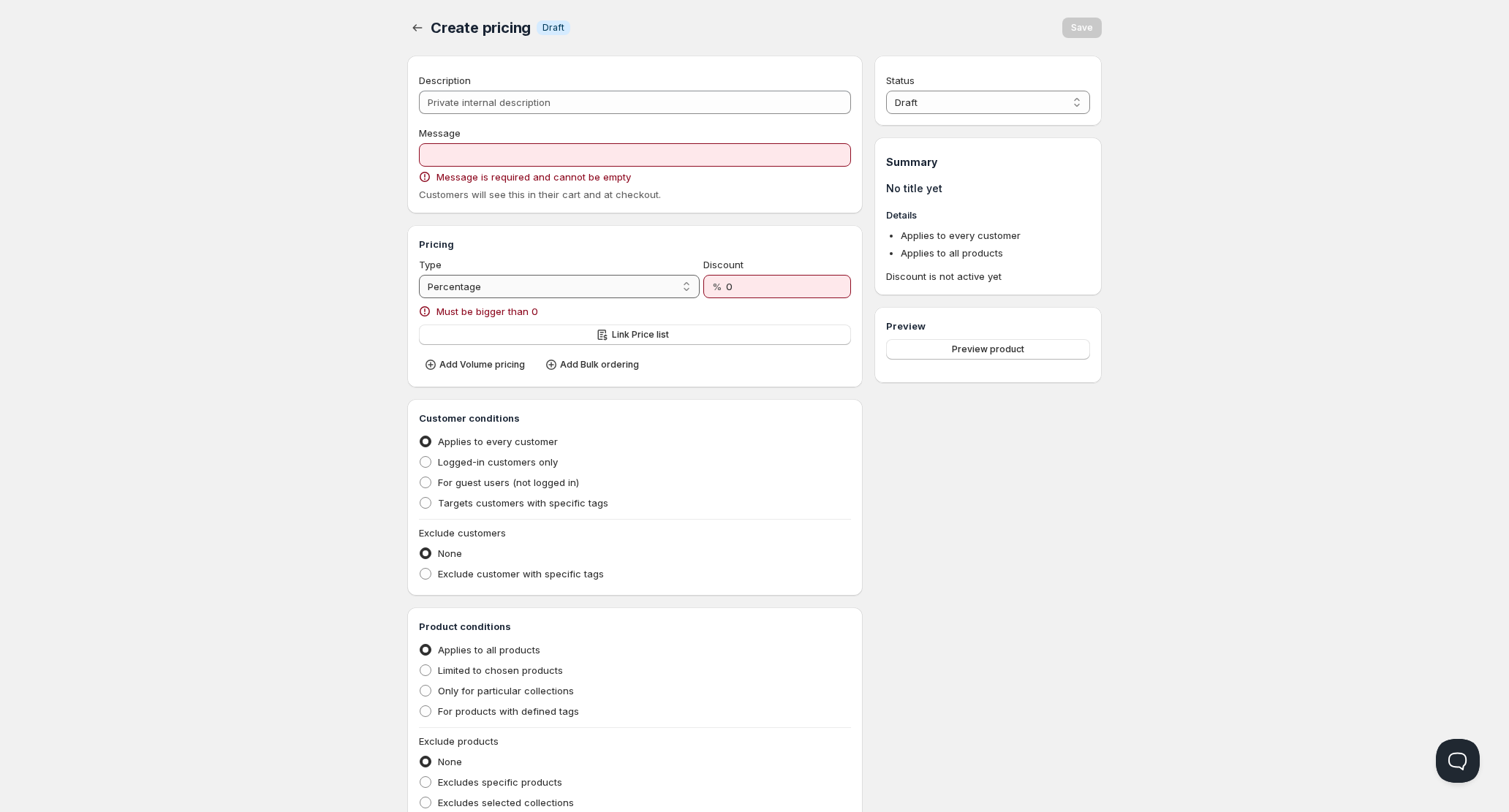
click at [601, 291] on select "Percentage Absolute" at bounding box center [559, 287] width 281 height 24
click at [419, 275] on select "Percentage Absolute" at bounding box center [559, 287] width 281 height 24
click at [729, 289] on input "0" at bounding box center [775, 287] width 107 height 24
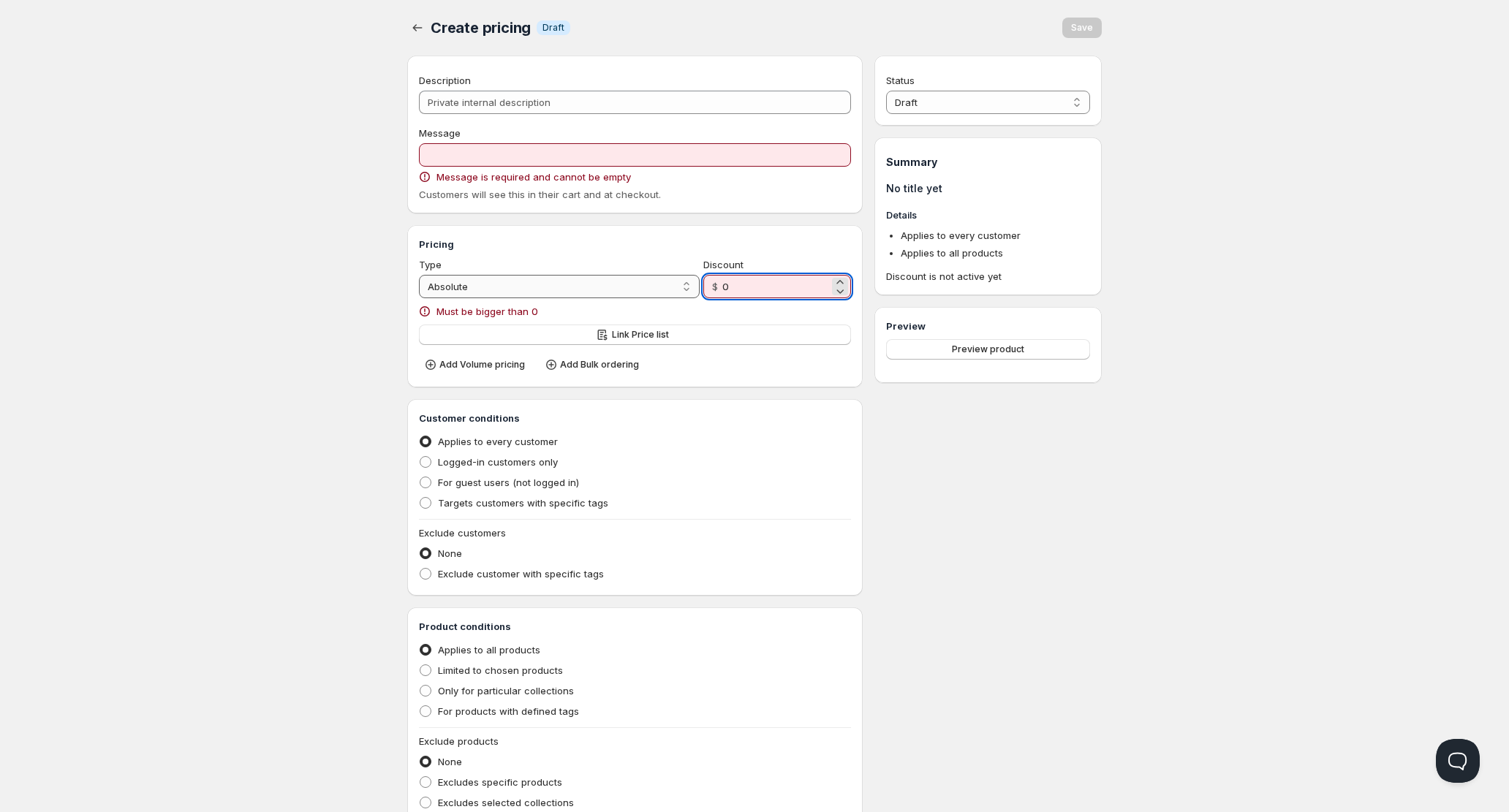
click at [662, 292] on select "Percentage Absolute" at bounding box center [559, 287] width 281 height 24
select select "1"
click at [419, 275] on select "Percentage Absolute" at bounding box center [559, 287] width 281 height 24
click at [358, 250] on div "Home Pricing Price lists Checkout Forms Submissions Settings Features Plans Cre…" at bounding box center [754, 480] width 1509 height 960
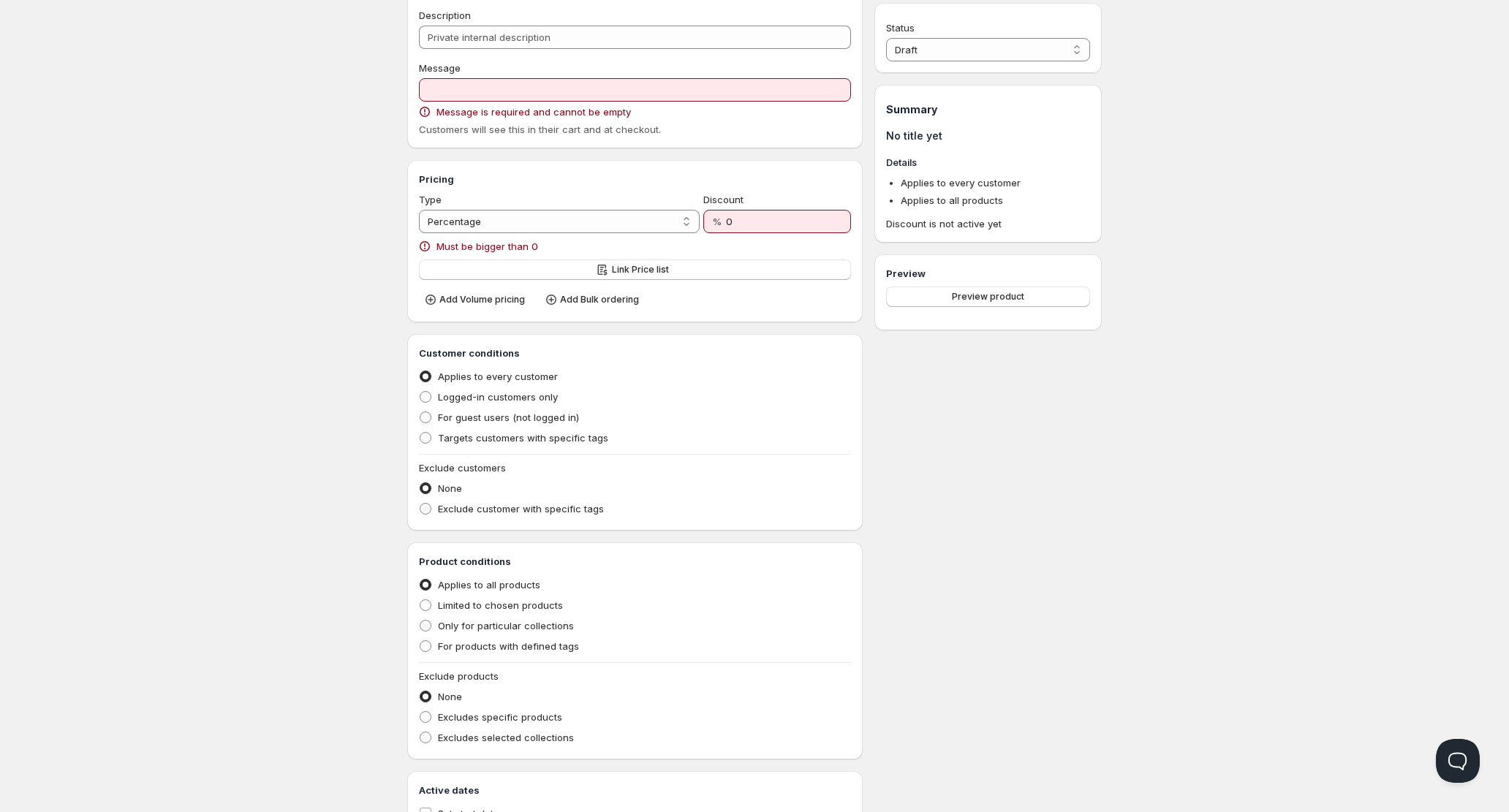
scroll to position [67, 0]
click at [429, 396] on span at bounding box center [426, 395] width 12 height 12
click at [420, 389] on input "Logged-in customers only" at bounding box center [420, 389] width 1 height 1
radio input "true"
click at [429, 370] on span at bounding box center [426, 375] width 12 height 12
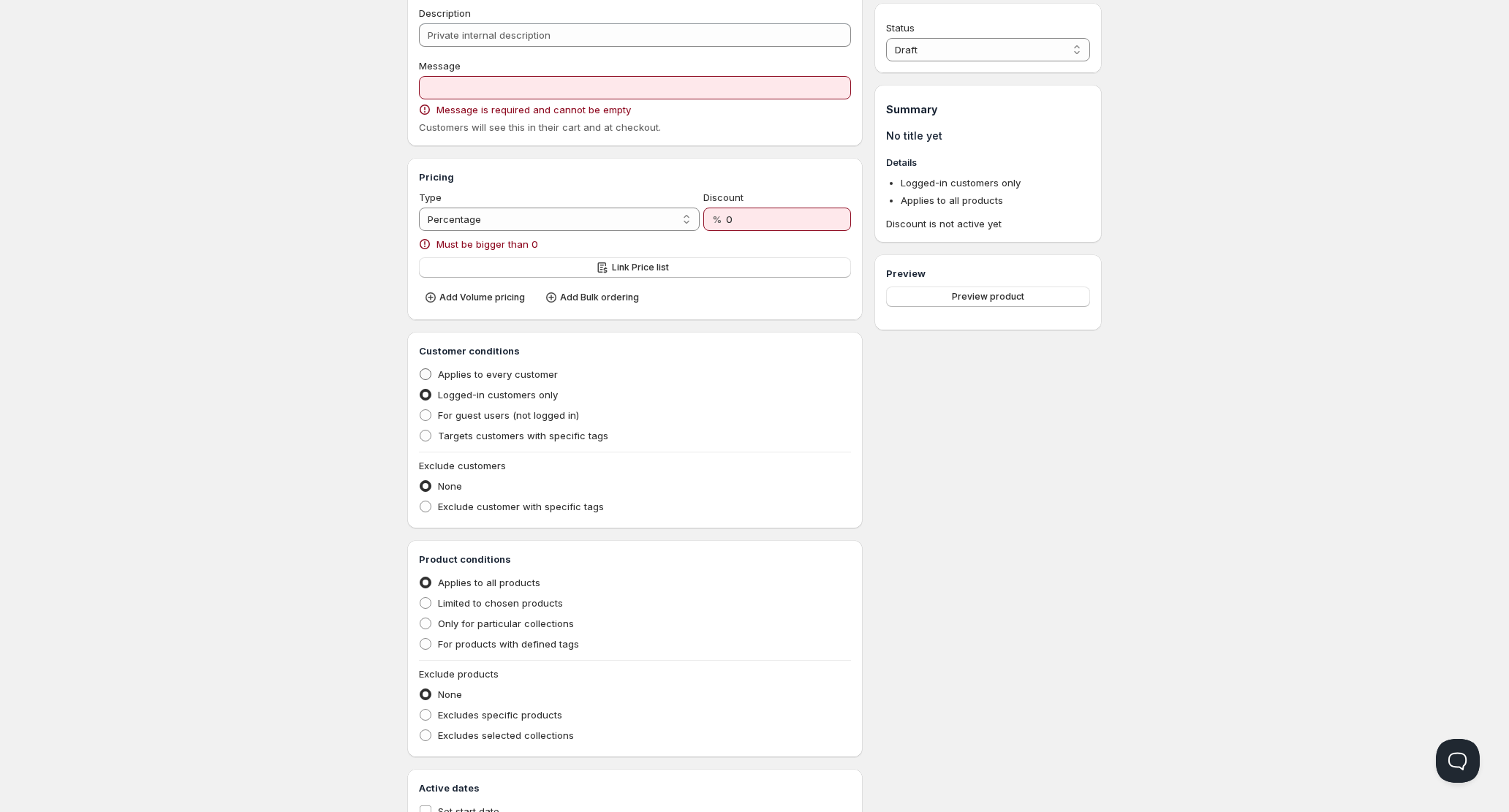
click at [420, 369] on input "Applies to every customer" at bounding box center [420, 369] width 1 height 1
radio input "true"
click at [533, 218] on select "Percentage Absolute" at bounding box center [559, 219] width 281 height 24
click at [570, 274] on button "Link Price list" at bounding box center [635, 268] width 432 height 21
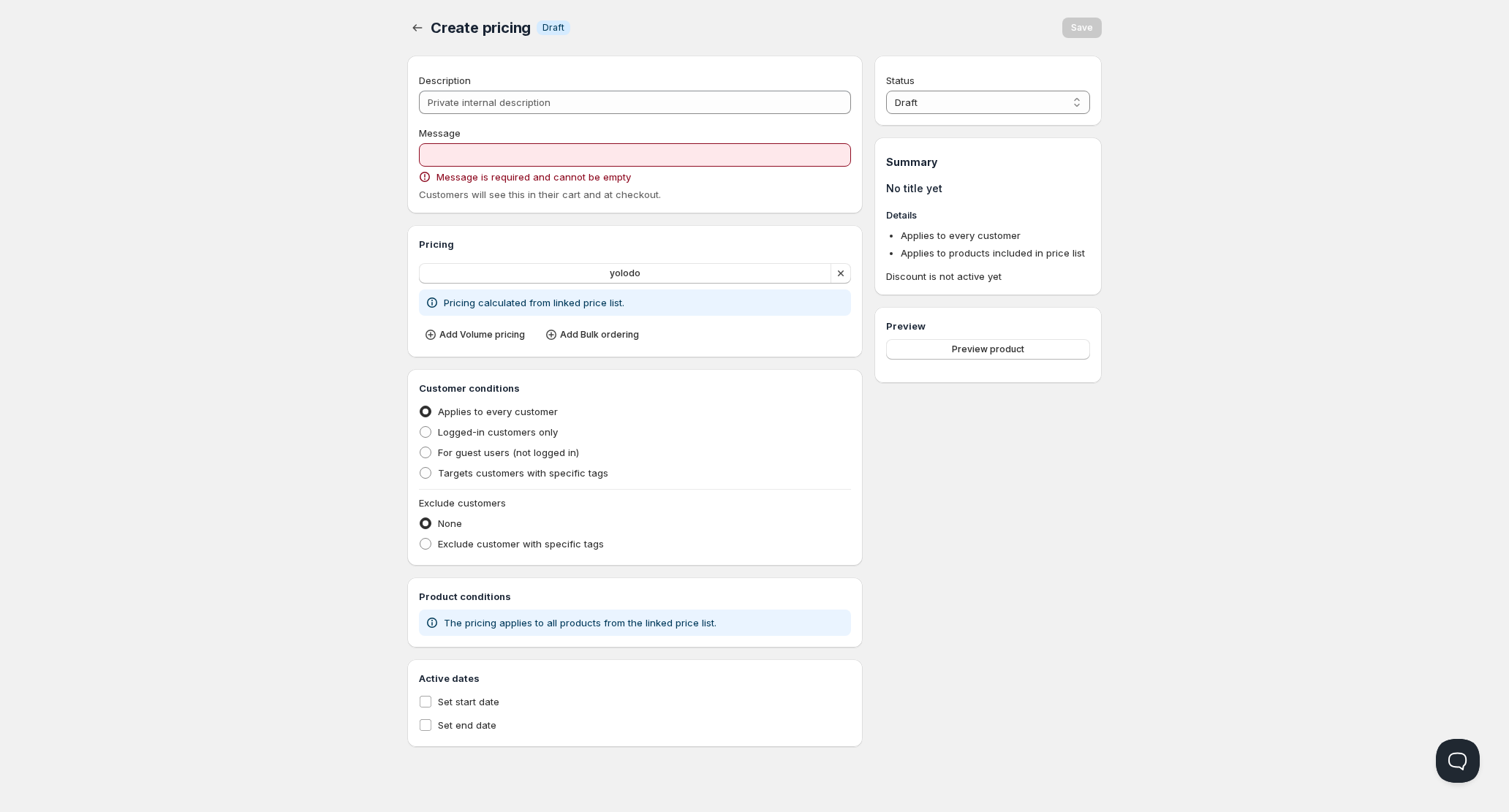
scroll to position [0, 0]
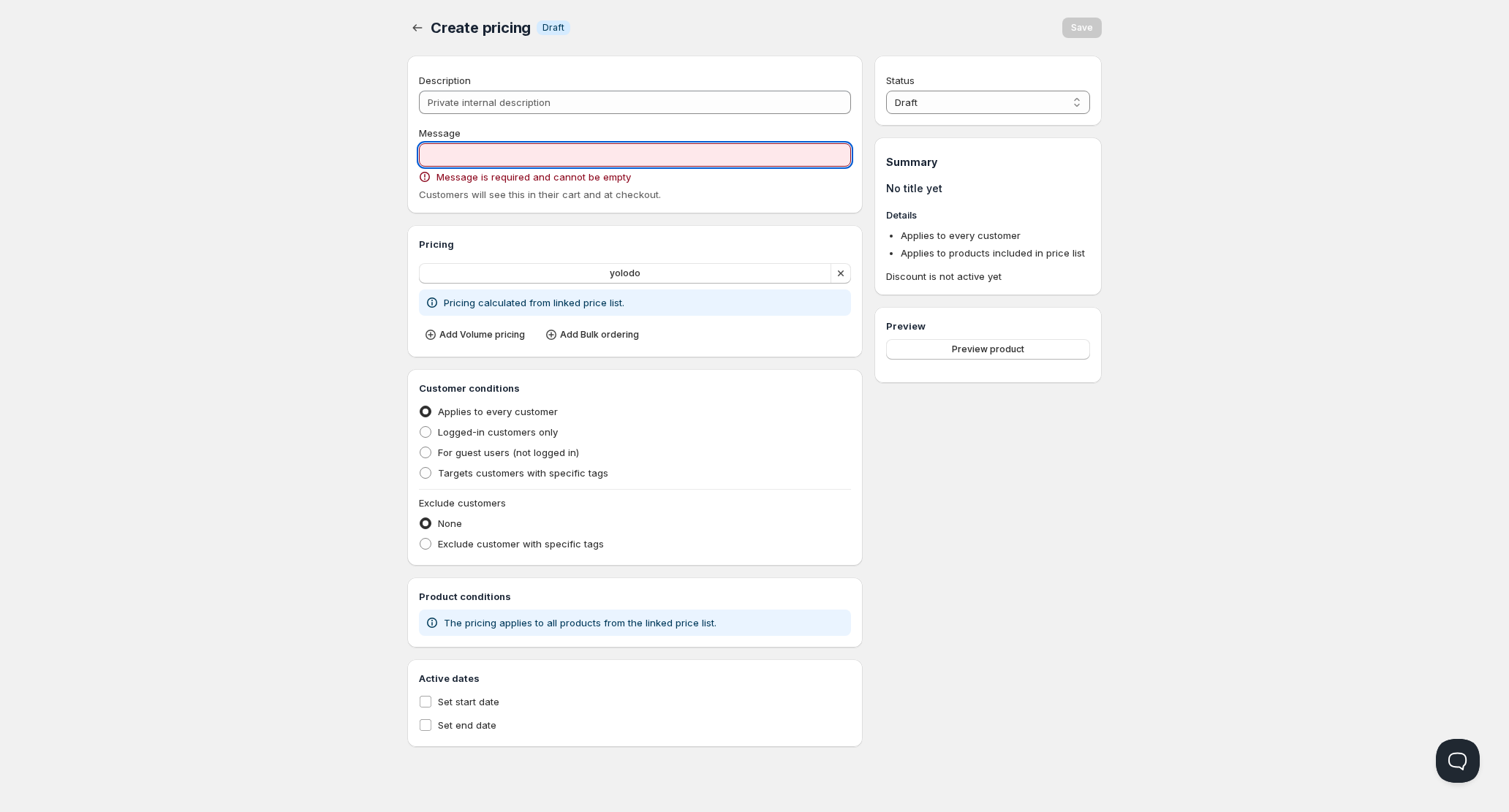
click at [586, 153] on input "Message" at bounding box center [635, 155] width 432 height 24
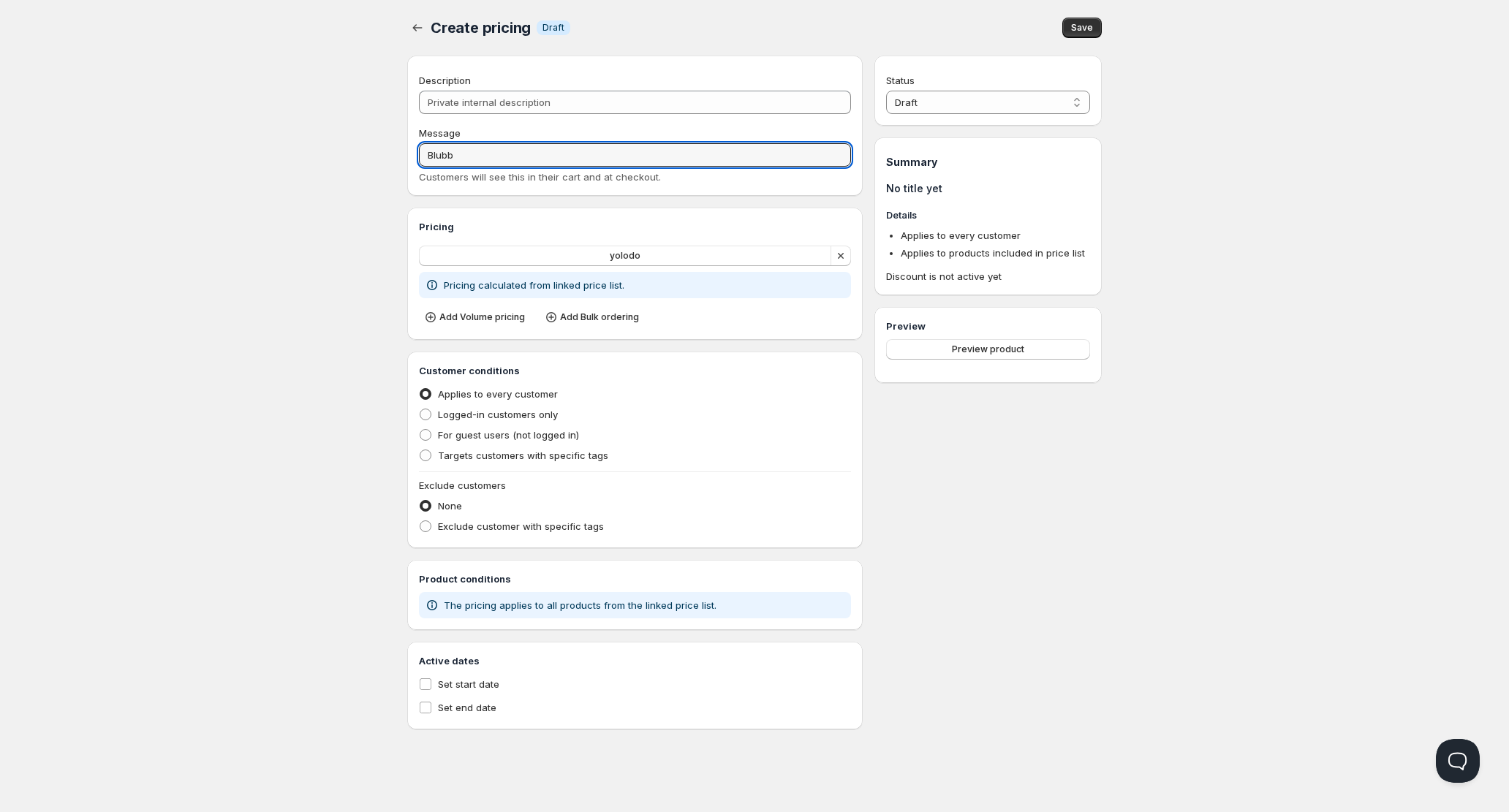
type input "Blubb"
click at [373, 339] on div "Home Pricing Price lists Checkout Forms Submissions Settings Features Plans Cre…" at bounding box center [754, 406] width 1509 height 812
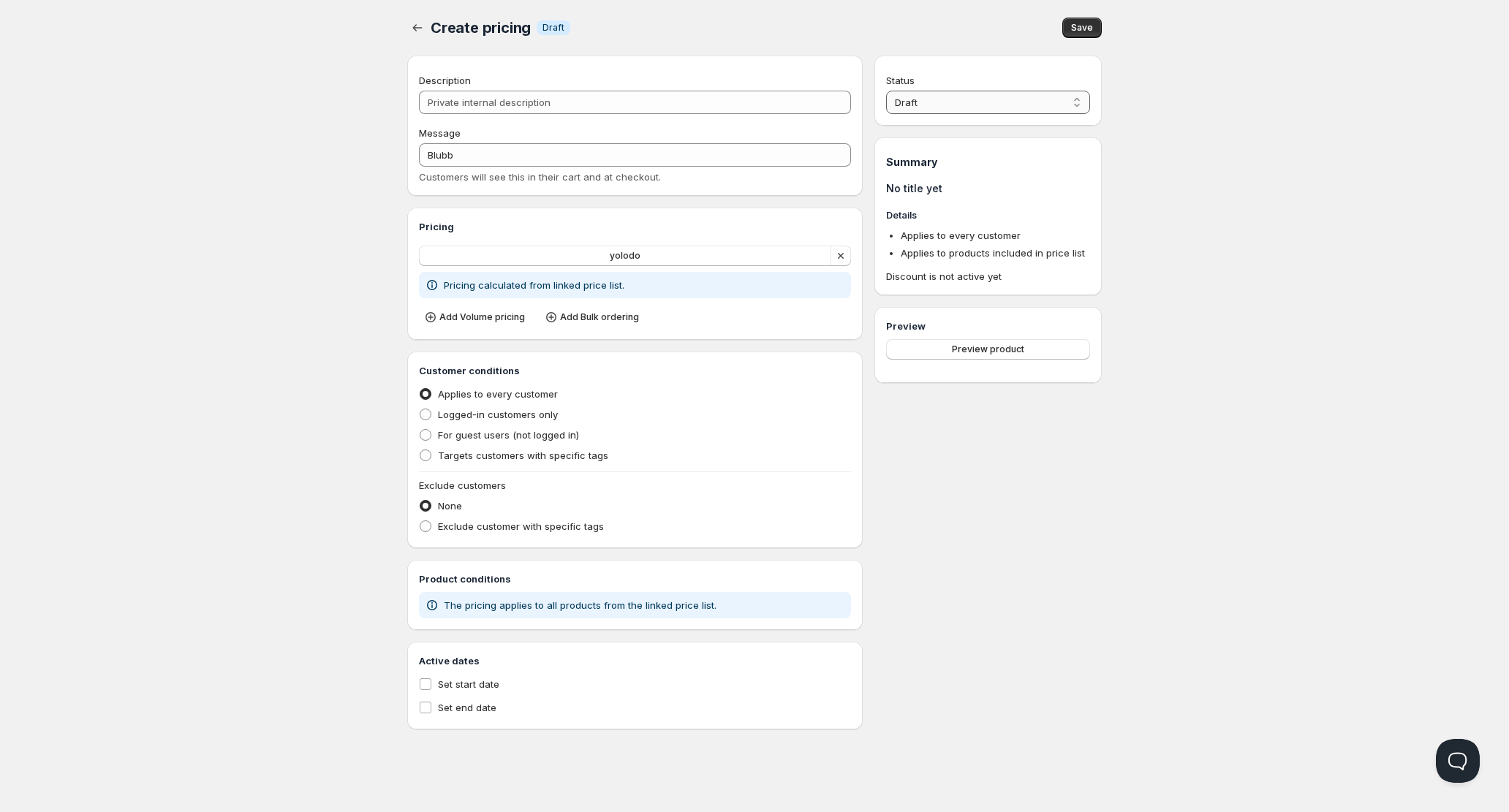
click at [946, 99] on select "Draft Active" at bounding box center [988, 103] width 204 height 24
select select "1"
click at [886, 91] on select "Draft Active" at bounding box center [988, 103] width 204 height 24
click at [1079, 32] on span "Save" at bounding box center [1082, 28] width 22 height 12
